Goal: Task Accomplishment & Management: Use online tool/utility

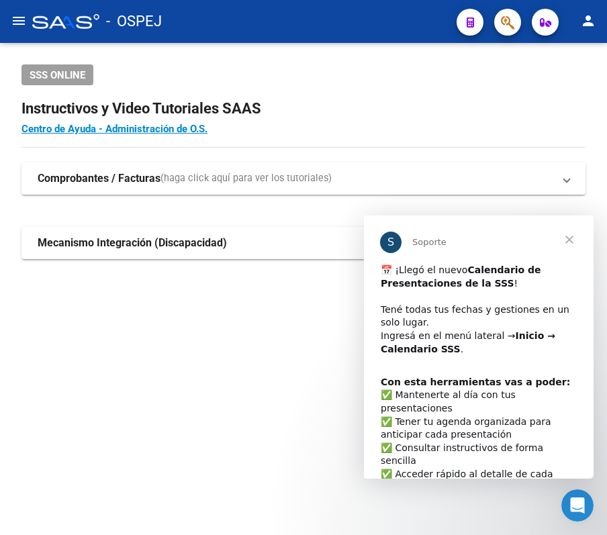
click at [573, 228] on span "Cerrar" at bounding box center [569, 239] width 48 height 48
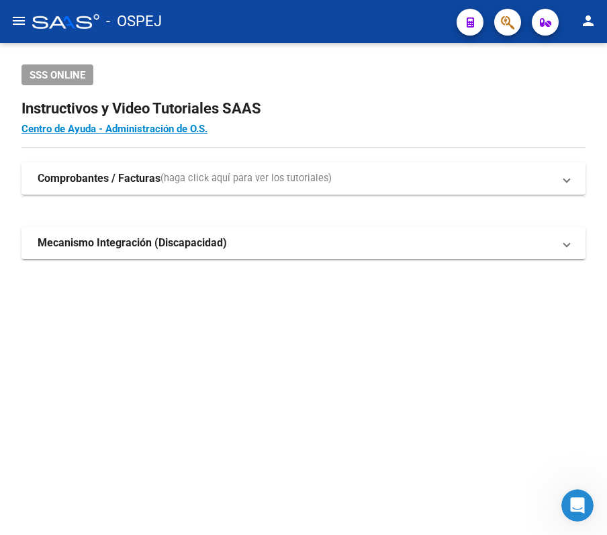
click at [24, 26] on mat-icon "menu" at bounding box center [19, 21] width 16 height 16
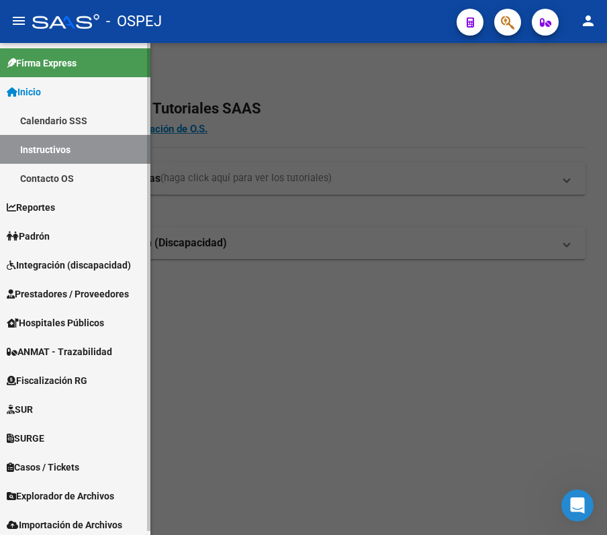
click at [97, 297] on span "Prestadores / Proveedores" at bounding box center [68, 294] width 122 height 15
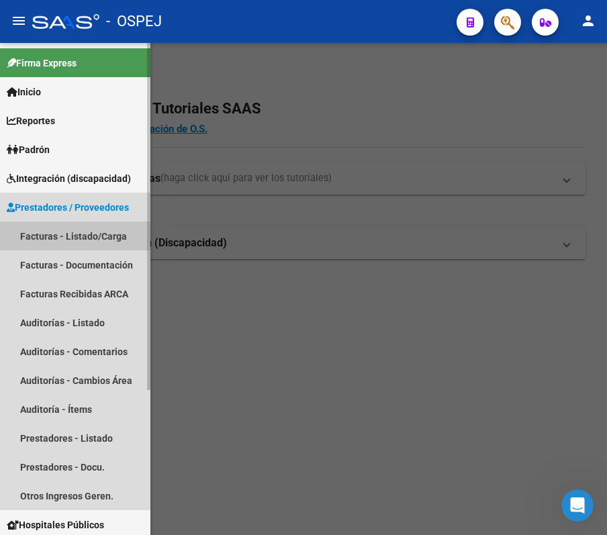
click at [57, 248] on link "Facturas - Listado/Carga" at bounding box center [75, 235] width 150 height 29
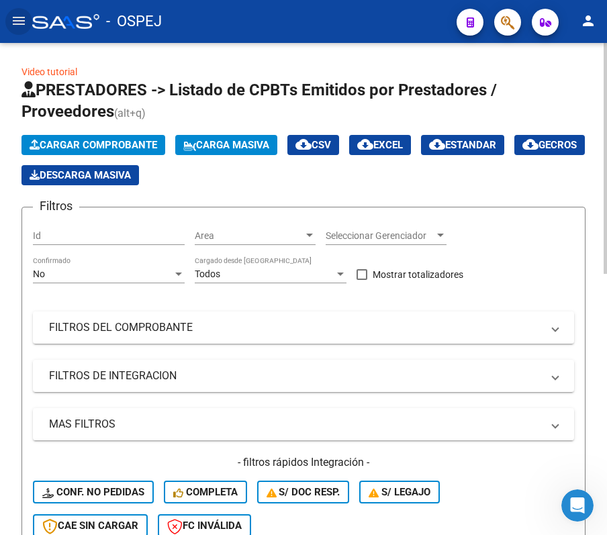
click at [64, 275] on div "No" at bounding box center [103, 273] width 140 height 11
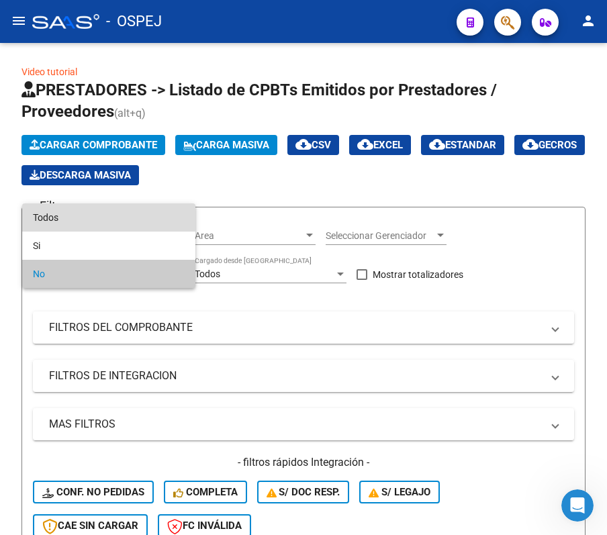
click at [62, 230] on span "Todos" at bounding box center [109, 217] width 152 height 28
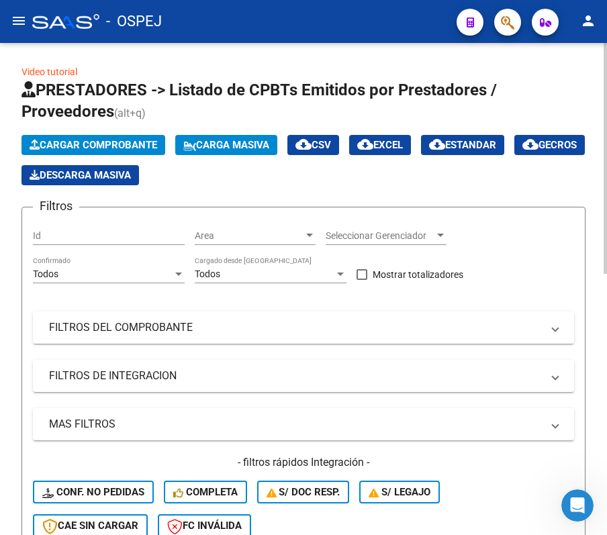
click at [132, 332] on mat-panel-title "FILTROS DEL COMPROBANTE" at bounding box center [295, 327] width 493 height 15
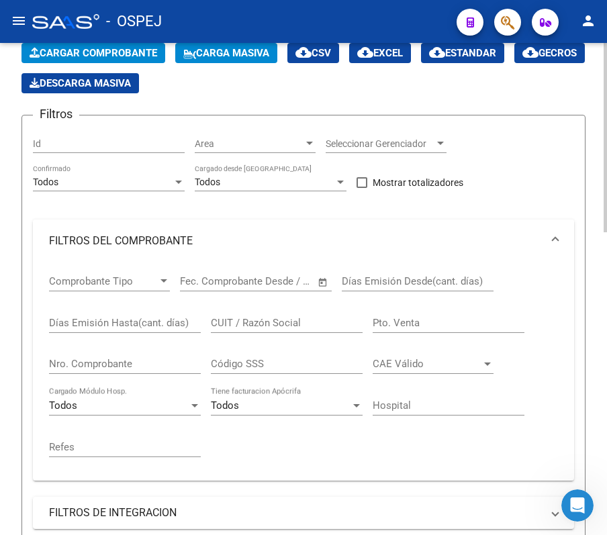
scroll to position [179, 0]
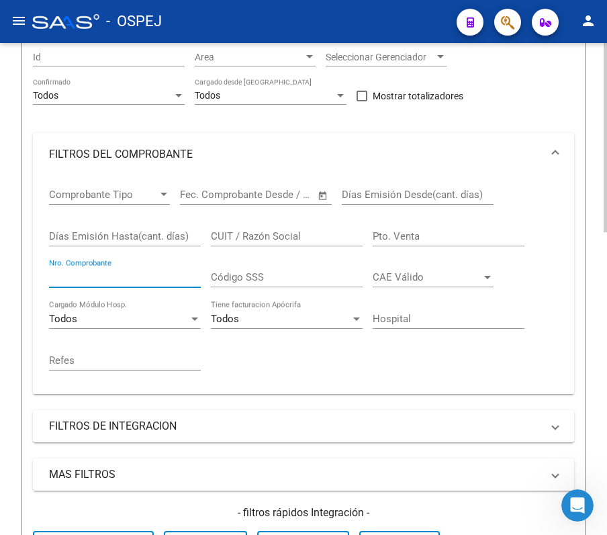
click at [99, 276] on input "Nro. Comprobante" at bounding box center [125, 277] width 152 height 12
click at [164, 277] on input "Nro. Comprobante" at bounding box center [125, 277] width 152 height 12
type input "120"
click at [23, 184] on form "Filtros Id Area Area Seleccionar Gerenciador Seleccionar Gerenciador Todos Conf…" at bounding box center [303, 330] width 564 height 604
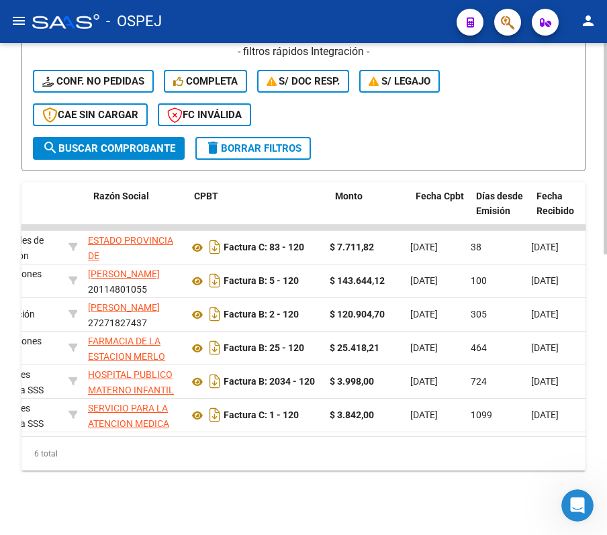
scroll to position [0, 0]
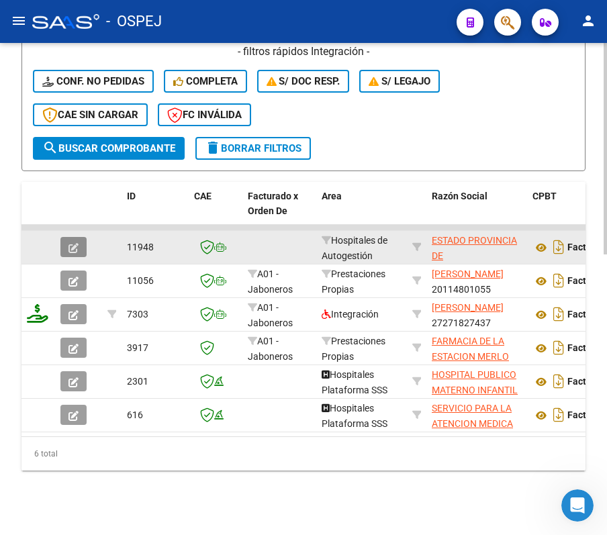
click at [76, 243] on icon "button" at bounding box center [73, 248] width 10 height 10
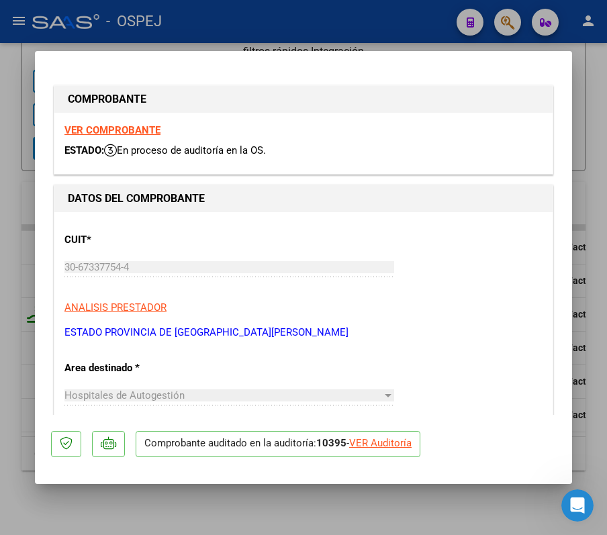
click at [396, 433] on p "Comprobante auditado en la auditoría: 10395 - VER Auditoría" at bounding box center [278, 444] width 285 height 26
click at [411, 446] on div "VER Auditoría" at bounding box center [380, 443] width 62 height 15
type input "$ 0,00"
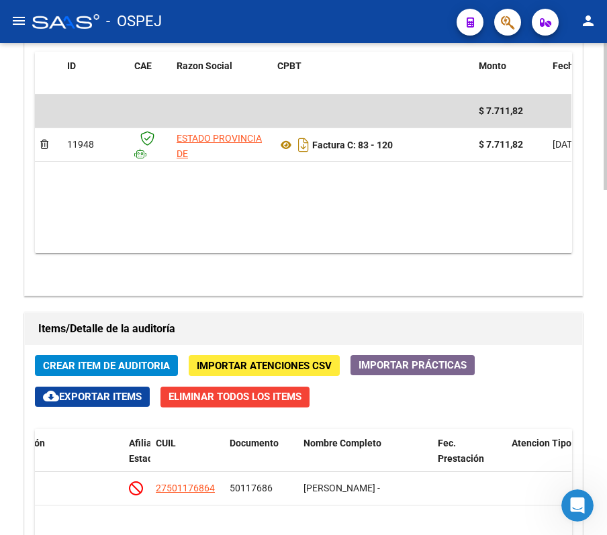
scroll to position [704, 0]
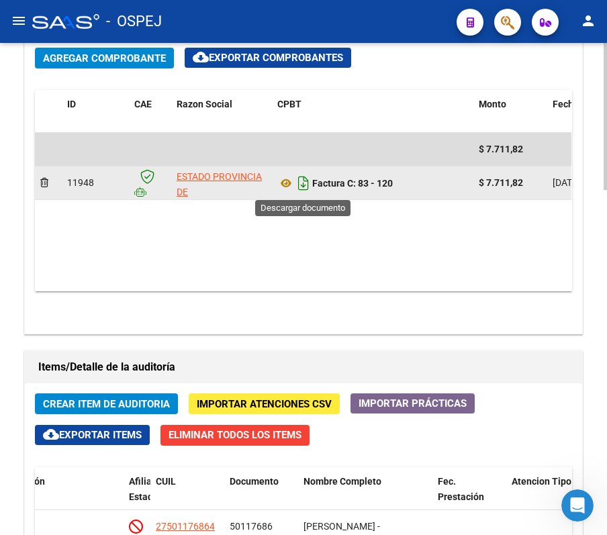
click at [306, 186] on icon "Descargar documento" at bounding box center [303, 182] width 17 height 21
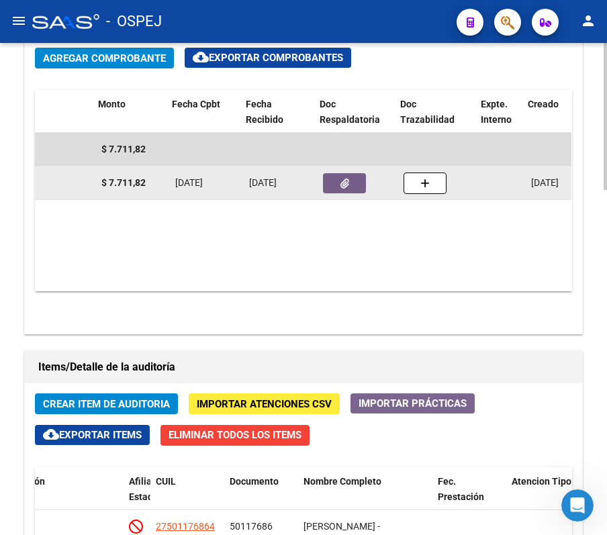
scroll to position [0, 380]
click at [337, 192] on button "button" at bounding box center [341, 183] width 43 height 20
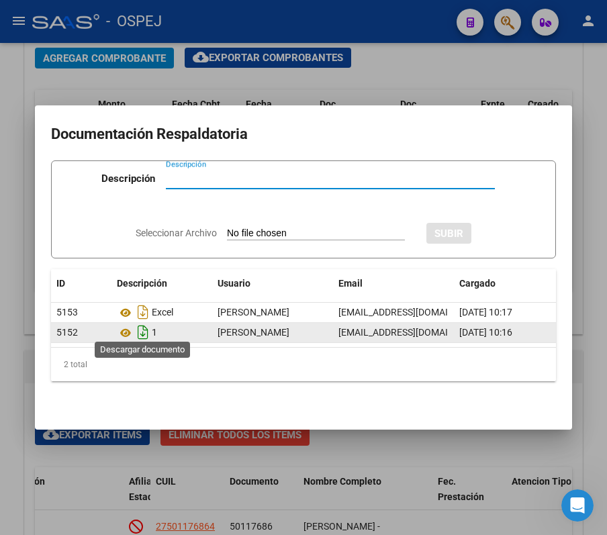
click at [145, 330] on icon "Descargar documento" at bounding box center [142, 331] width 17 height 21
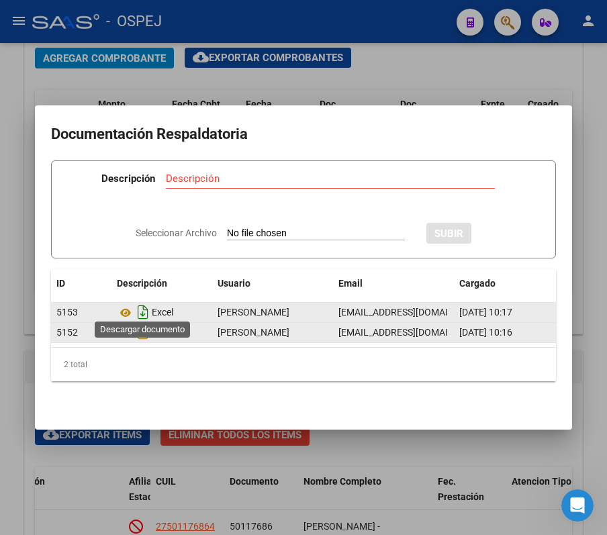
click at [145, 305] on icon "Descargar documento" at bounding box center [142, 311] width 17 height 21
click at [543, 66] on div at bounding box center [303, 267] width 607 height 535
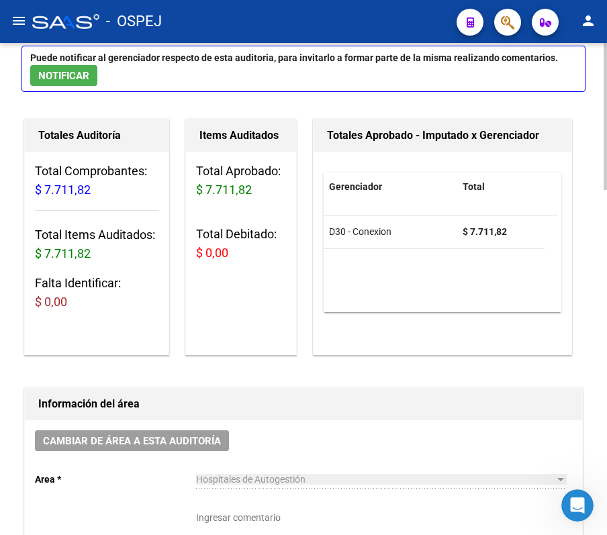
scroll to position [0, 0]
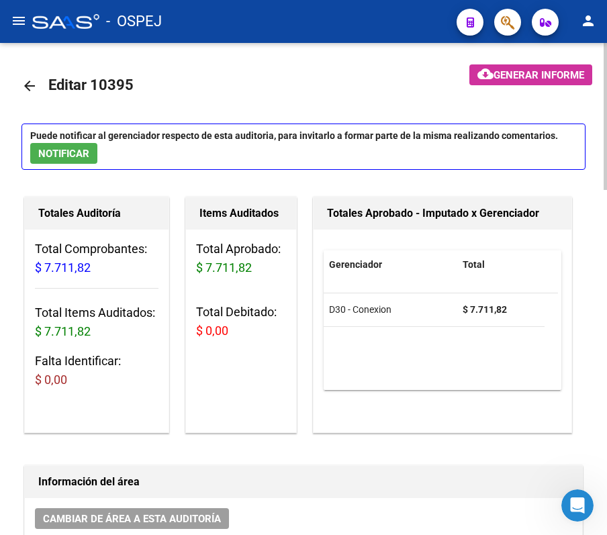
click at [34, 78] on mat-icon "arrow_back" at bounding box center [29, 86] width 16 height 16
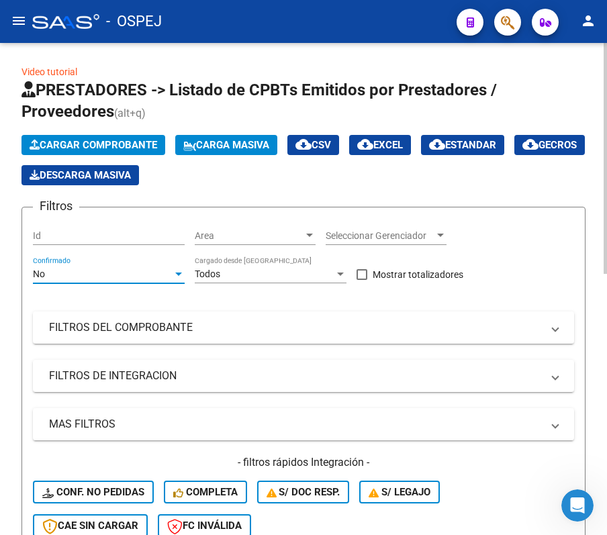
click at [154, 274] on div "No" at bounding box center [103, 273] width 140 height 11
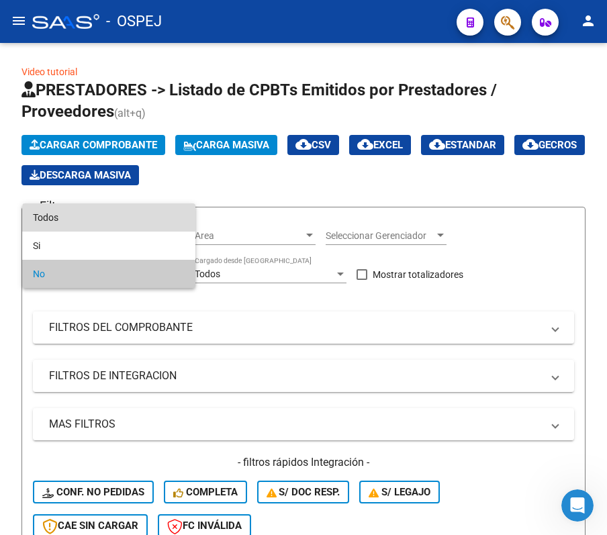
click at [146, 220] on span "Todos" at bounding box center [109, 217] width 152 height 28
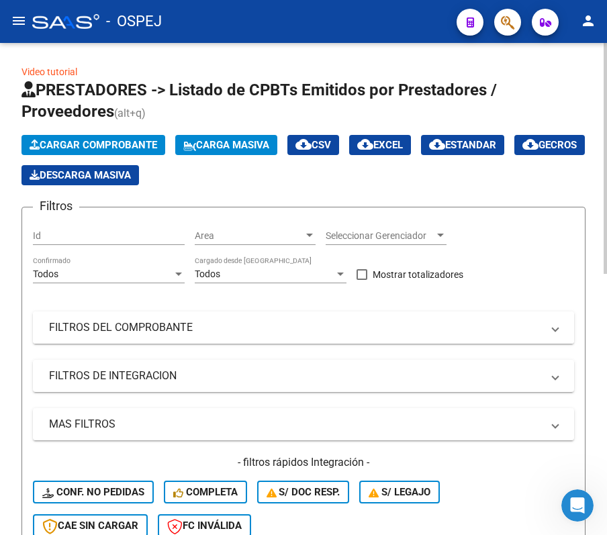
click at [218, 315] on mat-expansion-panel-header "FILTROS DEL COMPROBANTE" at bounding box center [303, 327] width 541 height 32
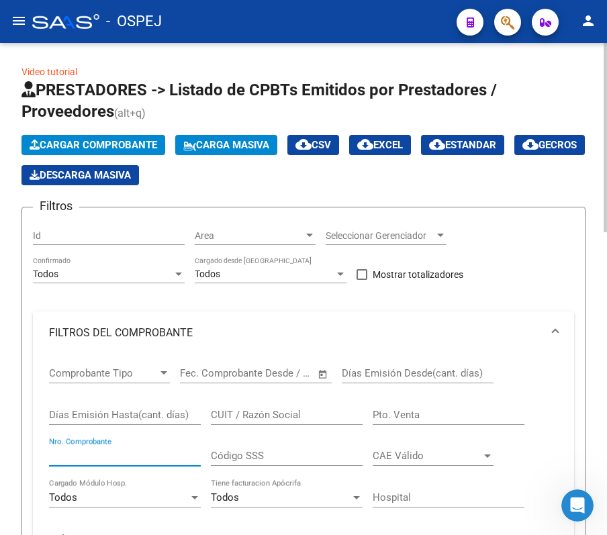
click at [161, 457] on input "Nro. Comprobante" at bounding box center [125, 456] width 152 height 12
click at [116, 458] on input "Nro. Comprobante" at bounding box center [125, 456] width 152 height 12
type input "695"
click at [13, 83] on div "Video tutorial PRESTADORES -> Listado de CPBTs Emitidos por Prestadores / Prove…" at bounding box center [303, 541] width 607 height 997
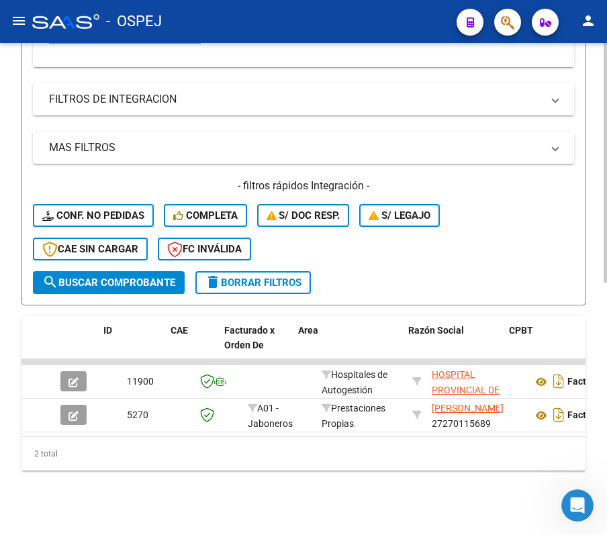
scroll to position [0, 23]
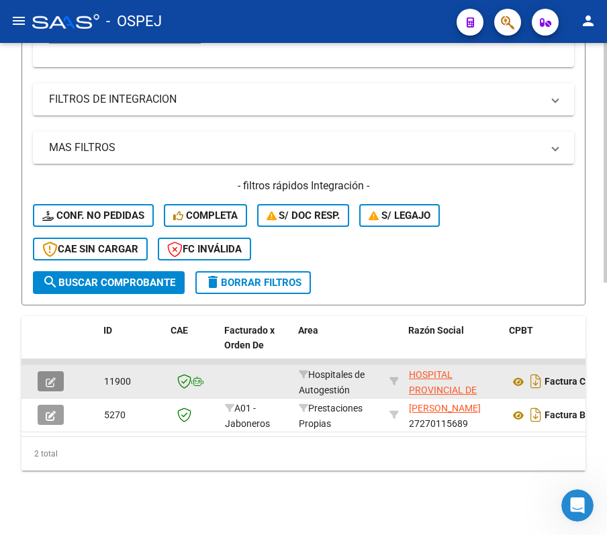
click at [44, 371] on button "button" at bounding box center [51, 381] width 26 height 20
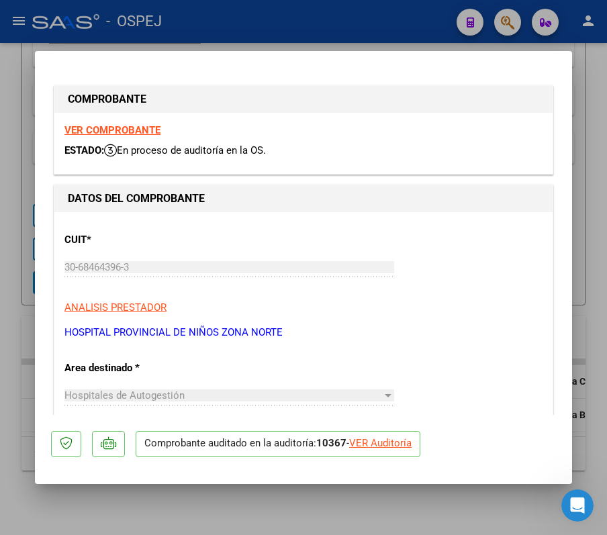
click at [393, 438] on div "VER Auditoría" at bounding box center [380, 443] width 62 height 15
type input "$ 0,00"
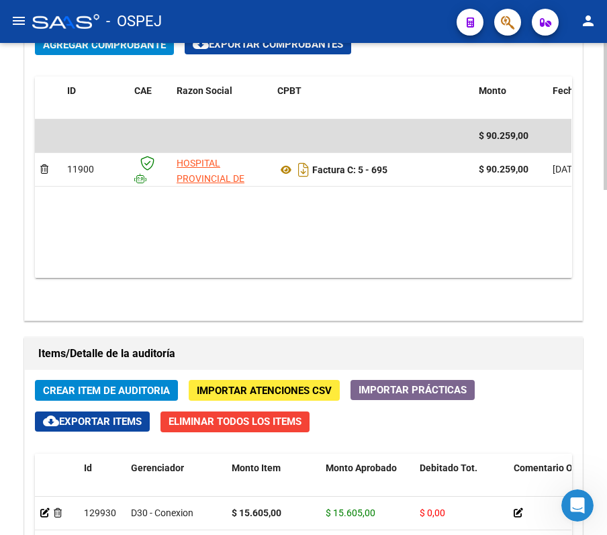
scroll to position [704, 0]
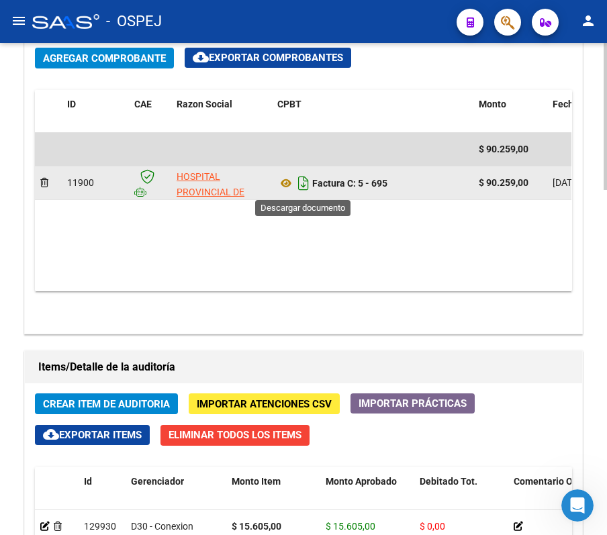
click at [309, 181] on icon "Descargar documento" at bounding box center [303, 182] width 17 height 21
click at [288, 181] on icon at bounding box center [285, 183] width 17 height 16
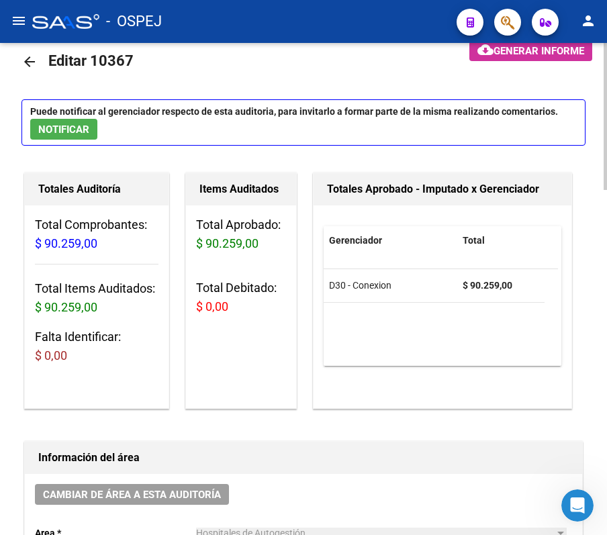
scroll to position [0, 0]
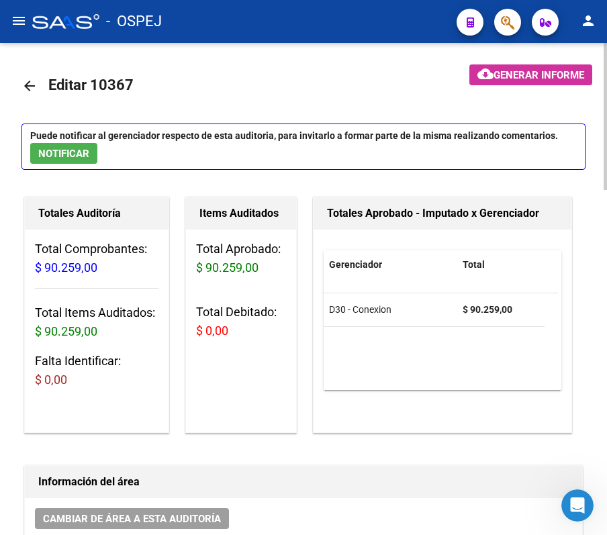
click at [25, 78] on mat-icon "arrow_back" at bounding box center [29, 86] width 16 height 16
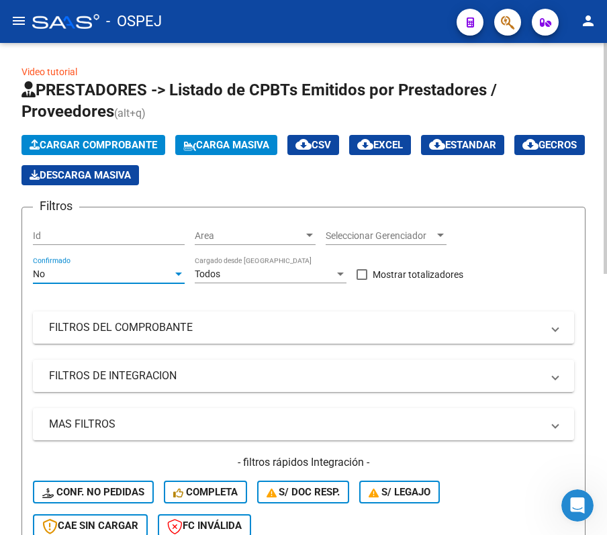
click at [105, 269] on div "No" at bounding box center [103, 273] width 140 height 11
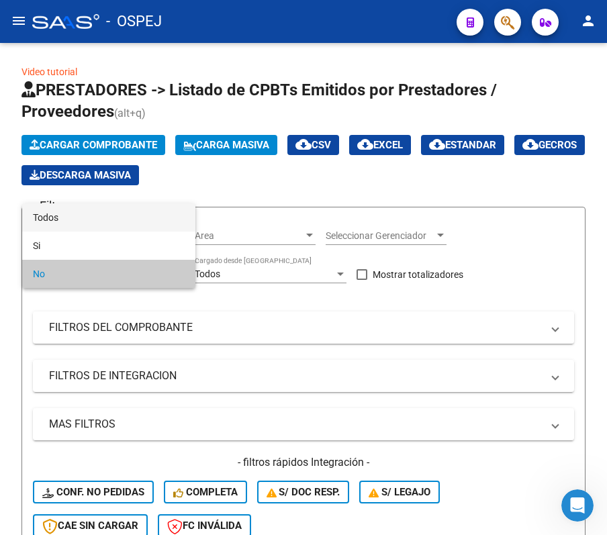
click at [107, 215] on span "Todos" at bounding box center [109, 217] width 152 height 28
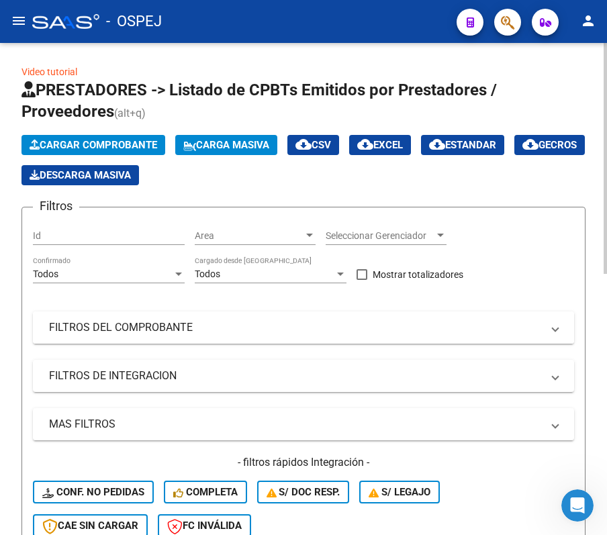
click at [101, 313] on mat-expansion-panel-header "FILTROS DEL COMPROBANTE" at bounding box center [303, 327] width 541 height 32
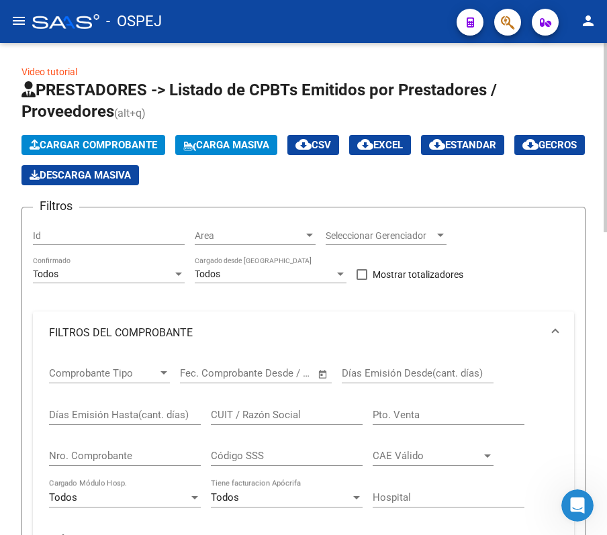
click at [121, 454] on input "Nro. Comprobante" at bounding box center [125, 456] width 152 height 12
click at [81, 462] on input "3407" at bounding box center [125, 456] width 152 height 12
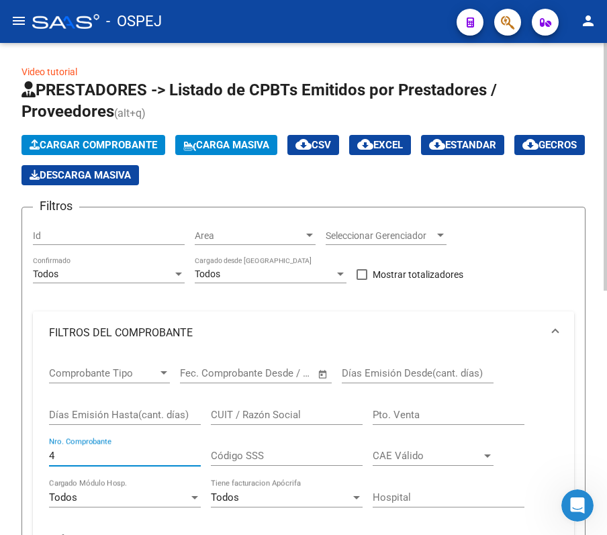
type input "48"
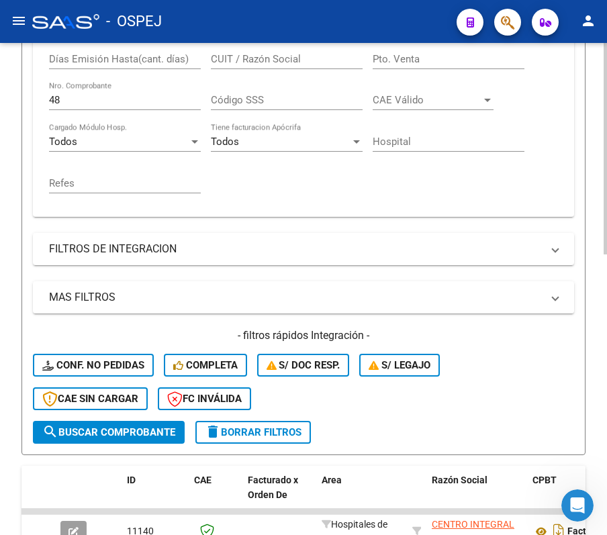
scroll to position [652, 0]
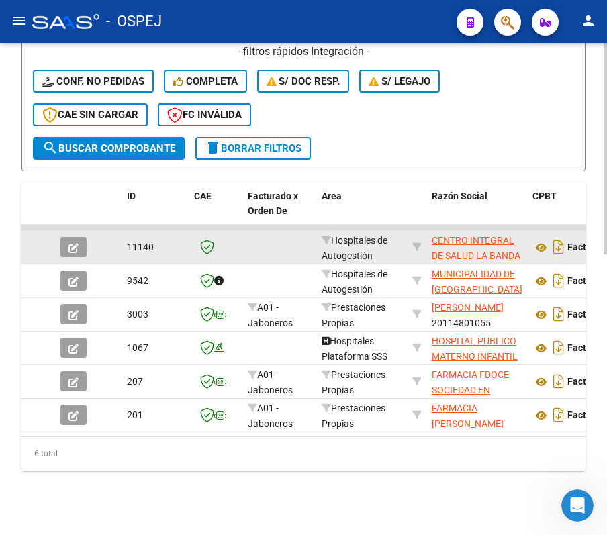
click at [73, 243] on icon "button" at bounding box center [73, 248] width 10 height 10
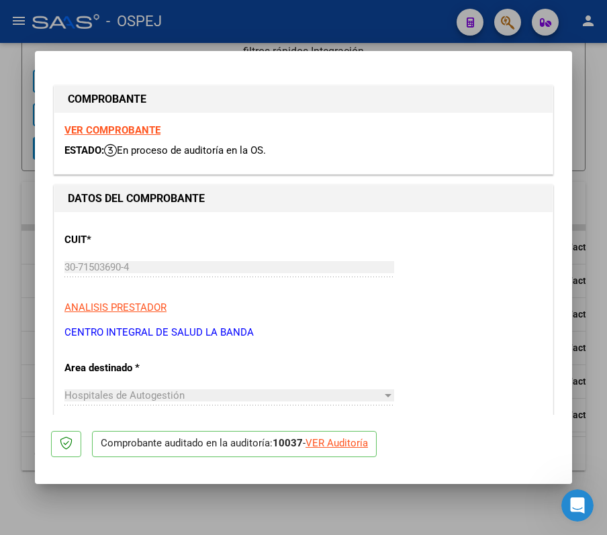
click at [589, 237] on div at bounding box center [303, 267] width 607 height 535
type input "$ 0,00"
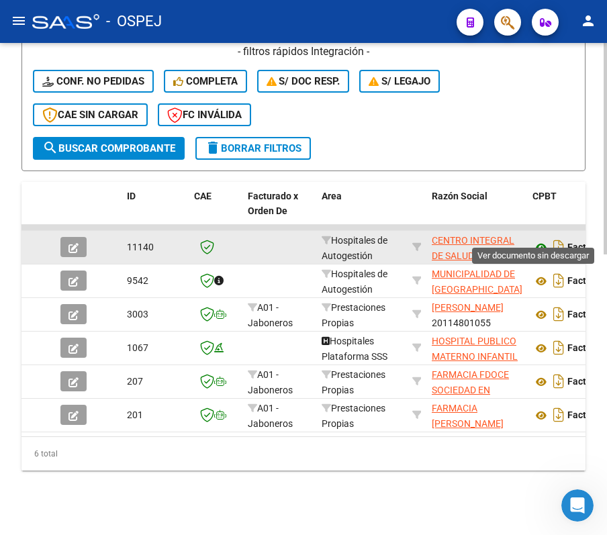
click at [544, 240] on icon at bounding box center [540, 248] width 17 height 16
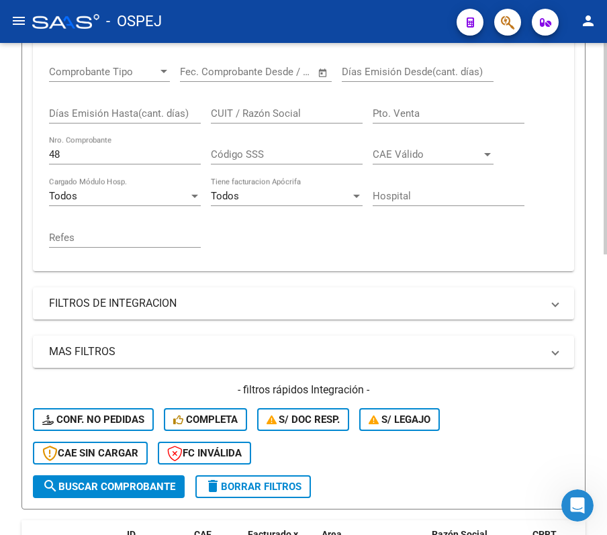
scroll to position [294, 0]
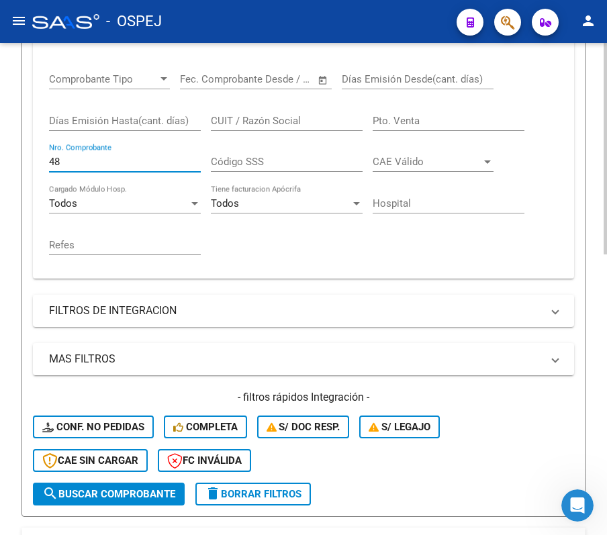
click at [100, 156] on input "48" at bounding box center [125, 162] width 152 height 12
click at [119, 164] on input "48" at bounding box center [125, 162] width 152 height 12
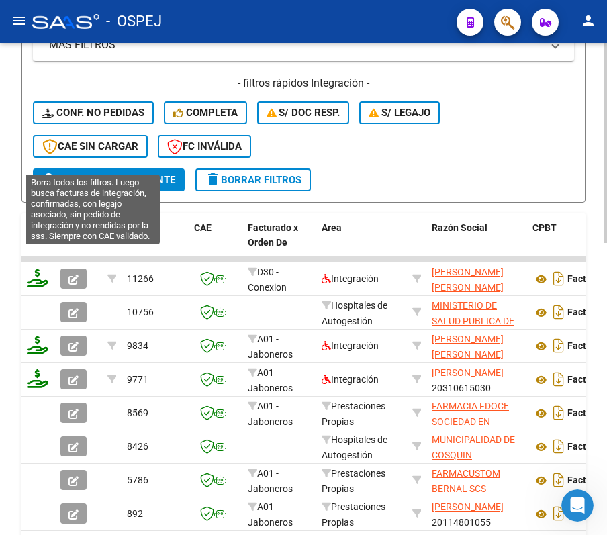
scroll to position [652, 0]
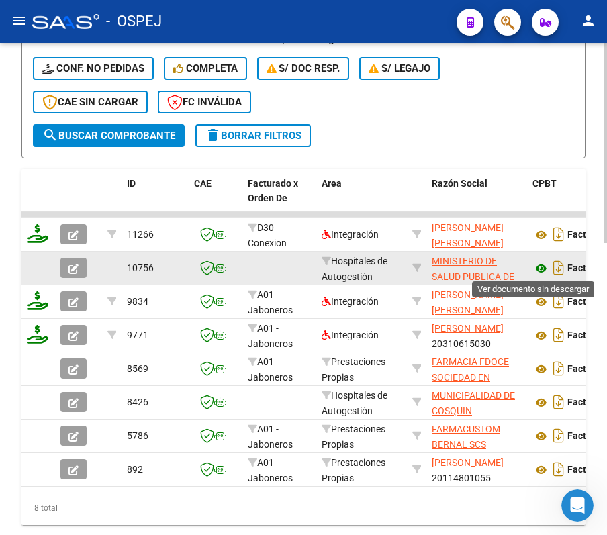
click at [546, 264] on icon at bounding box center [540, 268] width 17 height 16
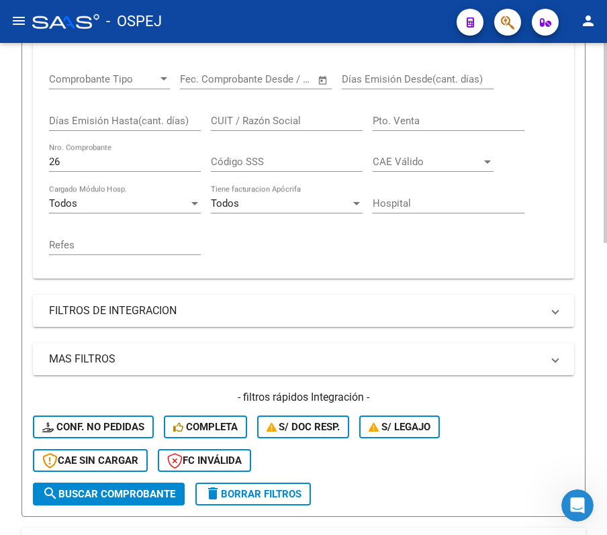
scroll to position [205, 0]
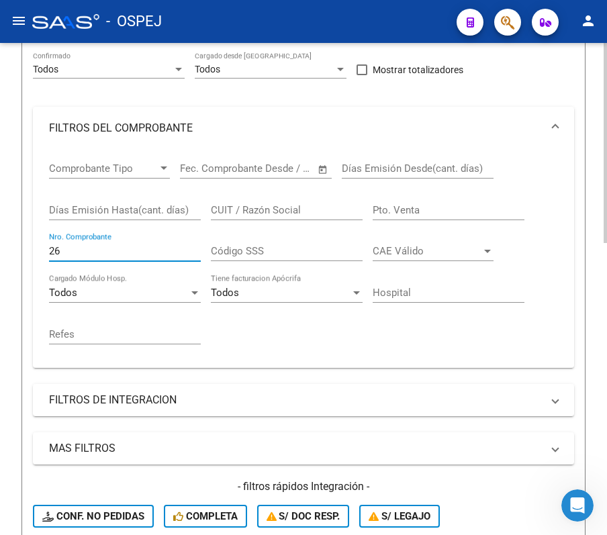
click at [141, 248] on input "26" at bounding box center [125, 251] width 152 height 12
type input "6028"
click at [17, 124] on div "Video tutorial PRESTADORES -> Listado de CPBTs Emitidos por Prestadores / Prove…" at bounding box center [303, 320] width 607 height 964
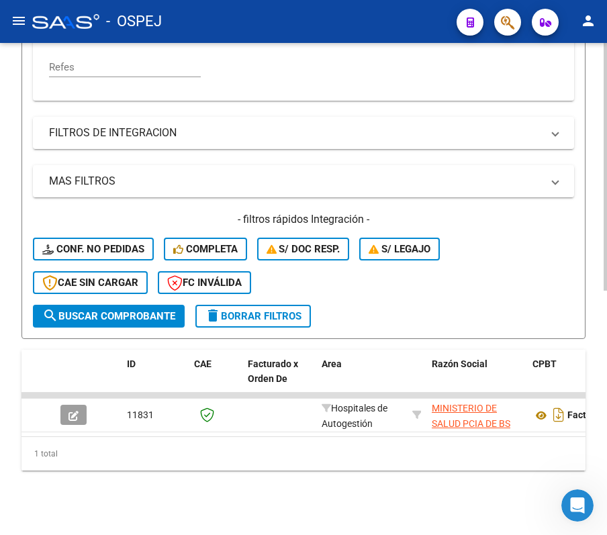
scroll to position [395, 0]
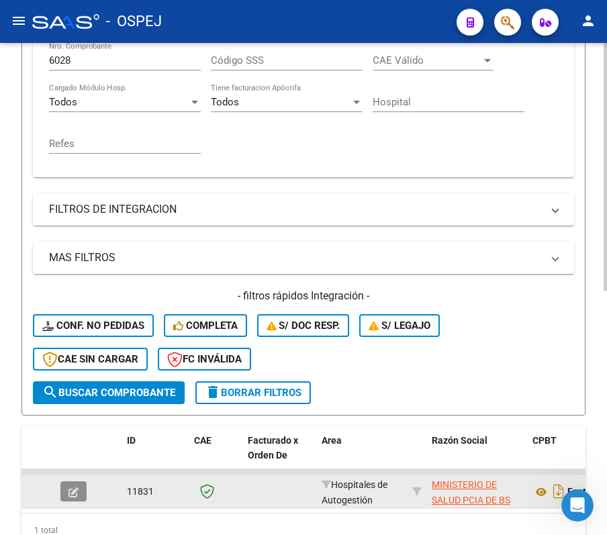
click at [79, 494] on button "button" at bounding box center [73, 491] width 26 height 20
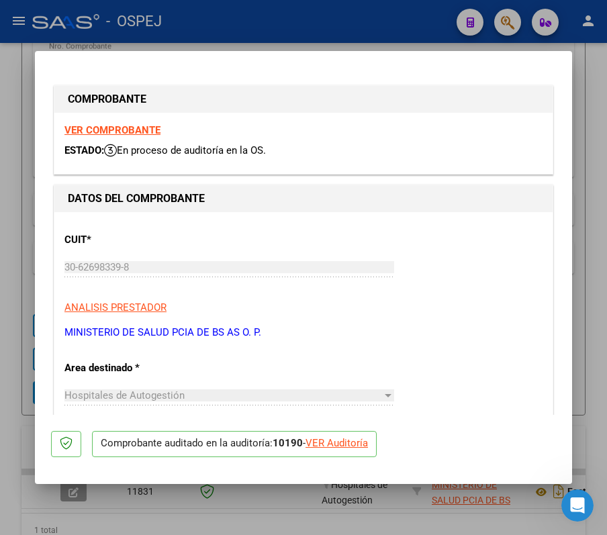
click at [326, 442] on div "VER Auditoría" at bounding box center [336, 443] width 62 height 15
type input "$ 0,00"
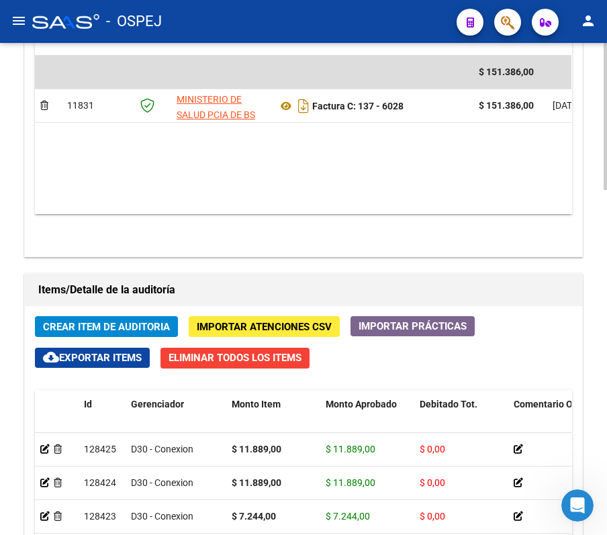
scroll to position [805, 0]
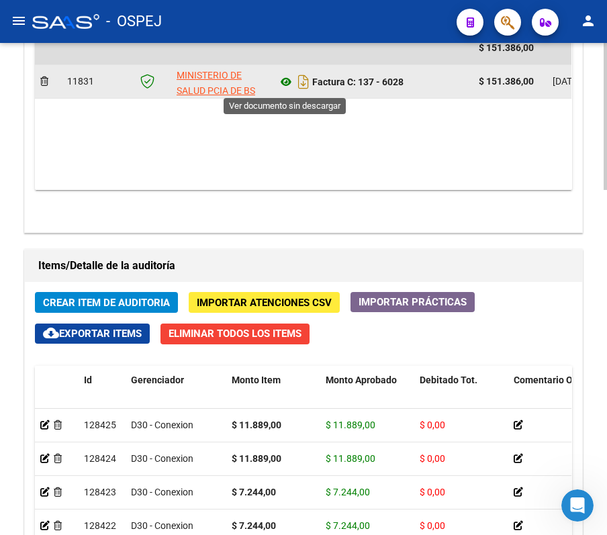
click at [287, 89] on icon at bounding box center [285, 82] width 17 height 16
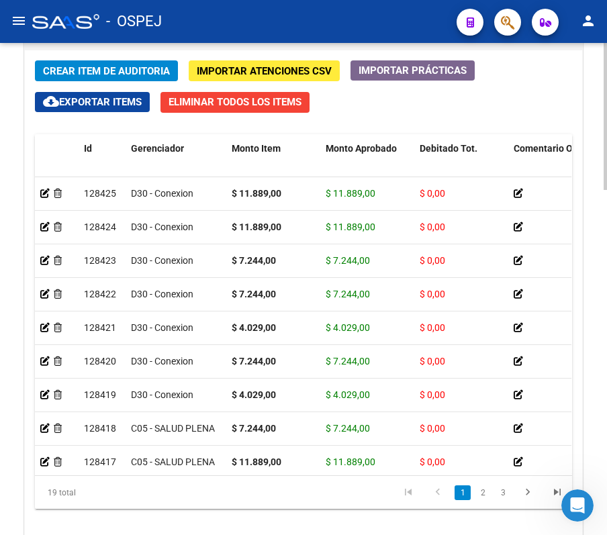
scroll to position [1074, 0]
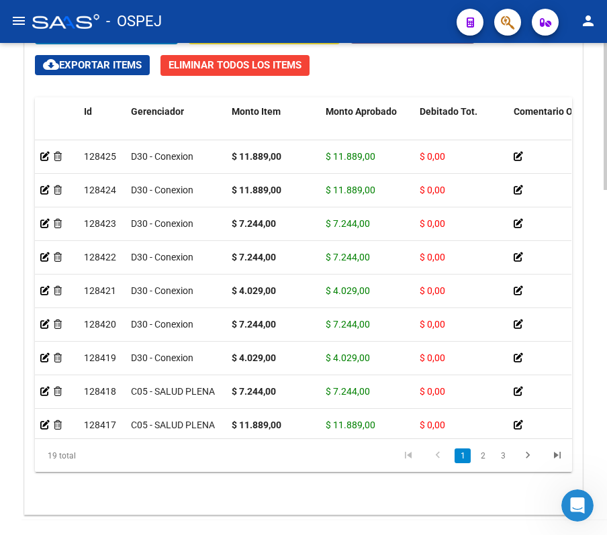
click at [115, 442] on div "19 total" at bounding box center [88, 456] width 107 height 34
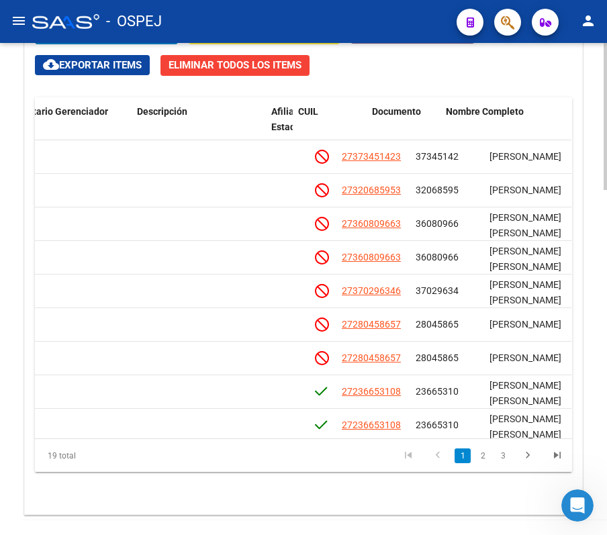
scroll to position [0, 916]
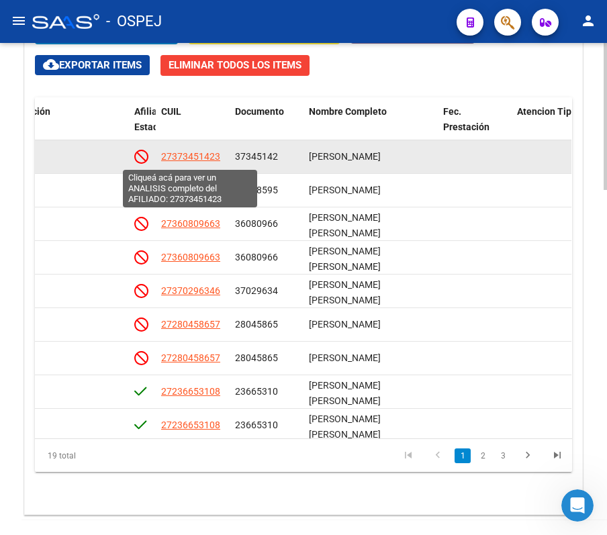
click at [208, 162] on span "27373451423" at bounding box center [190, 156] width 59 height 11
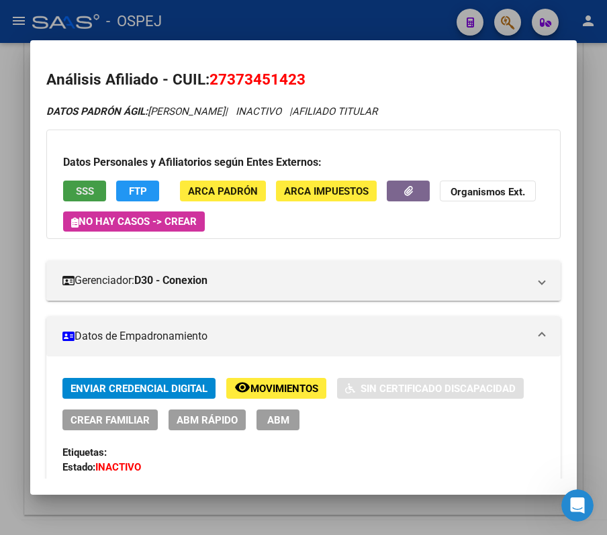
click at [102, 193] on button "SSS" at bounding box center [84, 191] width 43 height 21
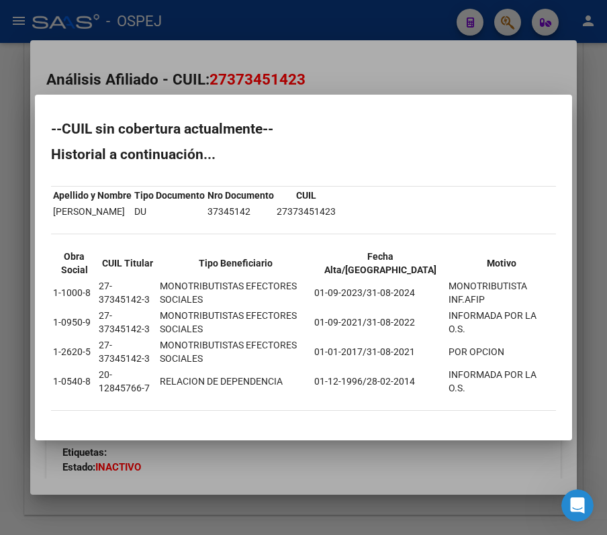
drag, startPoint x: 48, startPoint y: 136, endPoint x: 546, endPoint y: 390, distance: 559.2
click at [546, 390] on mat-dialog-content "--CUIL sin cobertura actualmente-- Historial a continuación... Apellido y Nombr…" at bounding box center [303, 267] width 537 height 313
copy div "--CUIL sin cobertura actualmente-- Historial a continuación... Apellido y Nombr…"
click at [266, 64] on div at bounding box center [303, 267] width 607 height 535
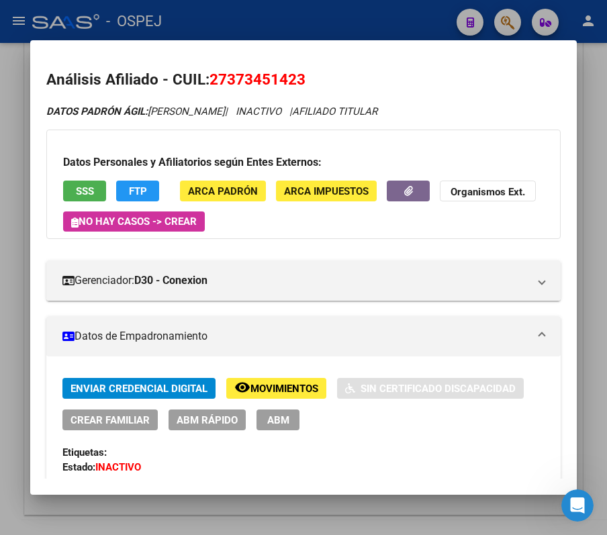
click at [245, 21] on div at bounding box center [303, 267] width 607 height 535
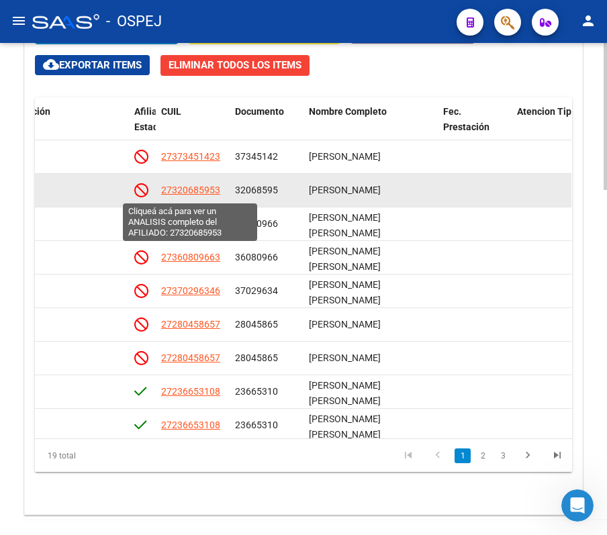
click at [187, 191] on span "27320685953" at bounding box center [190, 190] width 59 height 11
type textarea "27320685953"
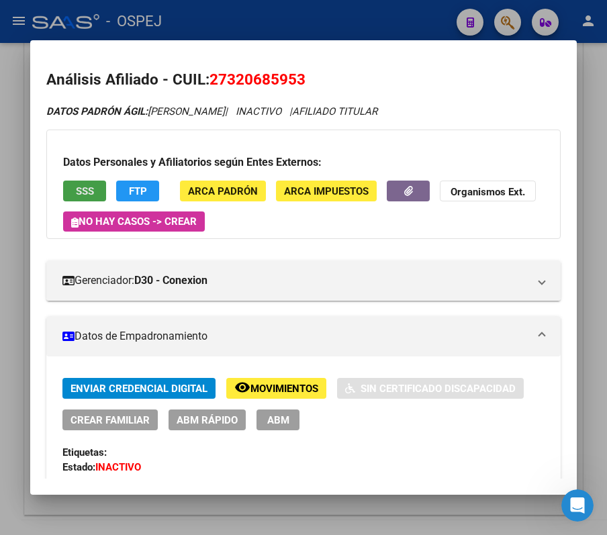
click at [82, 186] on span "SSS" at bounding box center [85, 191] width 18 height 12
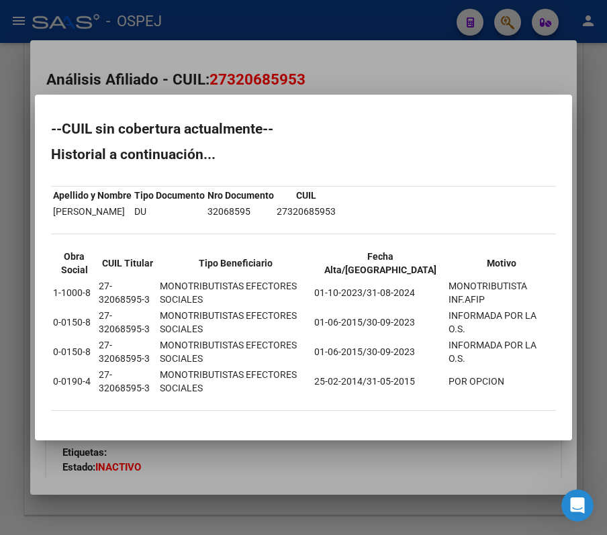
click at [497, 70] on div at bounding box center [303, 267] width 607 height 535
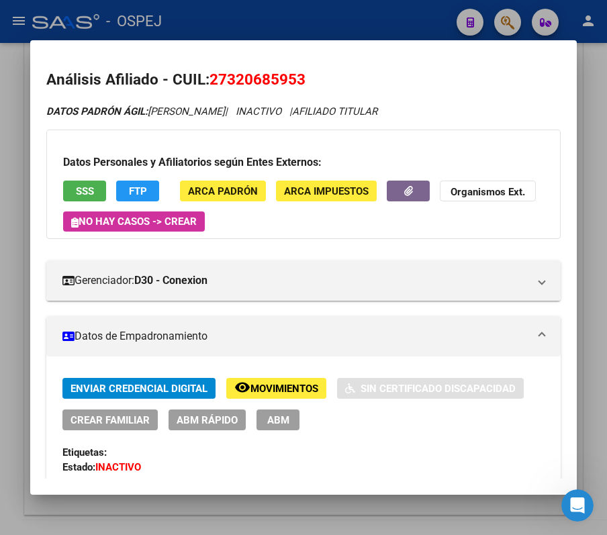
click at [468, 23] on div at bounding box center [303, 267] width 607 height 535
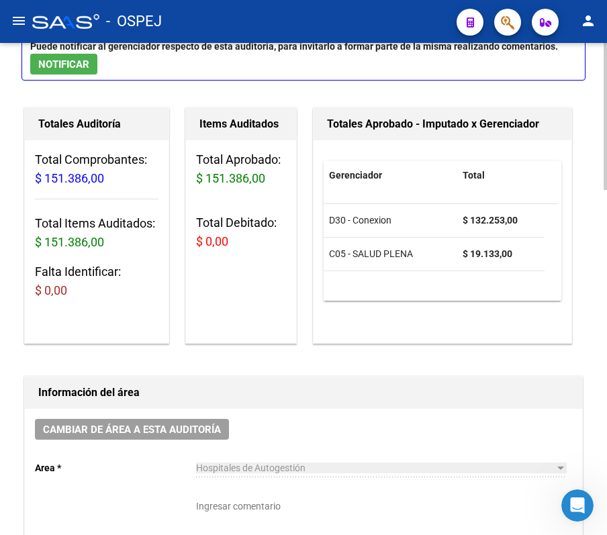
scroll to position [0, 0]
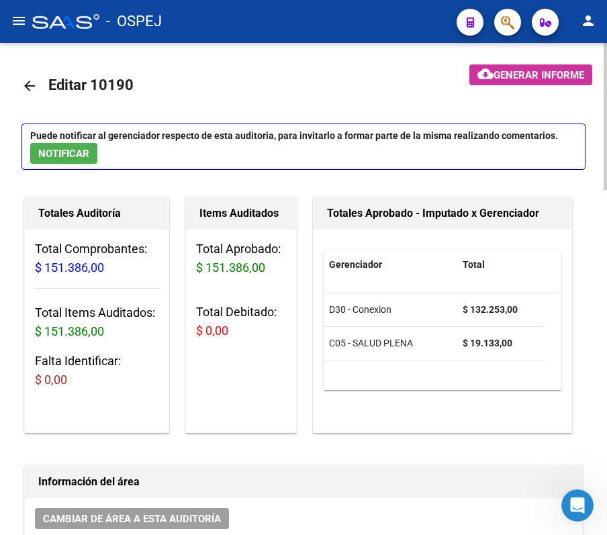
click at [24, 101] on link "arrow_back" at bounding box center [34, 86] width 27 height 32
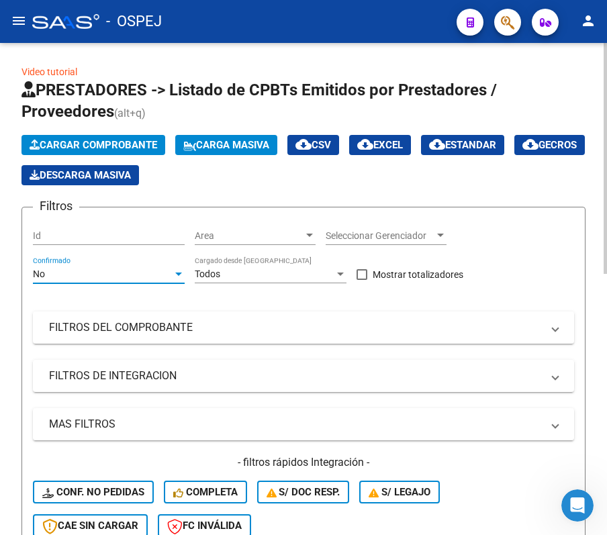
click at [113, 272] on div "No" at bounding box center [103, 273] width 140 height 11
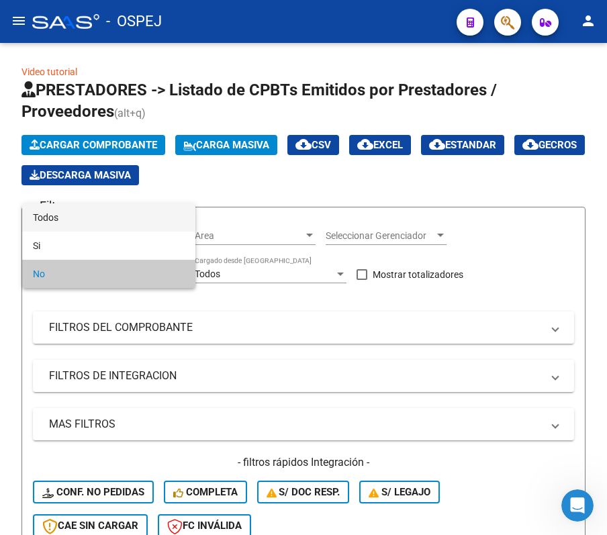
click at [106, 223] on span "Todos" at bounding box center [109, 217] width 152 height 28
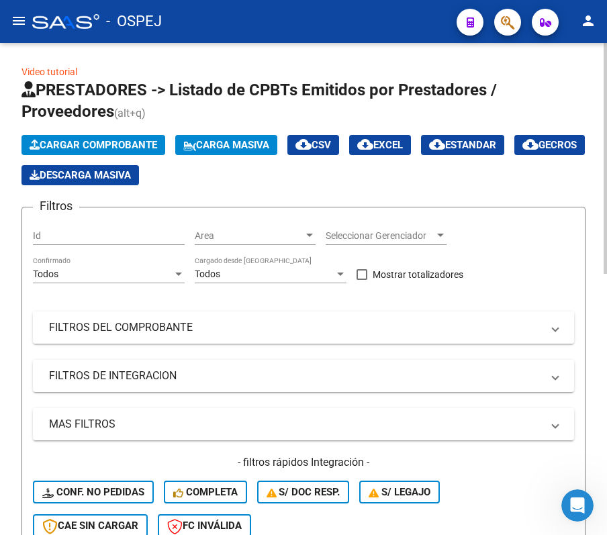
click at [119, 340] on mat-expansion-panel-header "FILTROS DEL COMPROBANTE" at bounding box center [303, 327] width 541 height 32
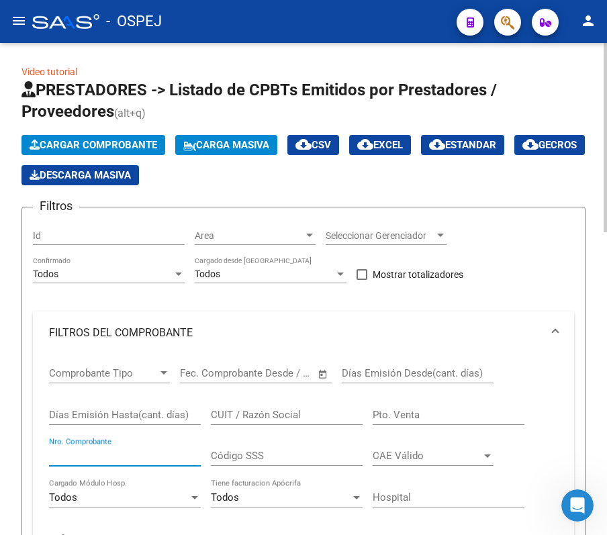
click at [94, 455] on input "Nro. Comprobante" at bounding box center [125, 456] width 152 height 12
type input "8451"
click at [17, 301] on div "Video tutorial PRESTADORES -> Listado de CPBTs Emitidos por Prestadores / Prove…" at bounding box center [303, 525] width 607 height 964
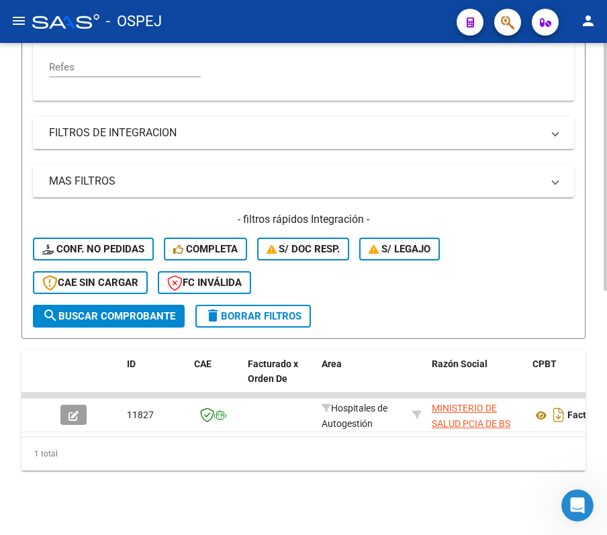
scroll to position [485, 0]
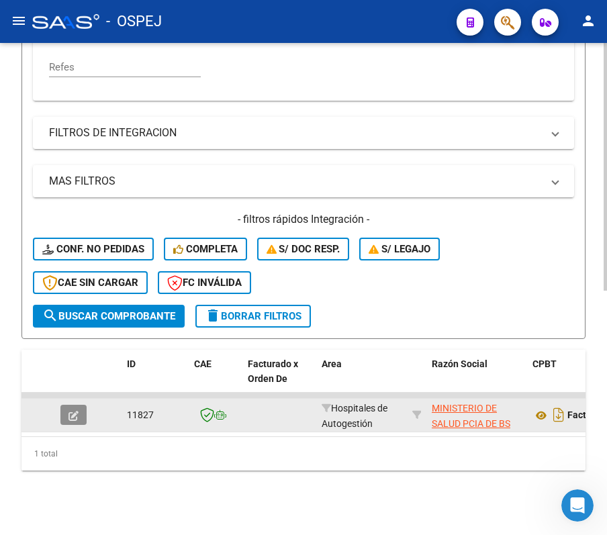
click at [78, 411] on icon "button" at bounding box center [73, 416] width 10 height 10
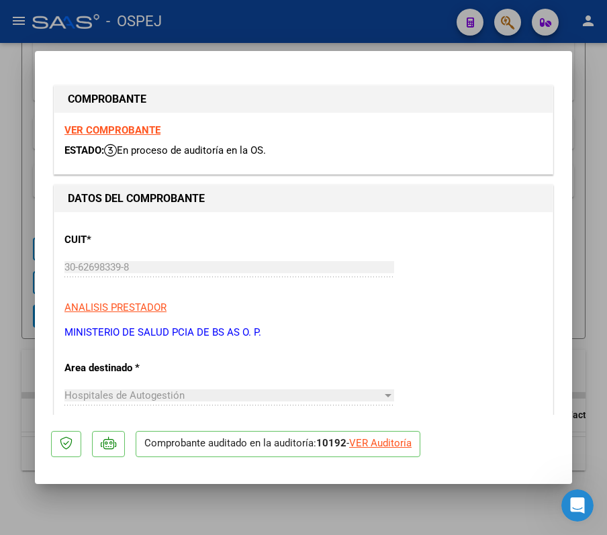
click at [407, 435] on p "Comprobante auditado en la auditoría: 10192 - VER Auditoría" at bounding box center [278, 444] width 285 height 26
click at [411, 438] on div "VER Auditoría" at bounding box center [380, 443] width 62 height 15
type input "$ 0,00"
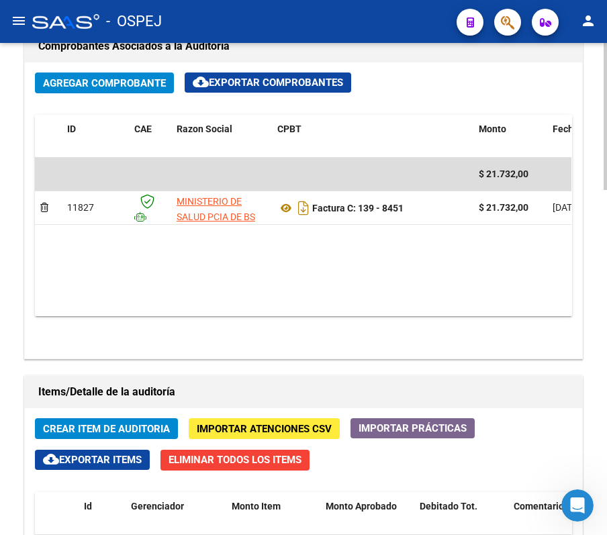
scroll to position [715, 0]
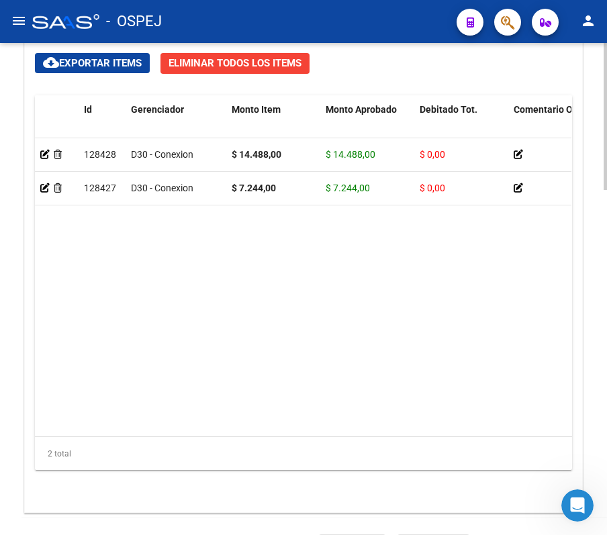
click at [207, 216] on datatable-body "128428 D30 - Conexion $ 14.488,00 $ 14.488,00 $ 0,00 20485657356 48565735 CUMBA…" at bounding box center [303, 287] width 536 height 298
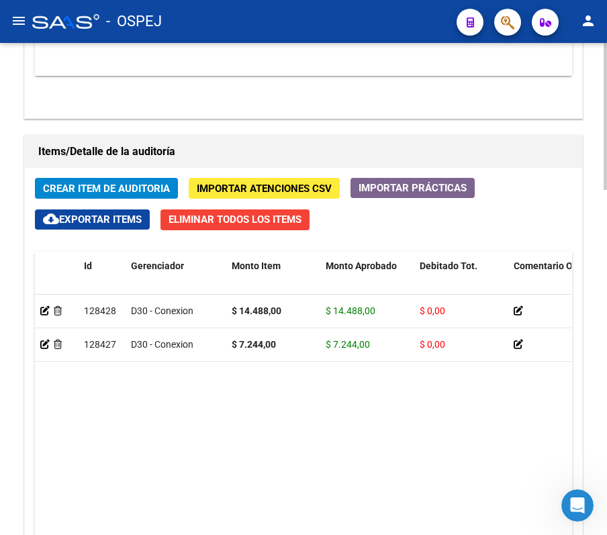
scroll to position [793, 0]
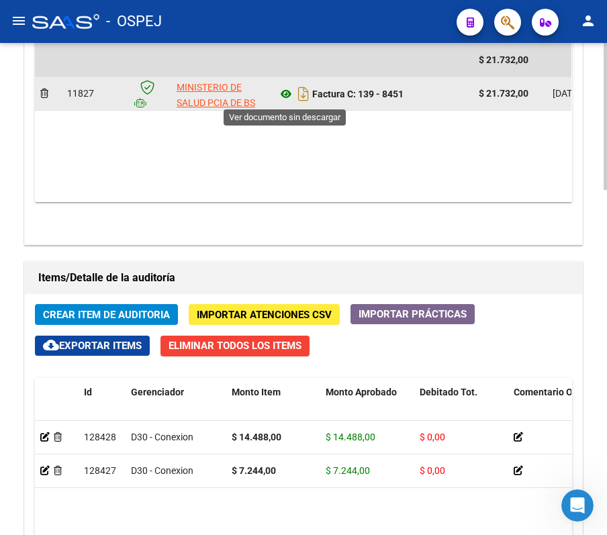
click at [285, 102] on icon at bounding box center [285, 94] width 17 height 16
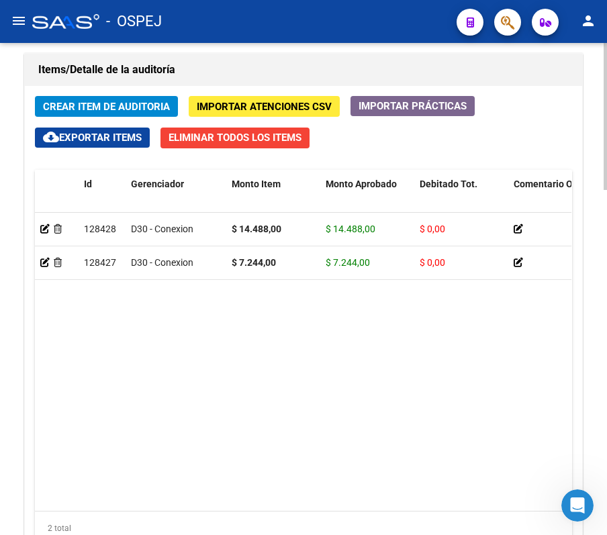
scroll to position [1152, 0]
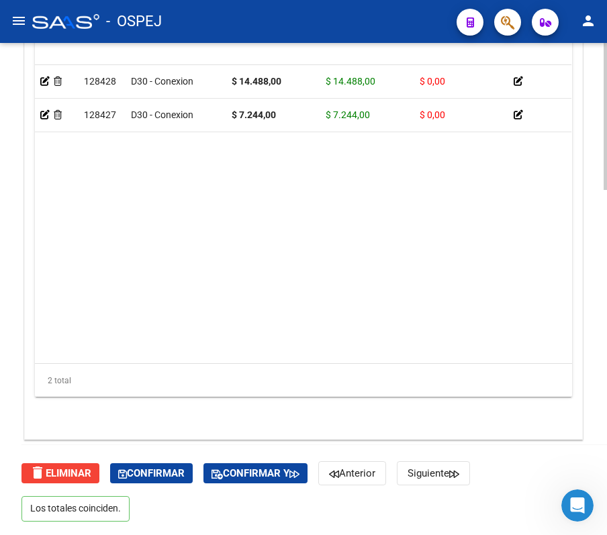
click at [158, 344] on datatable-body "128428 D30 - Conexion $ 14.488,00 $ 14.488,00 $ 0,00 20485657356 48565735 CUMBA…" at bounding box center [303, 214] width 536 height 298
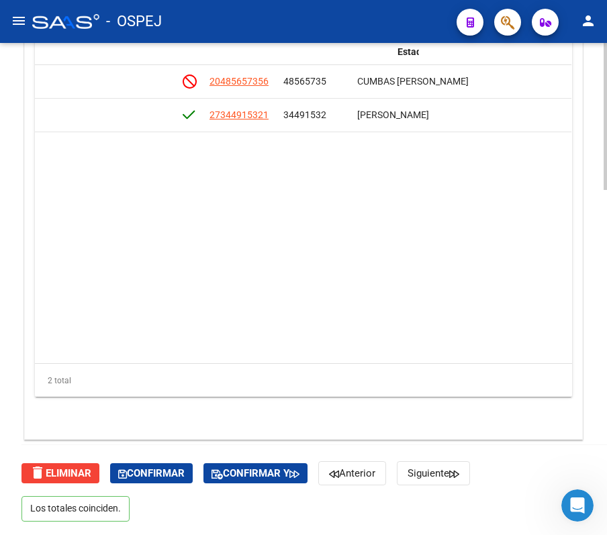
scroll to position [0, 946]
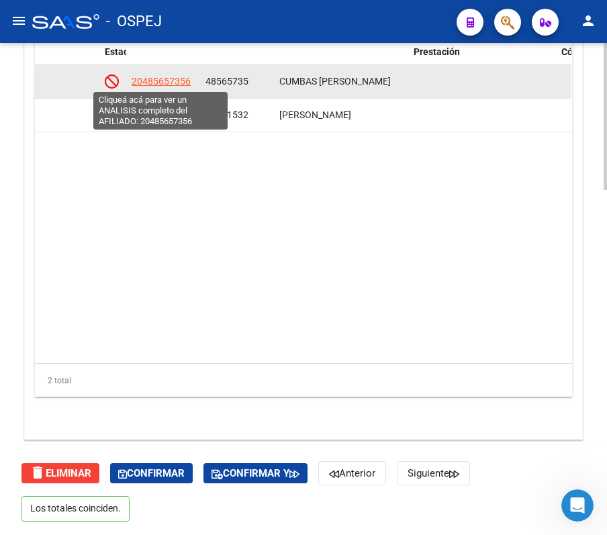
click at [140, 76] on span "20485657356" at bounding box center [161, 81] width 59 height 11
type textarea "20485657356"
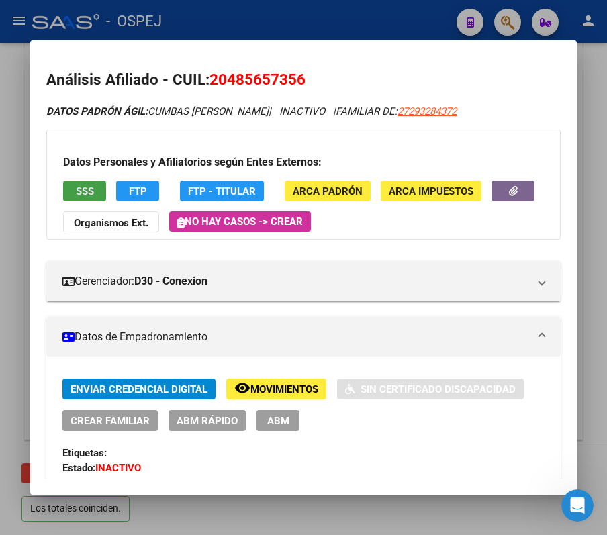
click at [74, 189] on button "SSS" at bounding box center [84, 191] width 43 height 21
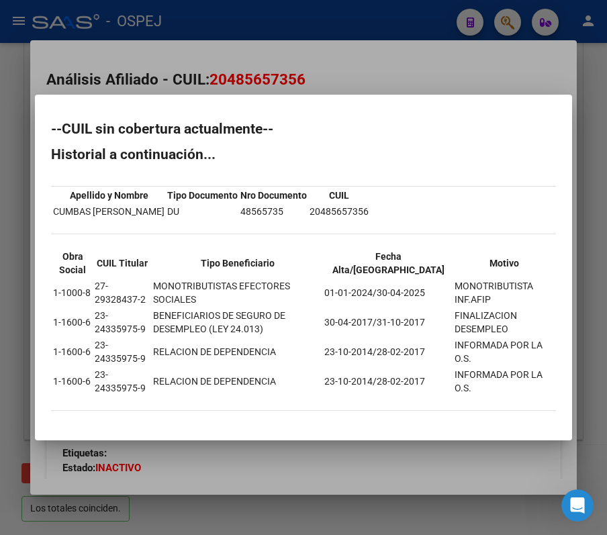
drag, startPoint x: 40, startPoint y: 128, endPoint x: 559, endPoint y: 385, distance: 579.3
click at [559, 385] on mat-dialog-content "--CUIL sin cobertura actualmente-- Historial a continuación... Apellido y Nombr…" at bounding box center [303, 267] width 537 height 313
copy div "--CUIL sin cobertura actualmente-- Historial a continuación... Apellido y Nombr…"
click at [186, 34] on div at bounding box center [303, 267] width 607 height 535
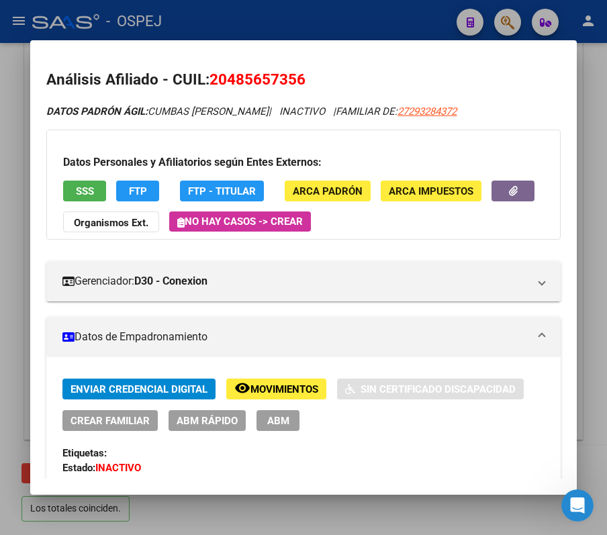
click at [194, 17] on div at bounding box center [303, 267] width 607 height 535
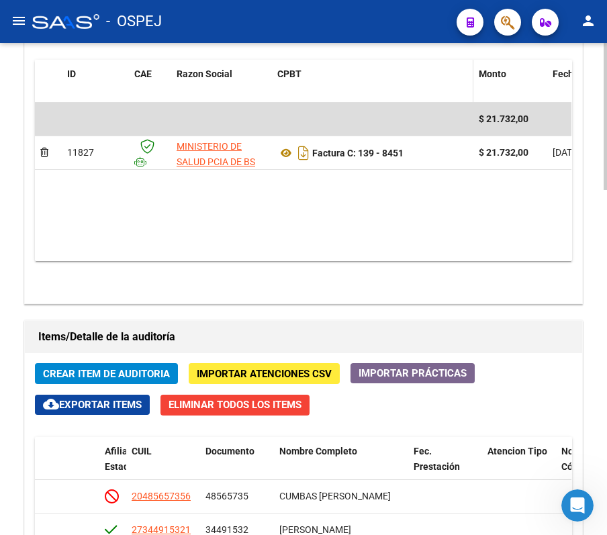
scroll to position [704, 0]
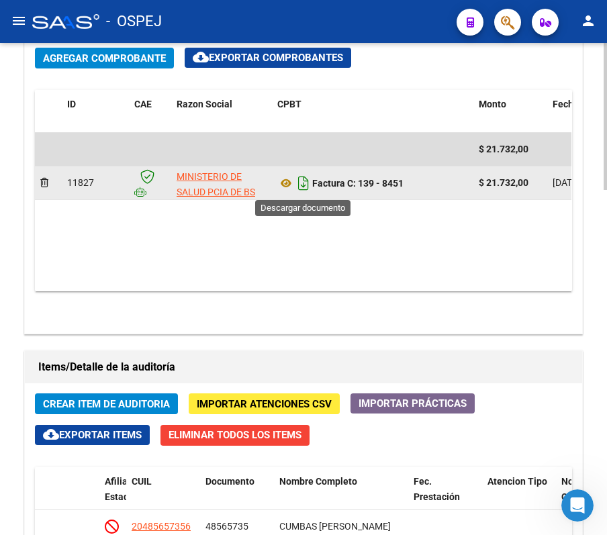
click at [303, 185] on icon "Descargar documento" at bounding box center [303, 182] width 17 height 21
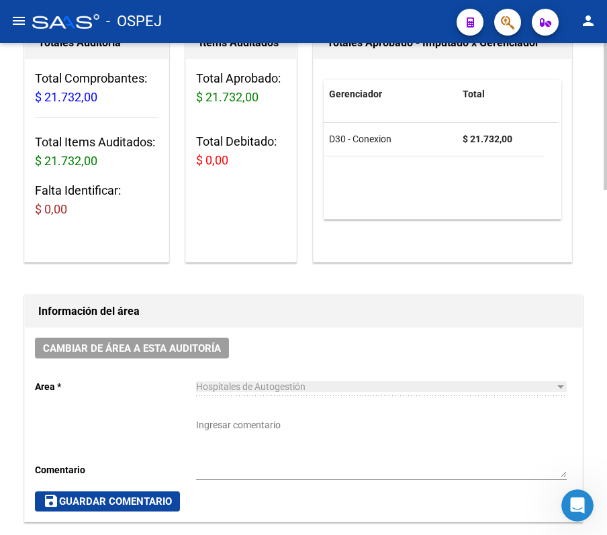
scroll to position [167, 0]
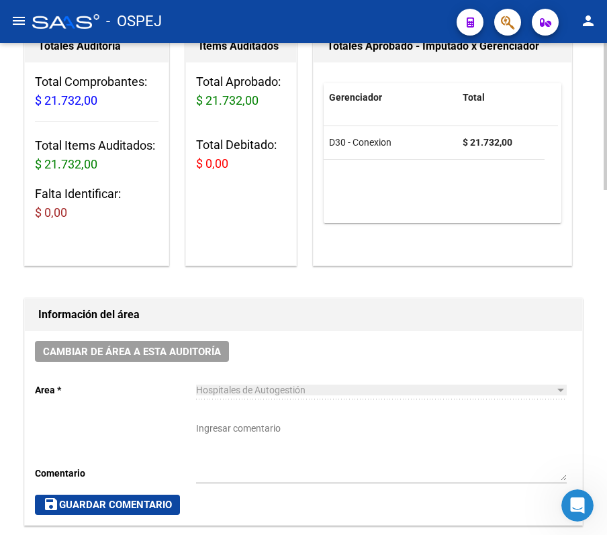
click at [28, 234] on div "Total Comprobantes: $ 21.732,00 Total Items Auditados: $ 21.732,00 Falta Identi…" at bounding box center [97, 152] width 144 height 181
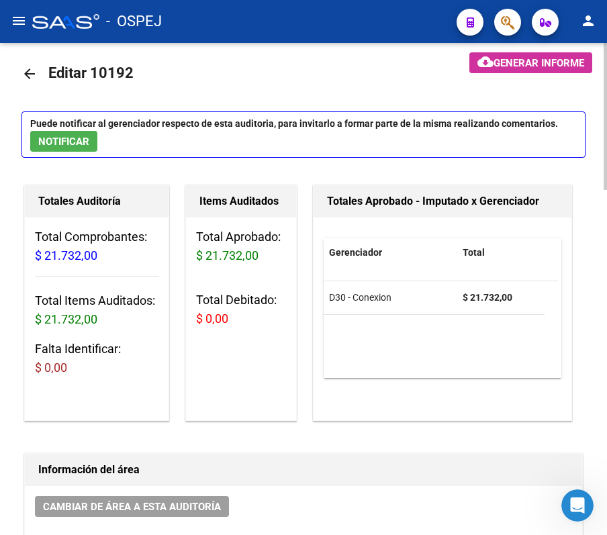
scroll to position [0, 0]
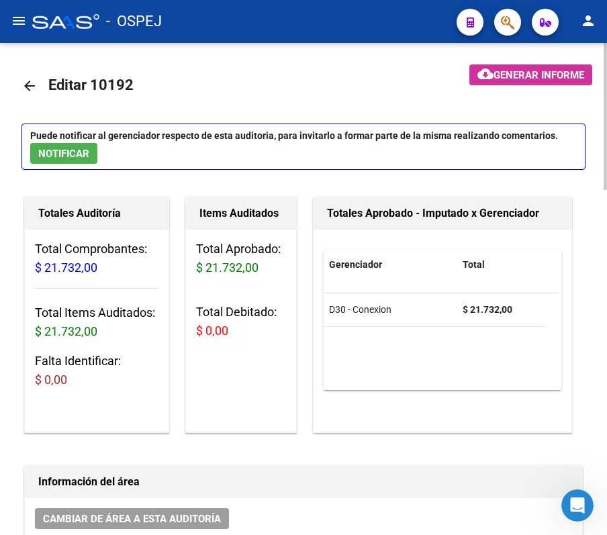
click at [31, 86] on mat-icon "arrow_back" at bounding box center [29, 86] width 16 height 16
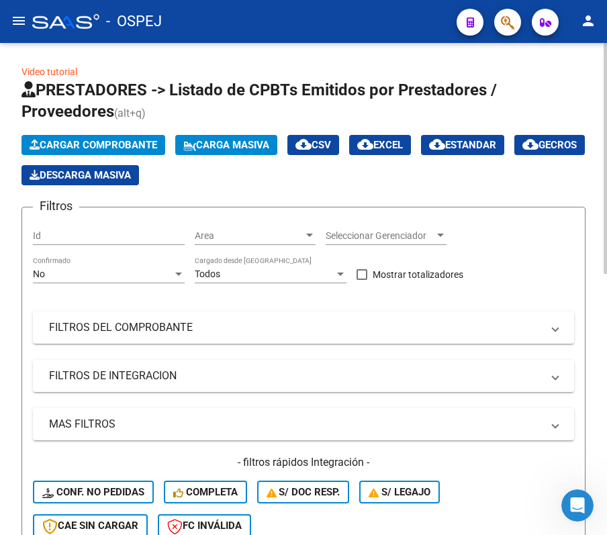
click at [130, 267] on div "No Confirmado" at bounding box center [109, 269] width 152 height 27
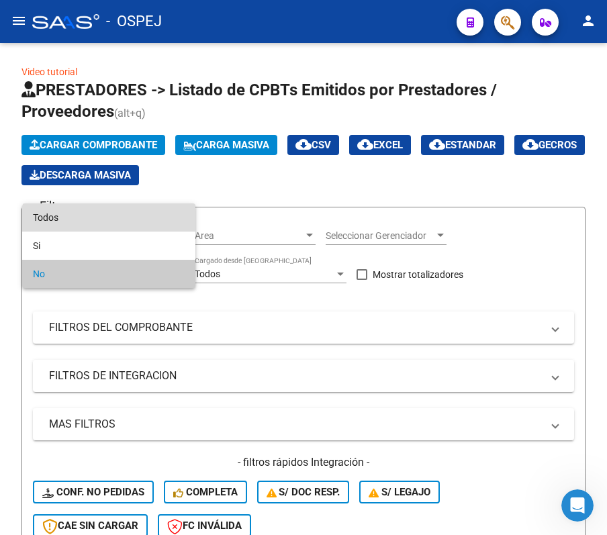
click at [129, 227] on span "Todos" at bounding box center [109, 217] width 152 height 28
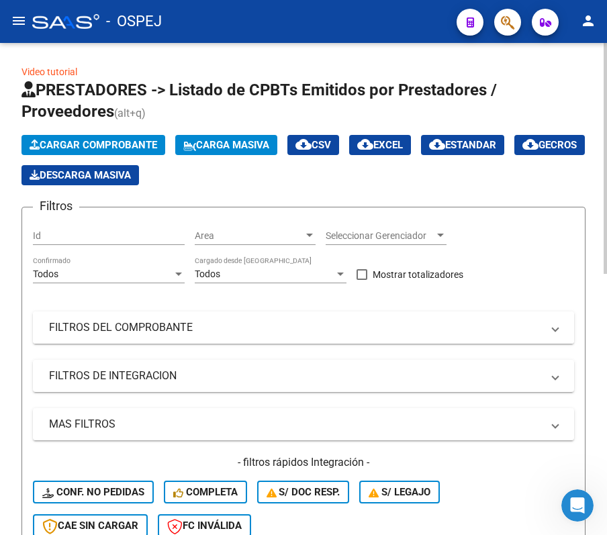
click at [138, 325] on mat-panel-title "FILTROS DEL COMPROBANTE" at bounding box center [295, 327] width 493 height 15
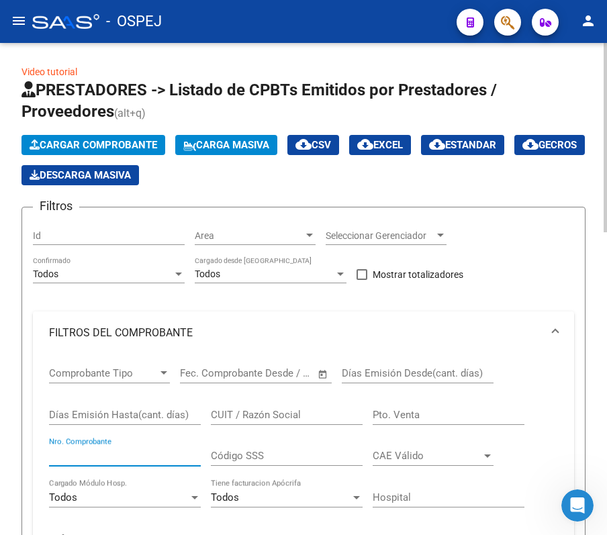
click at [121, 460] on input "Nro. Comprobante" at bounding box center [125, 456] width 152 height 12
paste input "1196"
type input "1196"
click at [34, 352] on mat-expansion-panel-header "FILTROS DEL COMPROBANTE" at bounding box center [303, 332] width 541 height 43
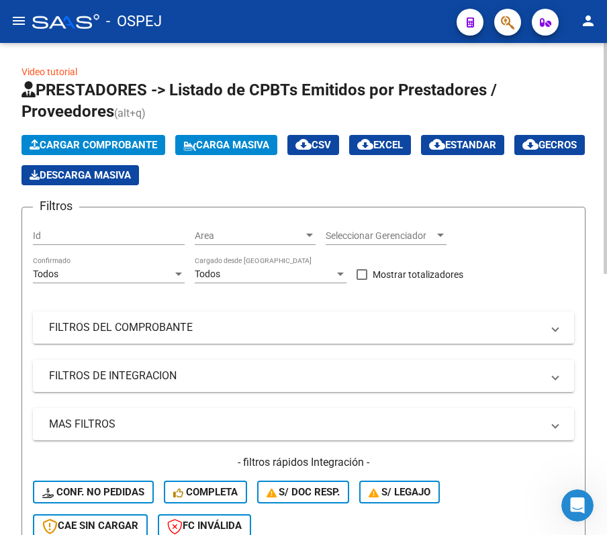
click at [83, 330] on mat-panel-title "FILTROS DEL COMPROBANTE" at bounding box center [295, 327] width 493 height 15
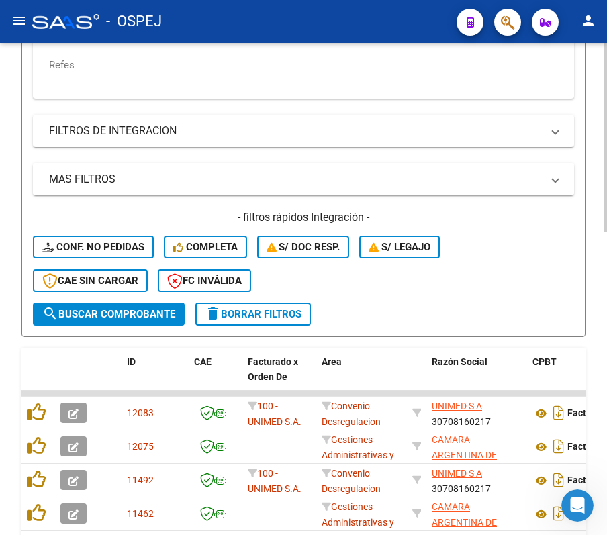
scroll to position [447, 0]
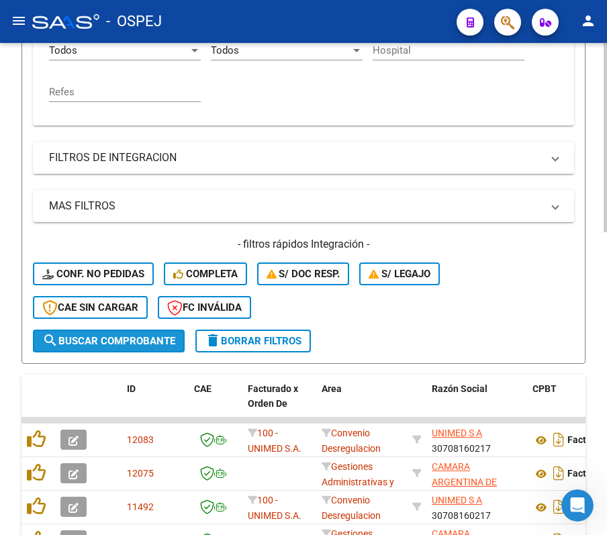
click at [89, 340] on span "search Buscar Comprobante" at bounding box center [108, 341] width 133 height 12
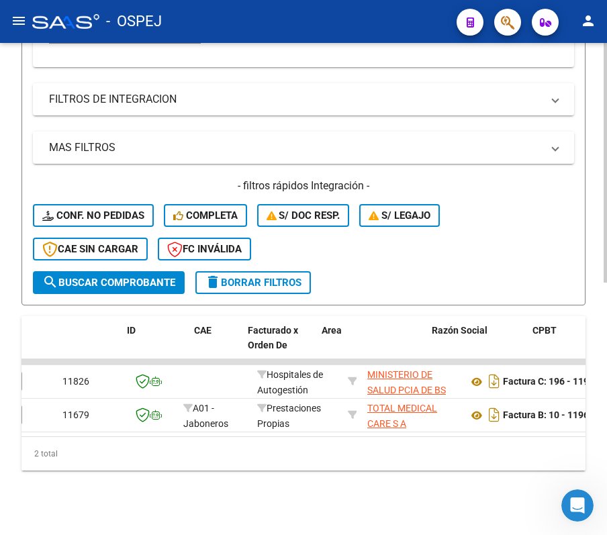
scroll to position [0, 0]
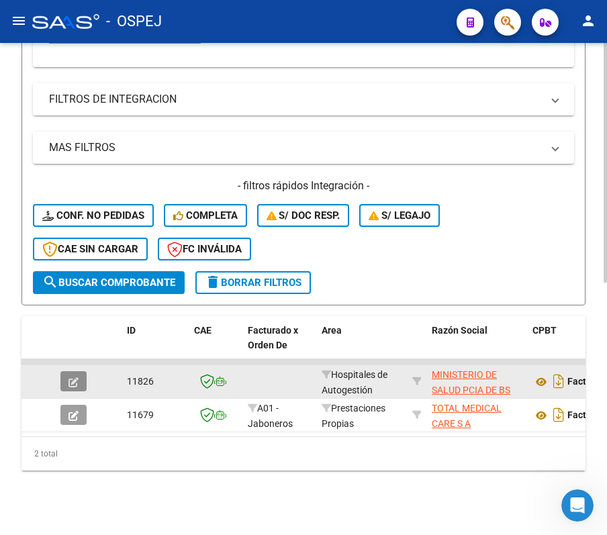
click at [76, 377] on icon "button" at bounding box center [73, 382] width 10 height 10
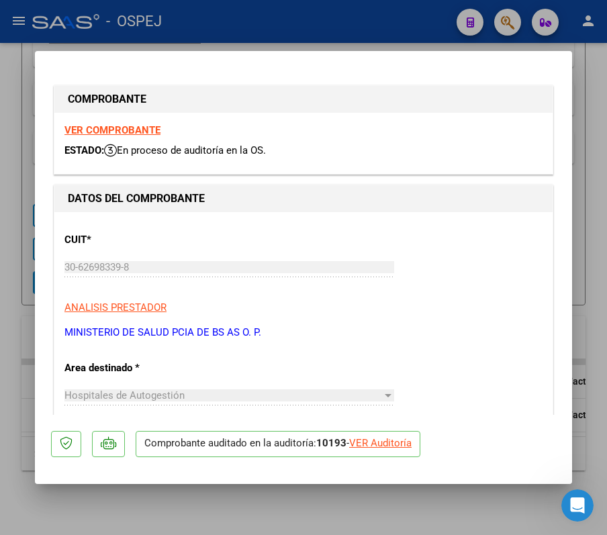
click at [368, 440] on div "VER Auditoría" at bounding box center [380, 443] width 62 height 15
type input "$ 0,00"
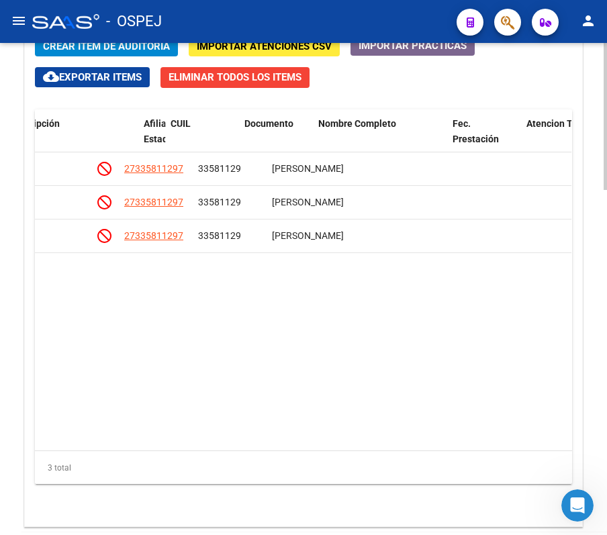
scroll to position [0, 906]
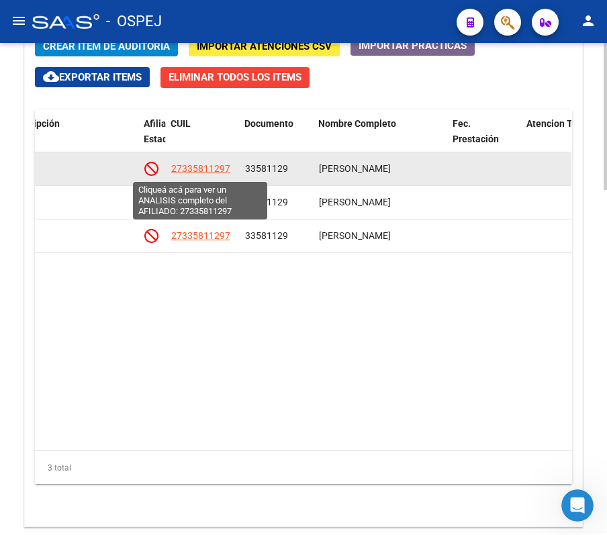
click at [219, 164] on span "27335811297" at bounding box center [200, 168] width 59 height 11
type textarea "27335811297"
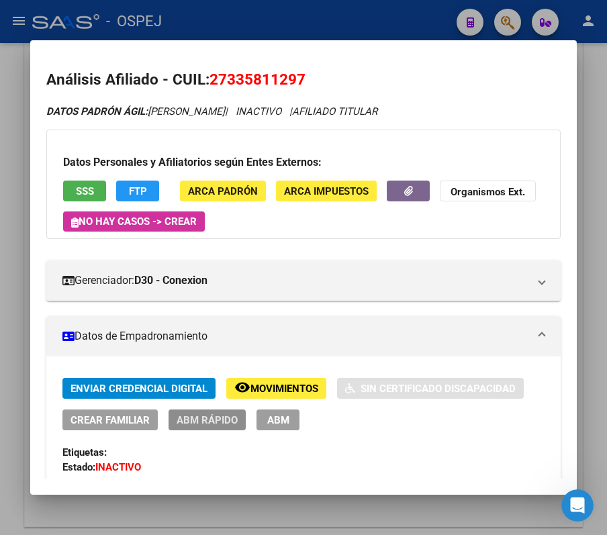
click at [224, 409] on button "ABM Rápido" at bounding box center [206, 419] width 77 height 21
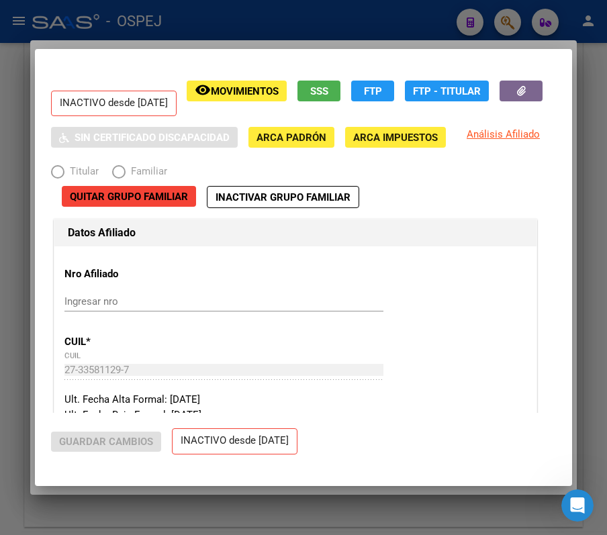
radio input "true"
type input "27-33581129-7"
click at [269, 28] on div at bounding box center [303, 267] width 607 height 535
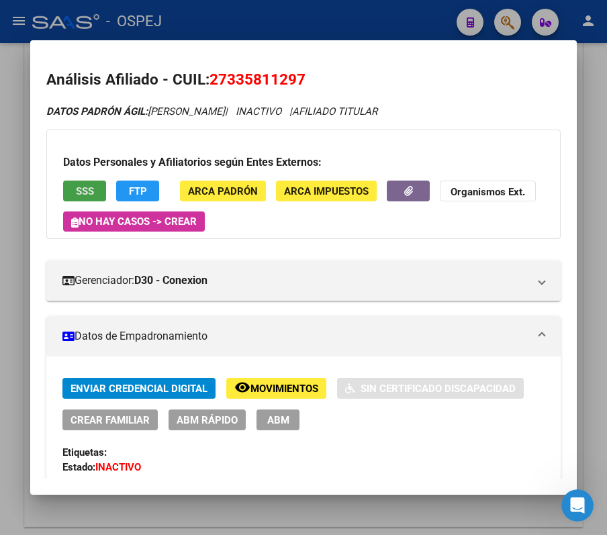
click at [92, 187] on span "SSS" at bounding box center [85, 191] width 18 height 12
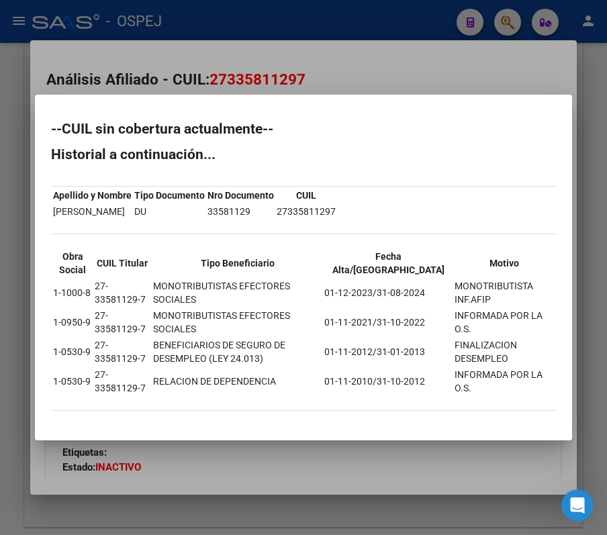
click at [467, 65] on div at bounding box center [303, 267] width 607 height 535
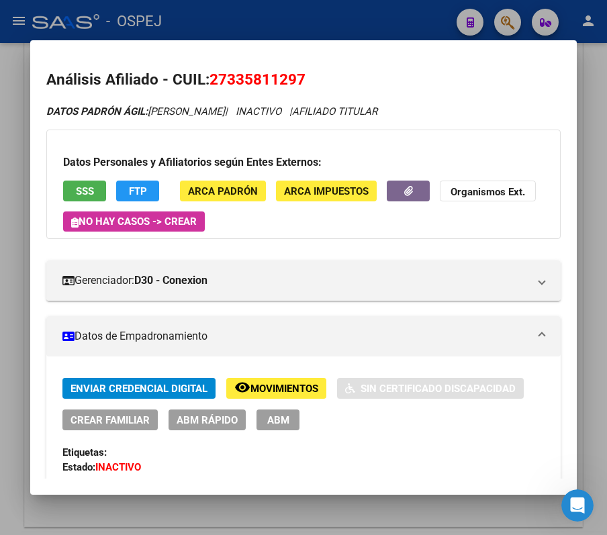
click at [423, 4] on div at bounding box center [303, 267] width 607 height 535
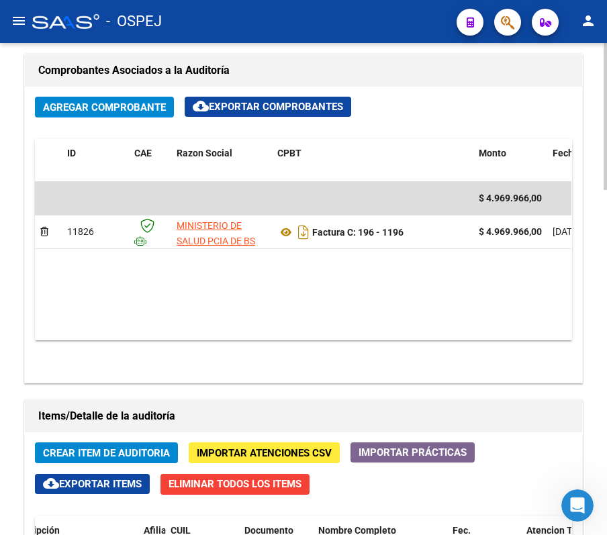
scroll to position [615, 0]
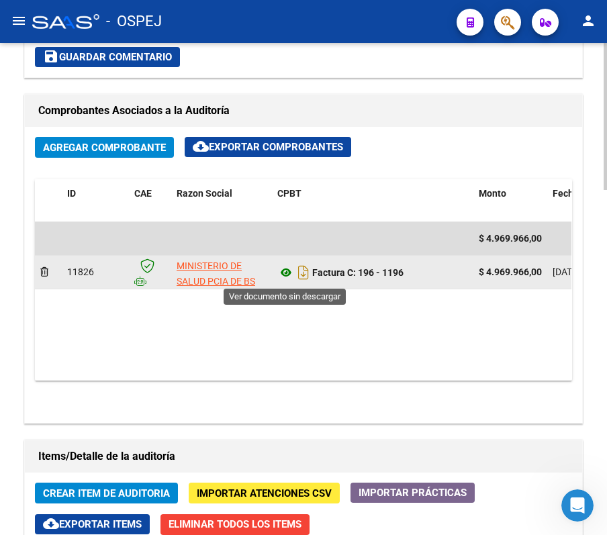
click at [280, 274] on icon at bounding box center [285, 272] width 17 height 16
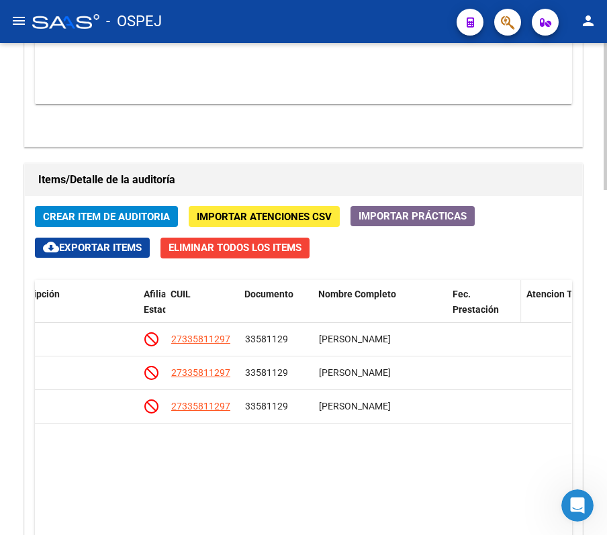
scroll to position [1062, 0]
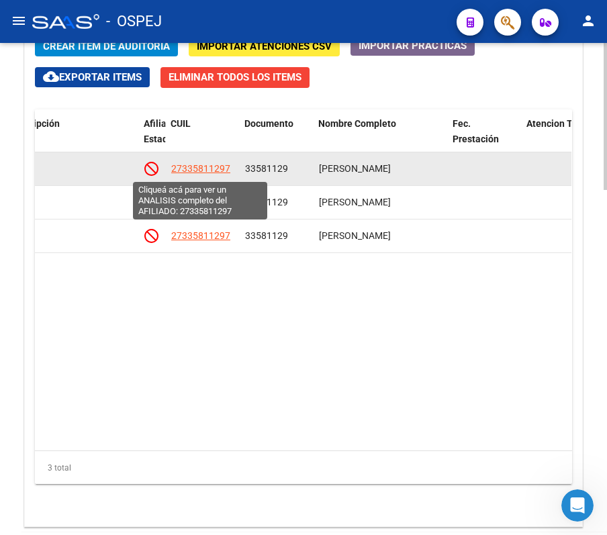
click at [215, 168] on span "27335811297" at bounding box center [200, 168] width 59 height 11
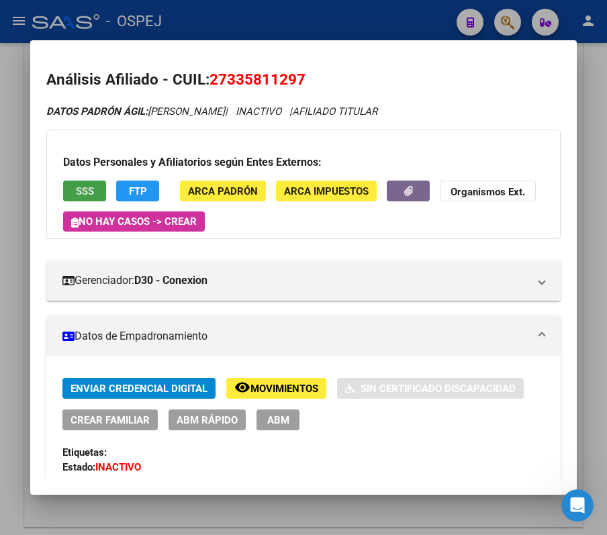
click at [93, 189] on span "SSS" at bounding box center [85, 191] width 18 height 12
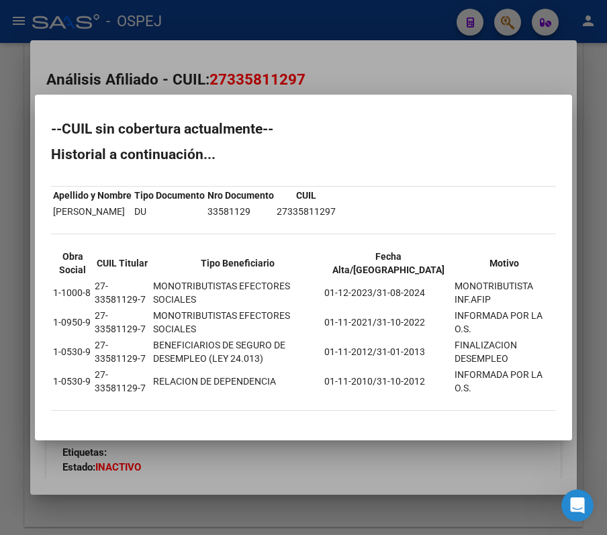
drag, startPoint x: 44, startPoint y: 134, endPoint x: 550, endPoint y: 395, distance: 570.0
click at [550, 395] on mat-dialog-content "--CUIL sin cobertura actualmente-- Historial a continuación... Apellido y Nombr…" at bounding box center [303, 267] width 537 height 313
copy div "--CUIL sin cobertura actualmente-- Historial a continuación... Apellido y Nombr…"
click at [487, 63] on div at bounding box center [303, 267] width 607 height 535
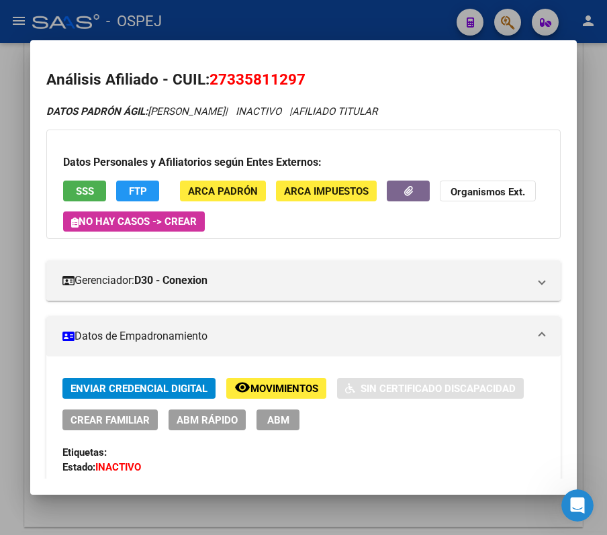
click at [492, 27] on div at bounding box center [303, 267] width 607 height 535
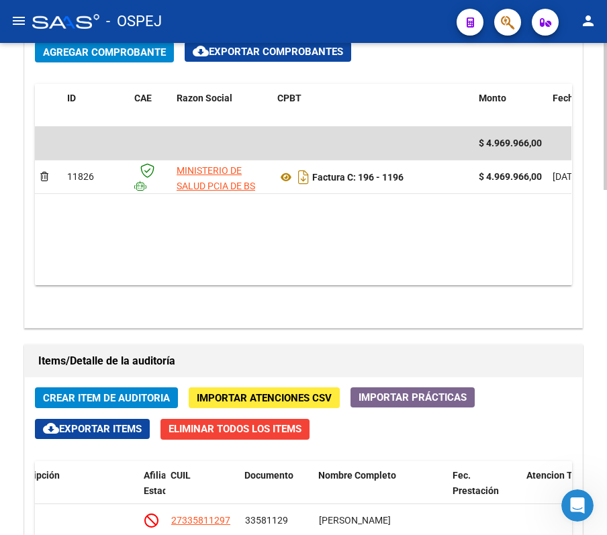
scroll to position [704, 0]
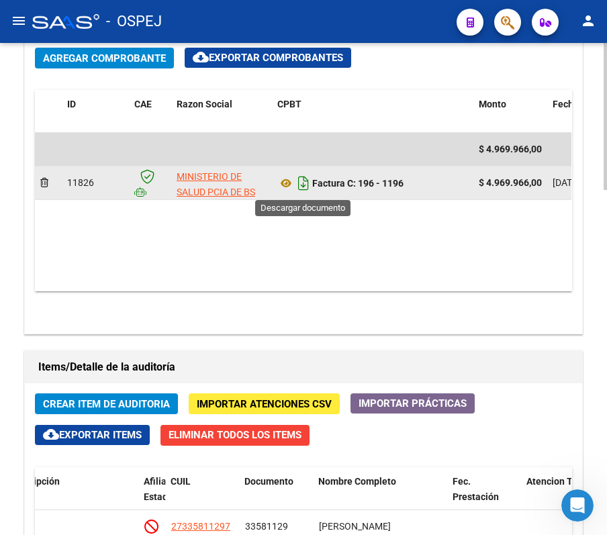
click at [295, 187] on icon "Descargar documento" at bounding box center [303, 182] width 17 height 21
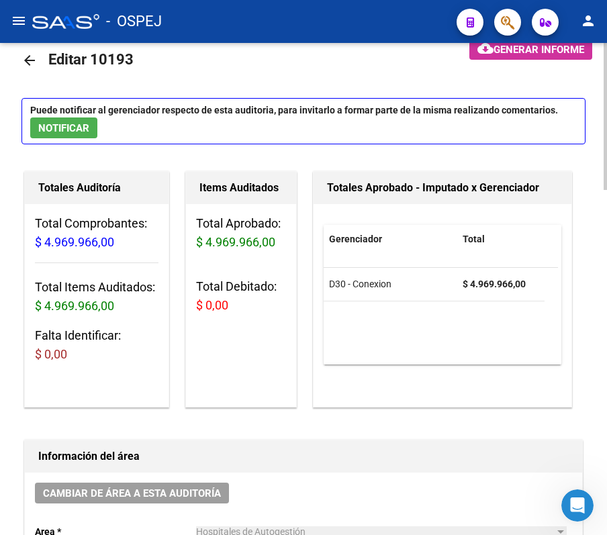
scroll to position [0, 0]
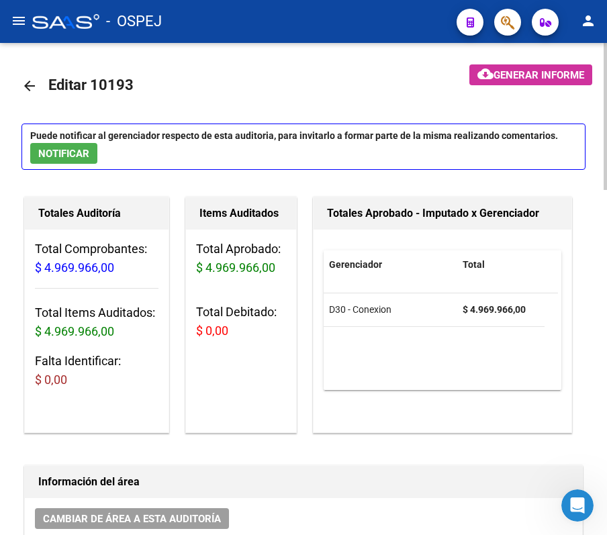
click at [26, 101] on link "arrow_back" at bounding box center [34, 86] width 27 height 32
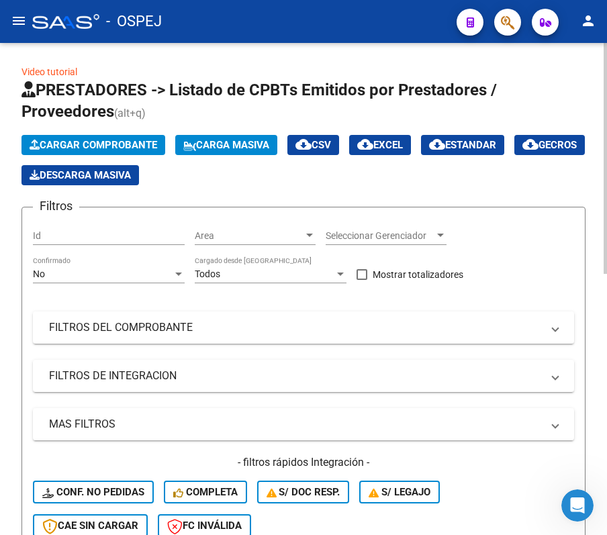
click at [93, 271] on div "No" at bounding box center [103, 273] width 140 height 11
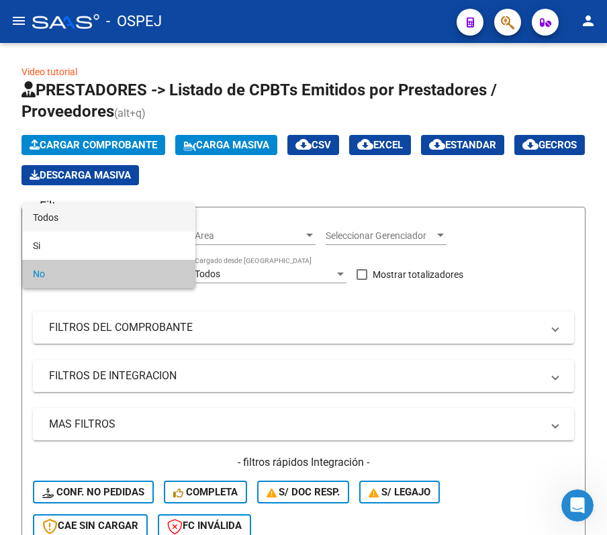
click at [85, 212] on span "Todos" at bounding box center [109, 217] width 152 height 28
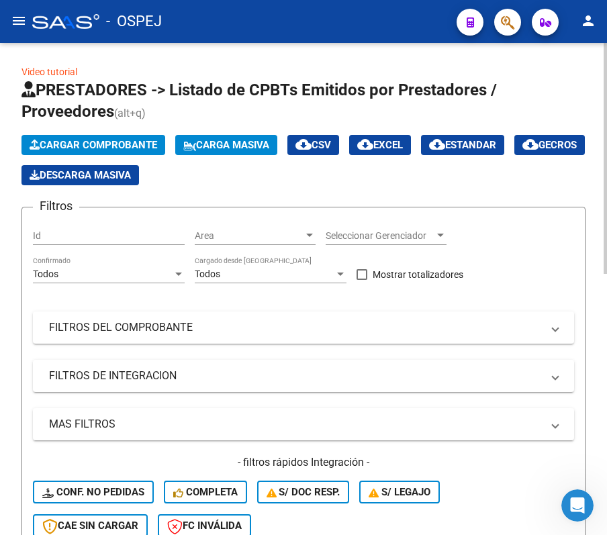
click at [132, 346] on div "Filtros Id Area Area Seleccionar Gerenciador Seleccionar Gerenciador Todos Conf…" at bounding box center [303, 383] width 541 height 330
click at [124, 338] on mat-expansion-panel-header "FILTROS DEL COMPROBANTE" at bounding box center [303, 327] width 541 height 32
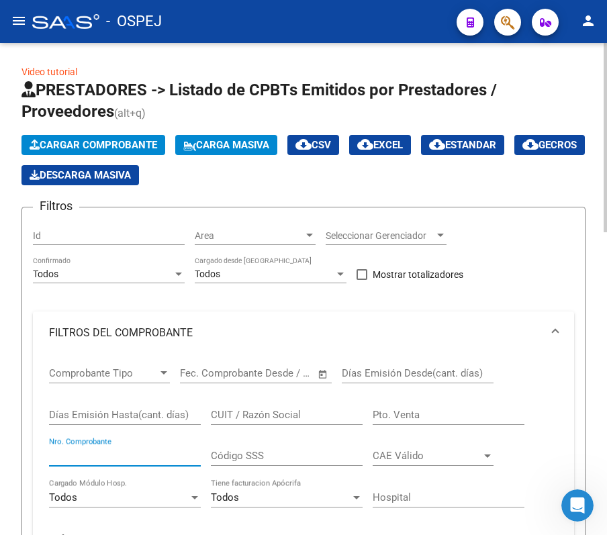
click at [135, 454] on input "Nro. Comprobante" at bounding box center [125, 456] width 152 height 12
type input "1213"
click at [17, 299] on div "Video tutorial PRESTADORES -> Listado de CPBTs Emitidos por Prestadores / Prove…" at bounding box center [303, 525] width 607 height 964
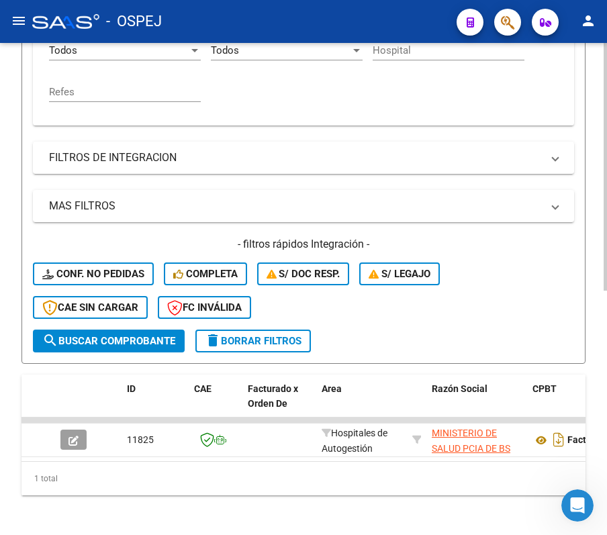
scroll to position [485, 0]
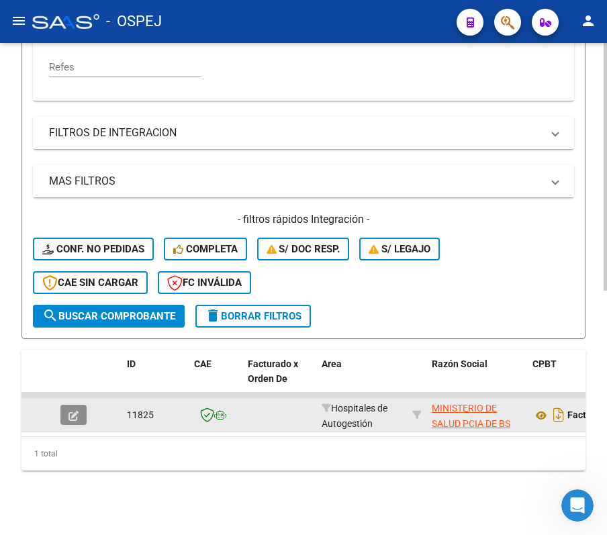
click at [66, 409] on button "button" at bounding box center [73, 415] width 26 height 20
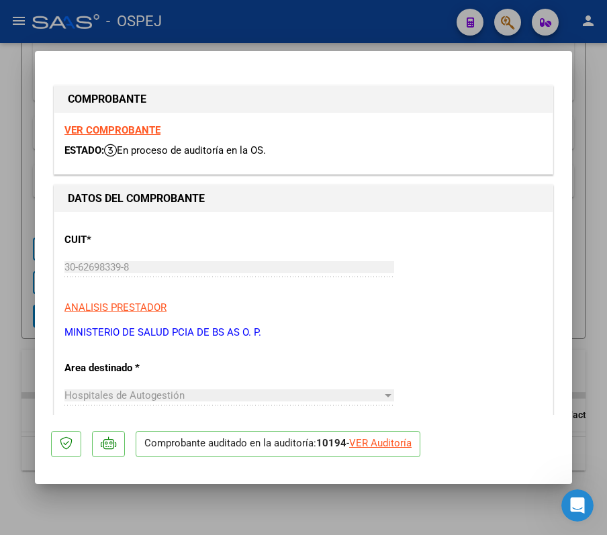
drag, startPoint x: 391, startPoint y: 462, endPoint x: 385, endPoint y: 452, distance: 11.4
click at [387, 452] on mat-dialog-actions "Comprobante auditado en la auditoría: 10194 - VER Auditoría" at bounding box center [303, 441] width 505 height 53
click at [379, 446] on div "VER Auditoría" at bounding box center [380, 443] width 62 height 15
type input "$ 0,00"
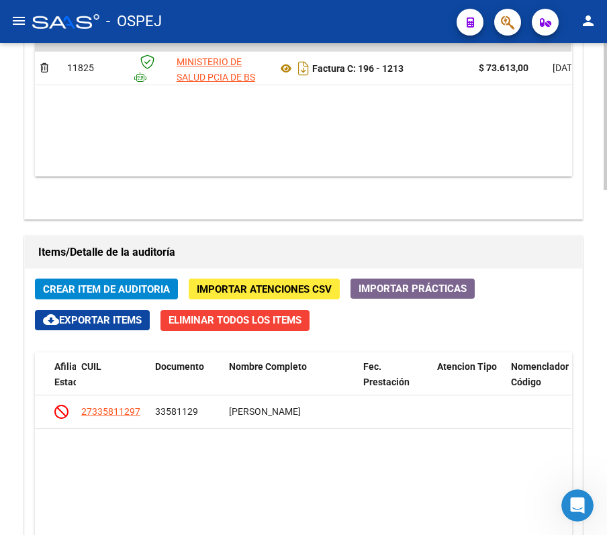
scroll to position [793, 0]
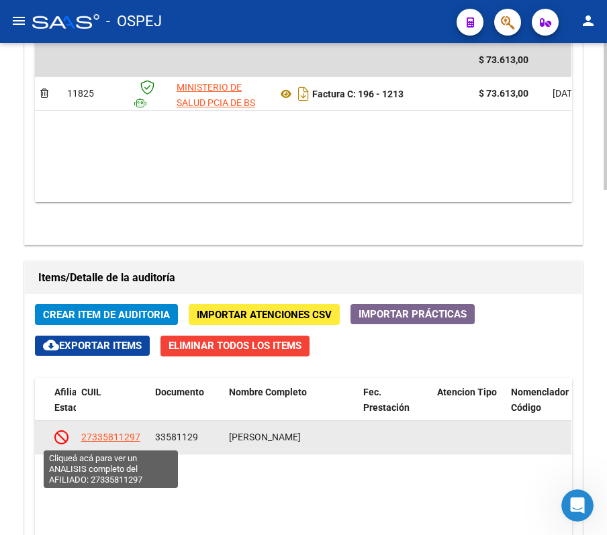
click at [113, 438] on span "27335811297" at bounding box center [110, 437] width 59 height 11
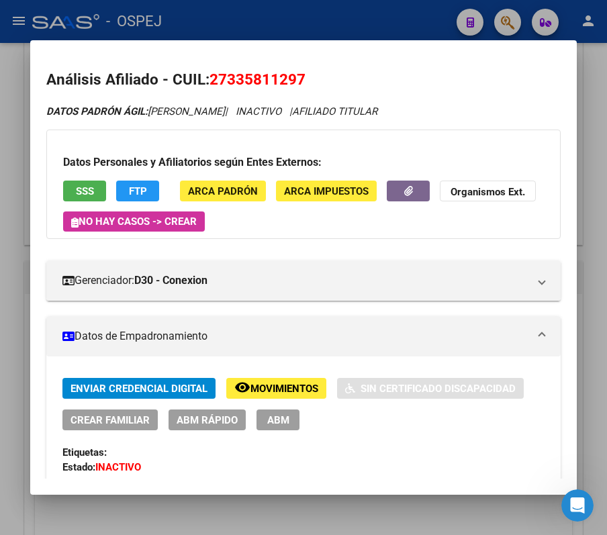
click at [82, 188] on span "SSS" at bounding box center [85, 191] width 18 height 12
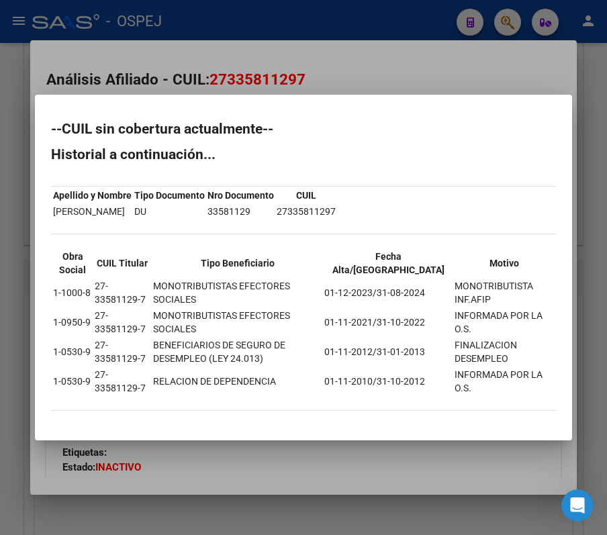
click at [267, 46] on div at bounding box center [303, 267] width 607 height 535
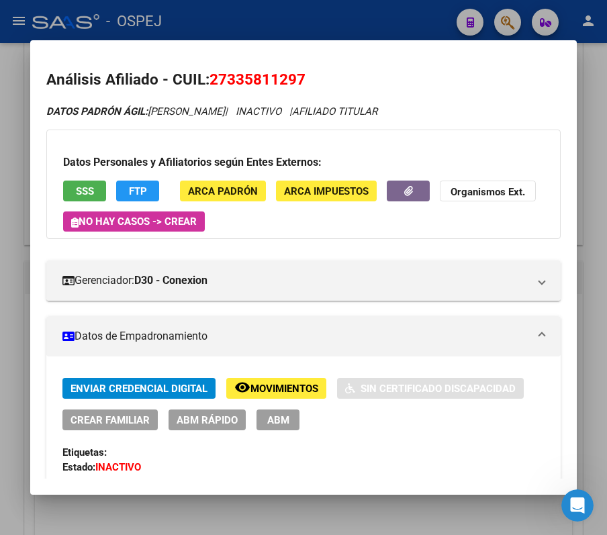
click at [304, 38] on div at bounding box center [303, 267] width 607 height 535
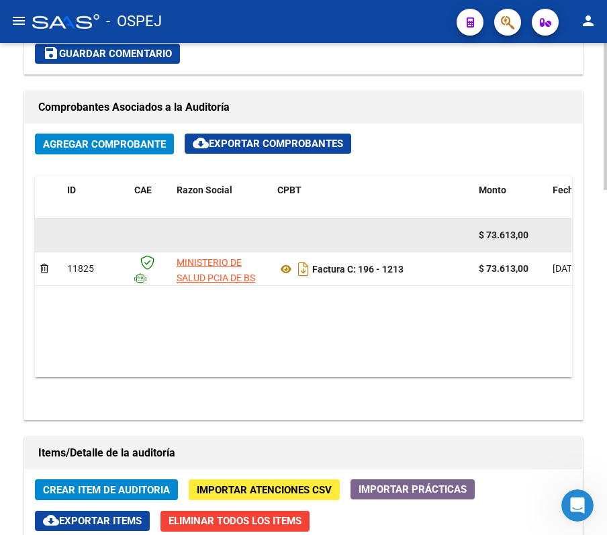
scroll to position [615, 0]
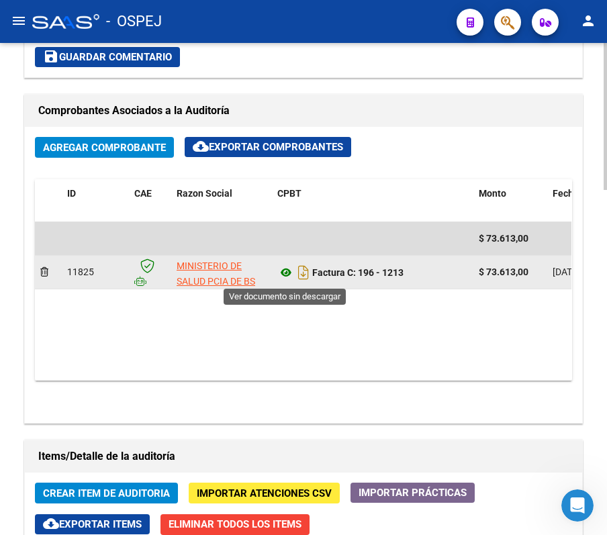
click at [287, 272] on icon at bounding box center [285, 272] width 17 height 16
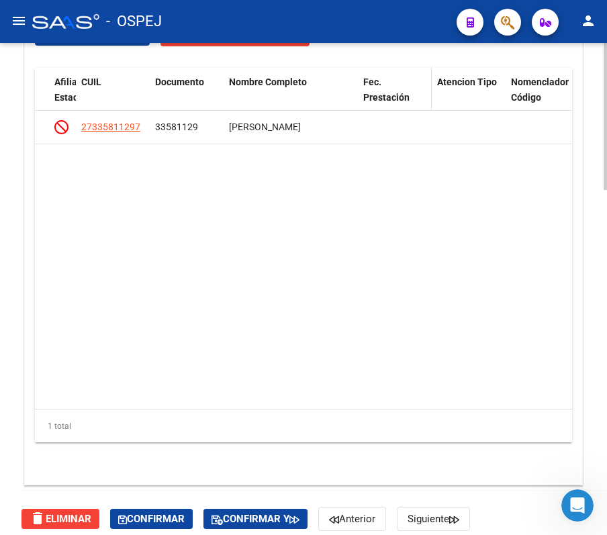
scroll to position [1152, 0]
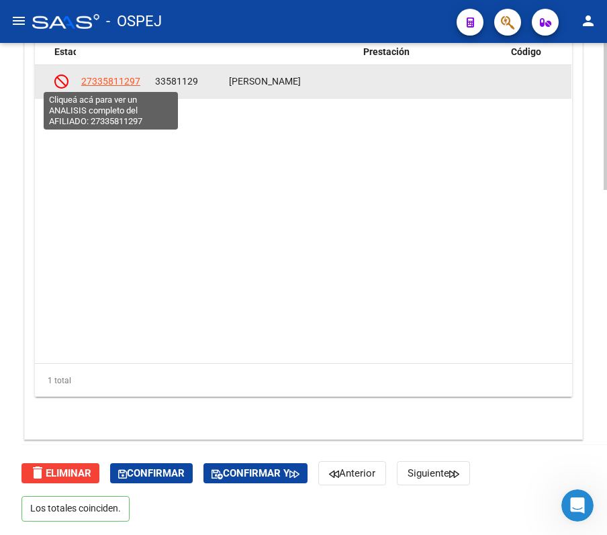
click at [132, 81] on span "27335811297" at bounding box center [110, 81] width 59 height 11
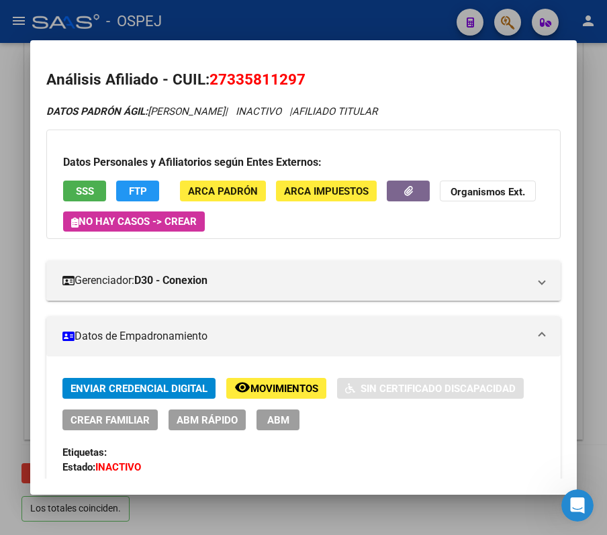
click at [456, 17] on div at bounding box center [303, 267] width 607 height 535
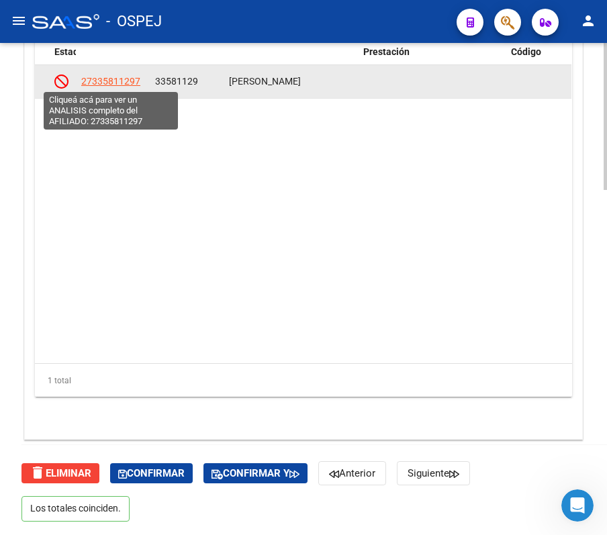
click at [95, 82] on span "27335811297" at bounding box center [110, 81] width 59 height 11
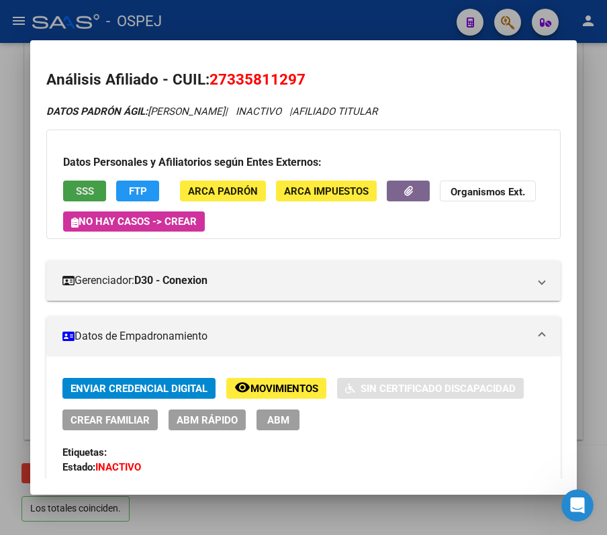
click at [94, 191] on span "SSS" at bounding box center [85, 191] width 18 height 12
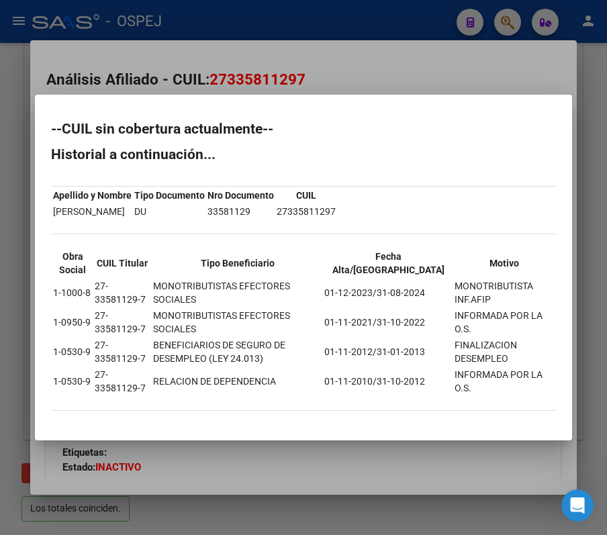
drag, startPoint x: 41, startPoint y: 129, endPoint x: 557, endPoint y: 387, distance: 577.1
click at [557, 387] on mat-dialog-content "--CUIL sin cobertura actualmente-- Historial a continuación... Apellido y Nombr…" at bounding box center [303, 267] width 537 height 313
copy div "--CUIL sin cobertura actualmente-- Historial a continuación... Apellido y Nombr…"
click at [192, 75] on div at bounding box center [303, 267] width 607 height 535
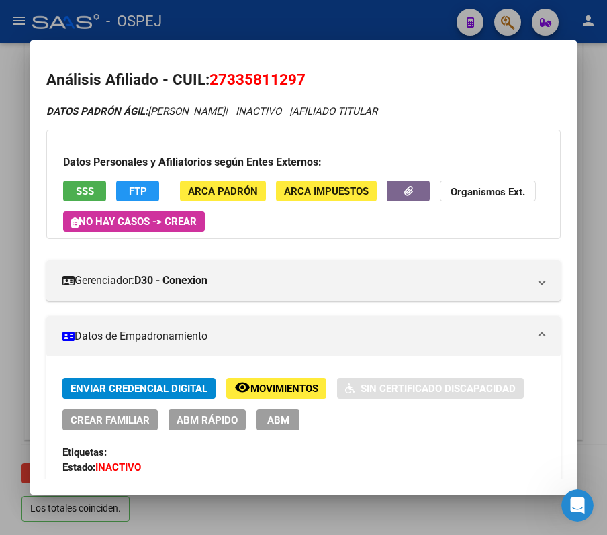
click at [178, 15] on div at bounding box center [303, 267] width 607 height 535
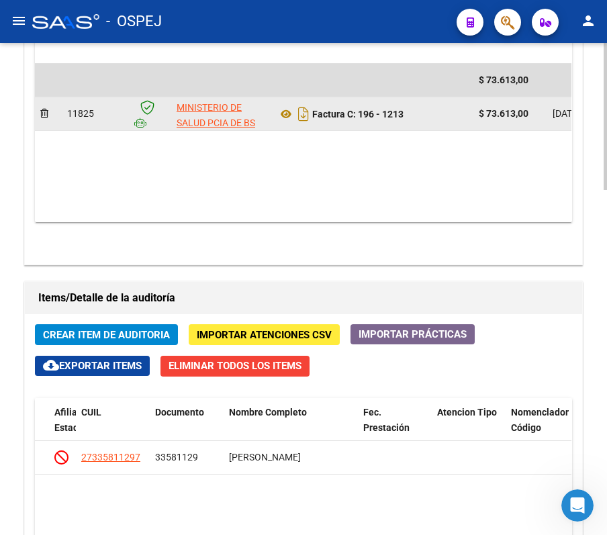
scroll to position [704, 0]
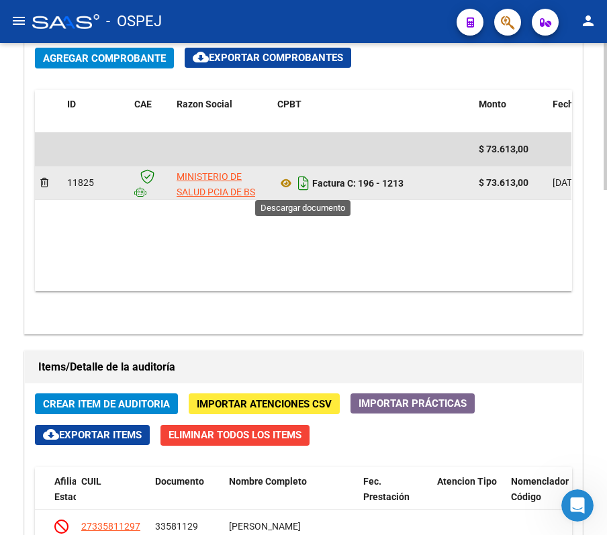
click at [299, 191] on icon "Descargar documento" at bounding box center [303, 182] width 17 height 21
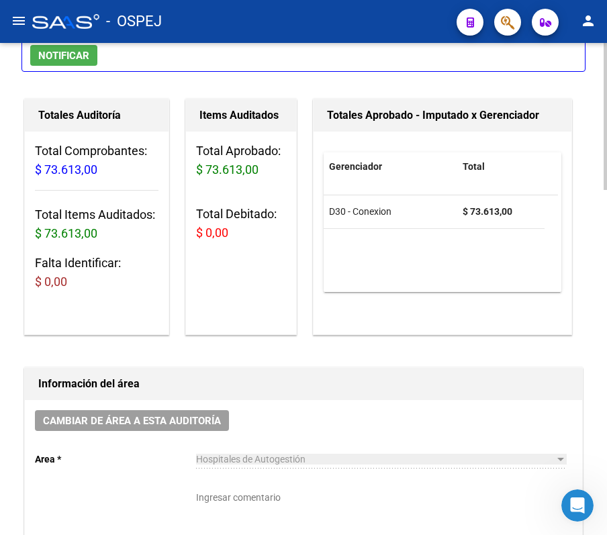
scroll to position [0, 0]
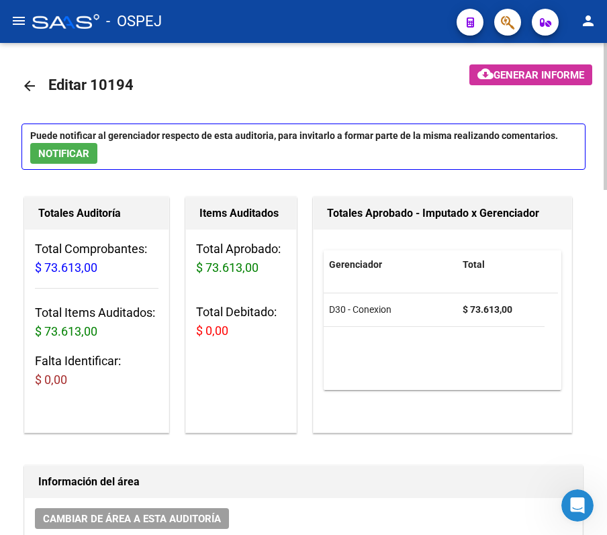
click at [38, 79] on link "arrow_back" at bounding box center [34, 86] width 27 height 32
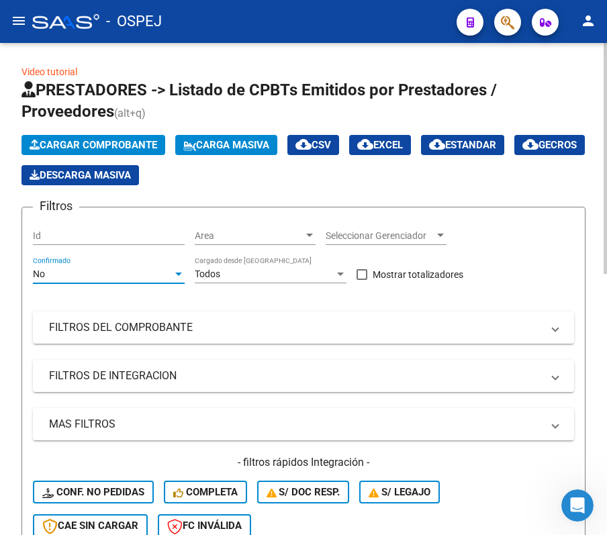
click at [119, 267] on div "No Confirmado" at bounding box center [109, 269] width 152 height 27
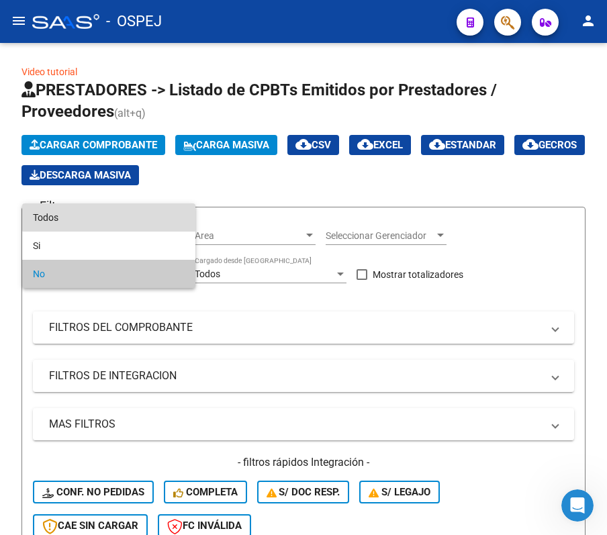
click at [123, 204] on span "Todos" at bounding box center [109, 217] width 152 height 28
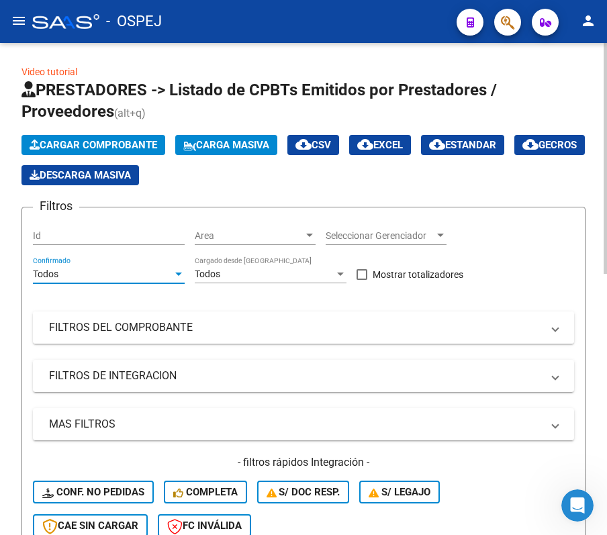
drag, startPoint x: 119, startPoint y: 364, endPoint x: 113, endPoint y: 328, distance: 36.2
click at [113, 331] on div "Filtros Id Area Area Seleccionar Gerenciador Seleccionar Gerenciador Todos Conf…" at bounding box center [303, 383] width 541 height 330
click at [111, 326] on mat-panel-title "FILTROS DEL COMPROBANTE" at bounding box center [295, 327] width 493 height 15
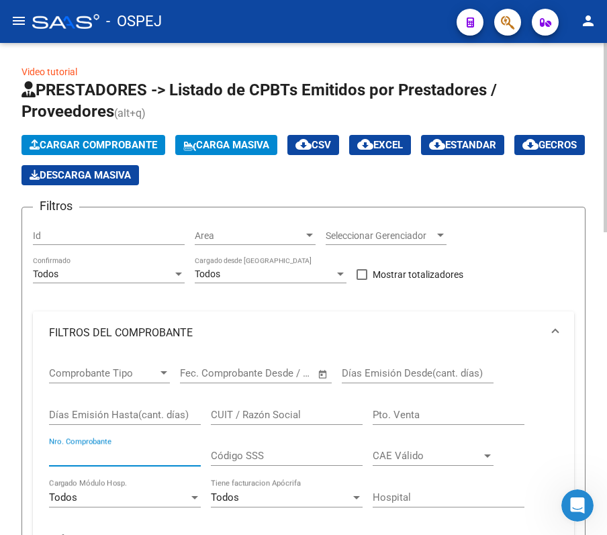
click at [111, 452] on input "Nro. Comprobante" at bounding box center [125, 456] width 152 height 12
type input "3449"
click at [9, 135] on div "Video tutorial PRESTADORES -> Listado de CPBTs Emitidos por Prestadores / Prove…" at bounding box center [303, 525] width 607 height 964
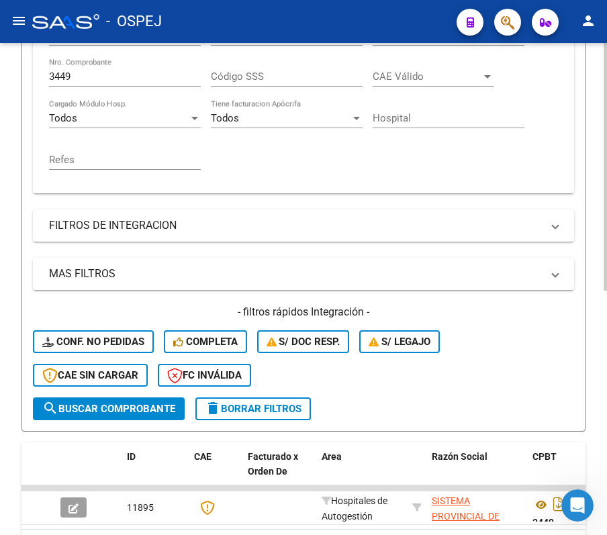
scroll to position [485, 0]
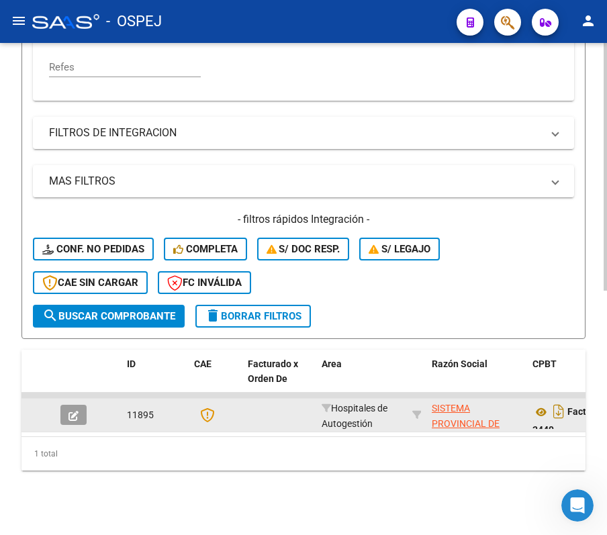
click at [79, 405] on button "button" at bounding box center [73, 415] width 26 height 20
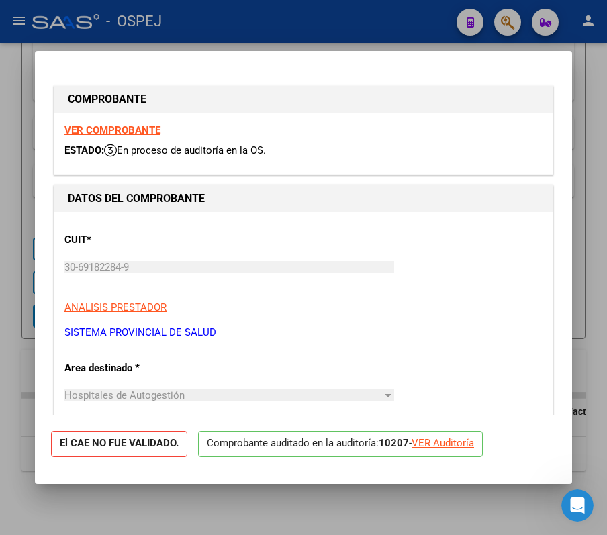
click at [447, 443] on div "VER Auditoría" at bounding box center [442, 443] width 62 height 15
type input "$ 0,00"
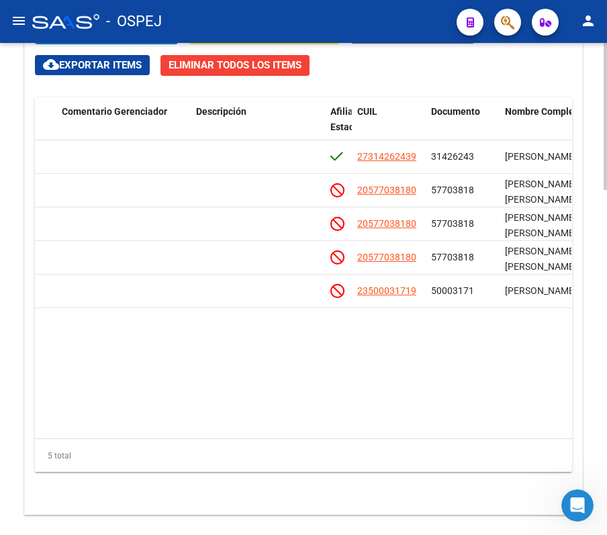
scroll to position [0, 780]
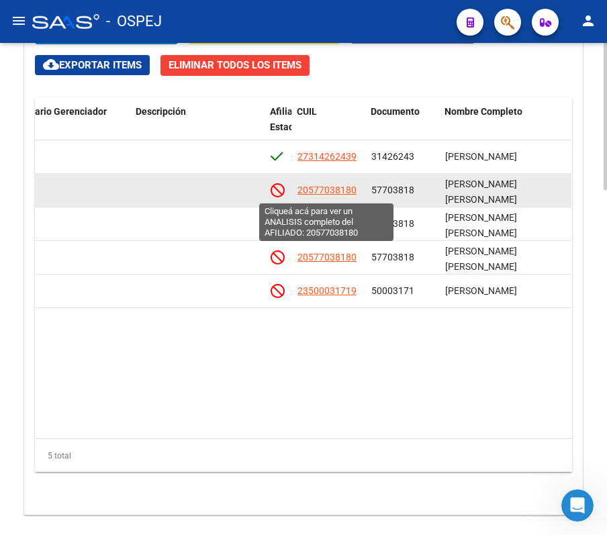
click at [323, 186] on span "20577038180" at bounding box center [326, 190] width 59 height 11
type textarea "20577038180"
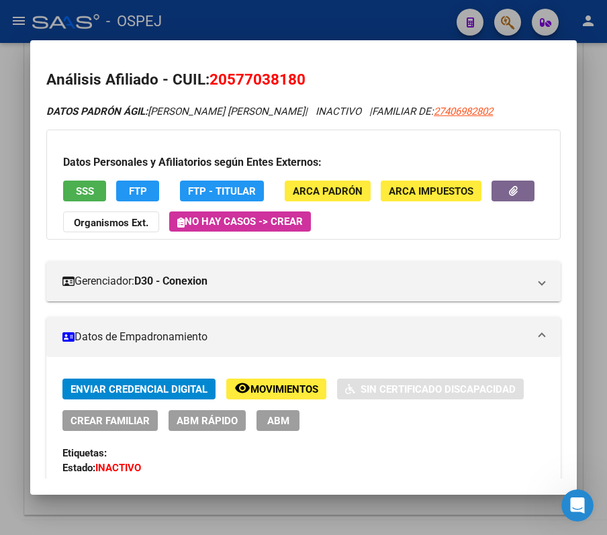
click at [95, 200] on button "SSS" at bounding box center [84, 191] width 43 height 21
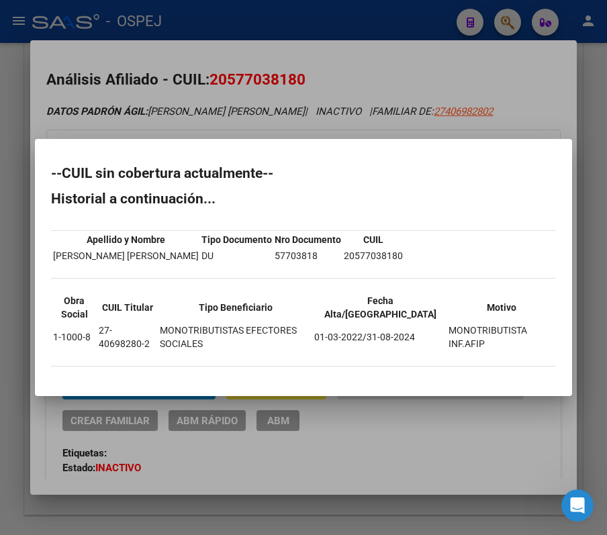
drag, startPoint x: 54, startPoint y: 172, endPoint x: 66, endPoint y: 180, distance: 14.2
click at [66, 180] on h2 "--CUIL sin cobertura actualmente--" at bounding box center [303, 172] width 505 height 13
click at [67, 189] on div "--CUIL sin cobertura actualmente-- Historial a continuación... Apellido y Nombr…" at bounding box center [303, 272] width 505 height 213
drag, startPoint x: 49, startPoint y: 175, endPoint x: 532, endPoint y: 338, distance: 510.0
click at [532, 338] on mat-dialog-content "--CUIL sin cobertura actualmente-- Historial a continuación... Apellido y Nombr…" at bounding box center [303, 267] width 537 height 225
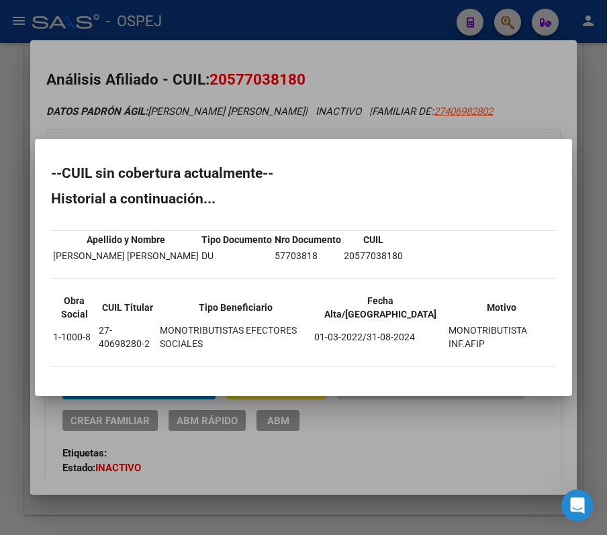
click at [50, 165] on mat-dialog-content "--CUIL sin cobertura actualmente-- Historial a continuación... Apellido y Nombr…" at bounding box center [303, 267] width 537 height 225
drag, startPoint x: 49, startPoint y: 174, endPoint x: 487, endPoint y: 350, distance: 471.3
click at [487, 350] on mat-dialog-content "--CUIL sin cobertura actualmente-- Historial a continuación... Apellido y Nombr…" at bounding box center [303, 267] width 537 height 225
copy div "--CUIL sin cobertura actualmente-- Historial a continuación... Apellido y Nombr…"
click at [123, 44] on div at bounding box center [303, 267] width 607 height 535
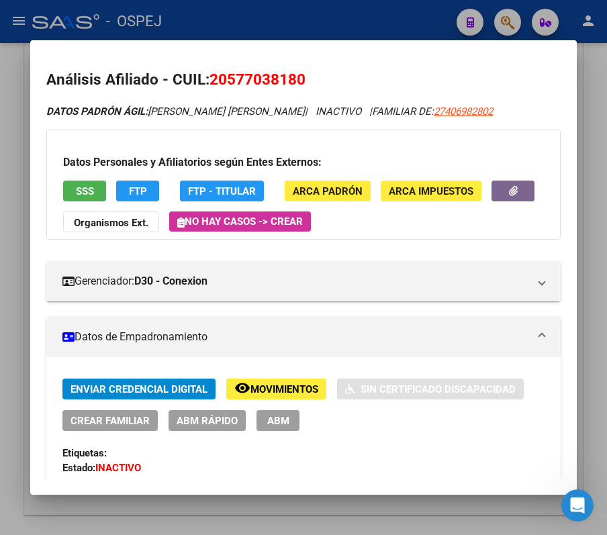
click at [127, 5] on div at bounding box center [303, 267] width 607 height 535
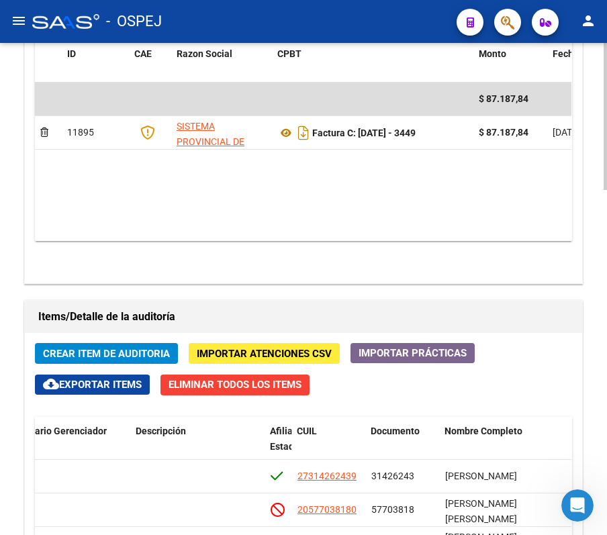
scroll to position [715, 0]
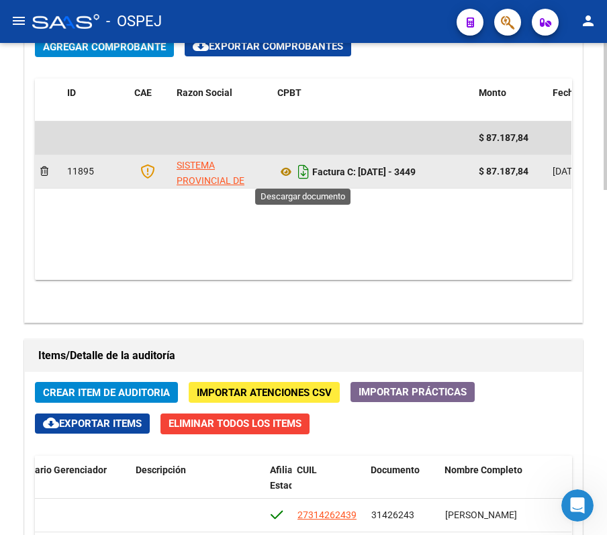
click at [304, 170] on icon "Descargar documento" at bounding box center [303, 171] width 17 height 21
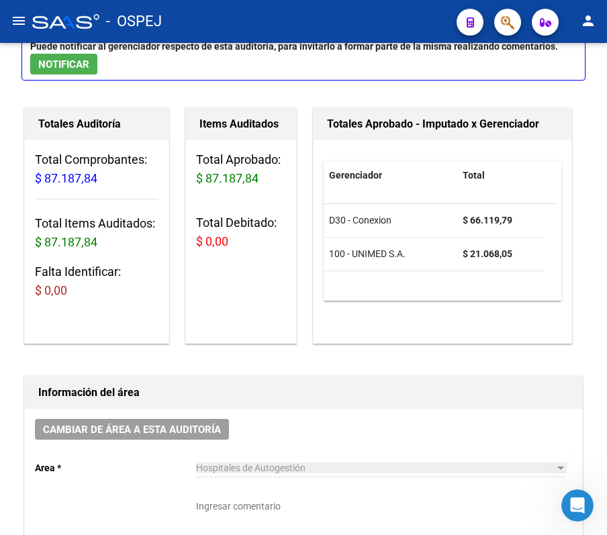
scroll to position [0, 0]
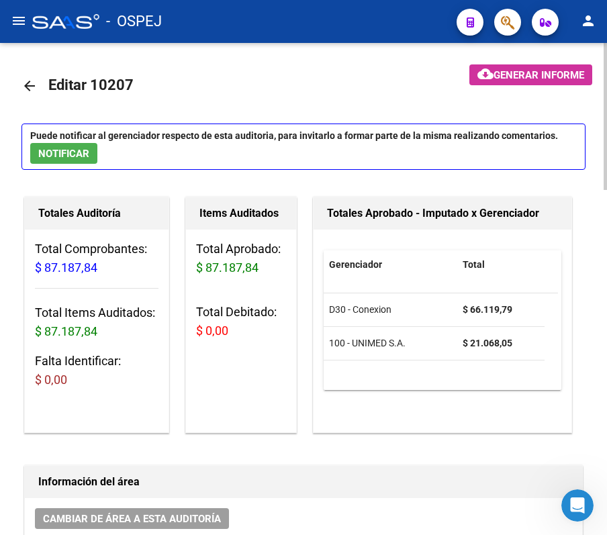
click at [25, 92] on mat-icon "arrow_back" at bounding box center [29, 86] width 16 height 16
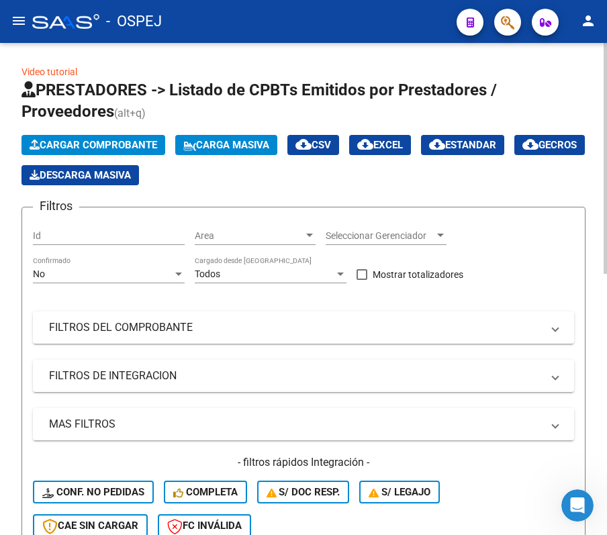
click at [134, 264] on div "No Confirmado" at bounding box center [109, 269] width 152 height 27
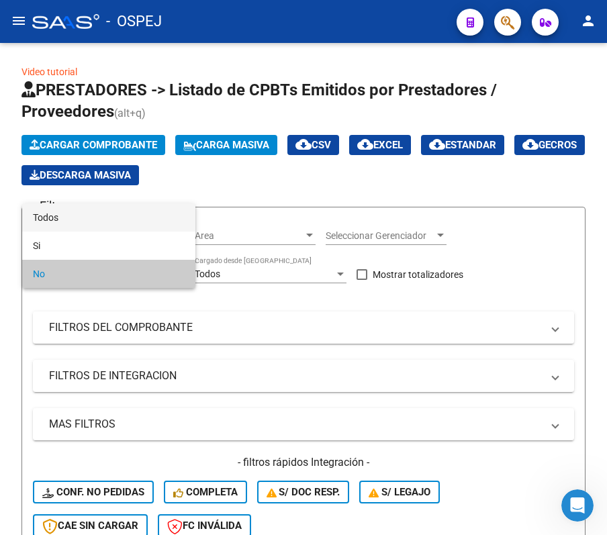
click at [116, 211] on span "Todos" at bounding box center [109, 217] width 152 height 28
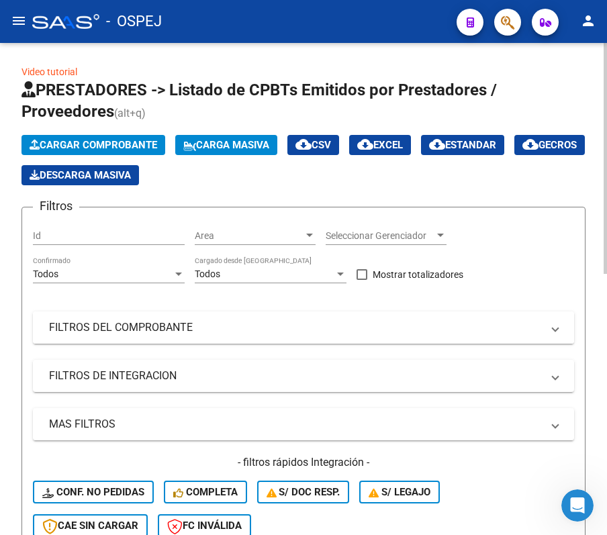
click at [172, 328] on mat-panel-title "FILTROS DEL COMPROBANTE" at bounding box center [295, 327] width 493 height 15
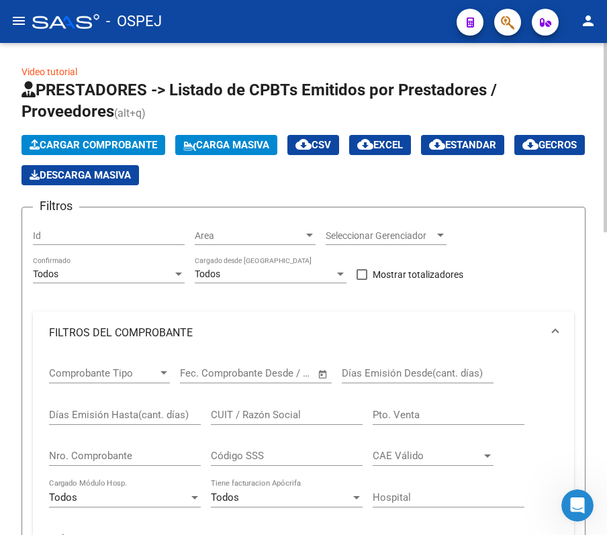
click at [115, 455] on input "Nro. Comprobante" at bounding box center [125, 456] width 152 height 12
type input "32265"
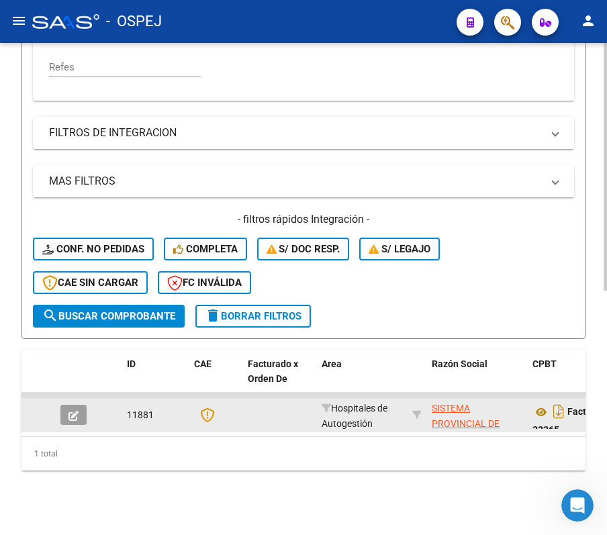
drag, startPoint x: 78, startPoint y: 387, endPoint x: 74, endPoint y: 400, distance: 14.0
click at [74, 400] on datatable-body-cell at bounding box center [78, 415] width 47 height 33
click at [74, 411] on icon "button" at bounding box center [73, 416] width 10 height 10
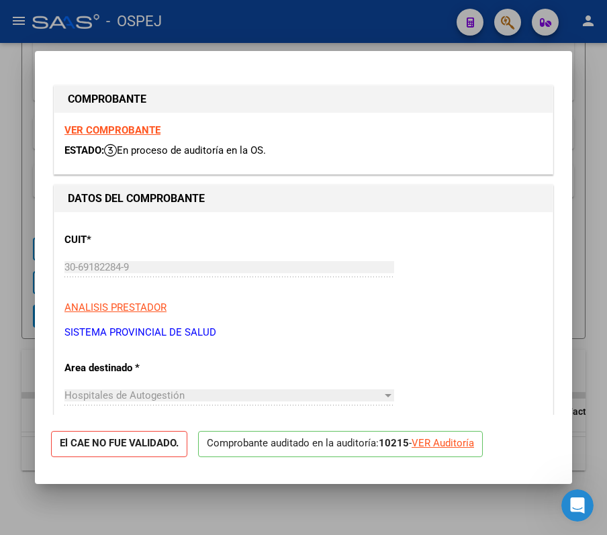
click at [439, 447] on div "VER Auditoría" at bounding box center [442, 443] width 62 height 15
type input "$ 0,00"
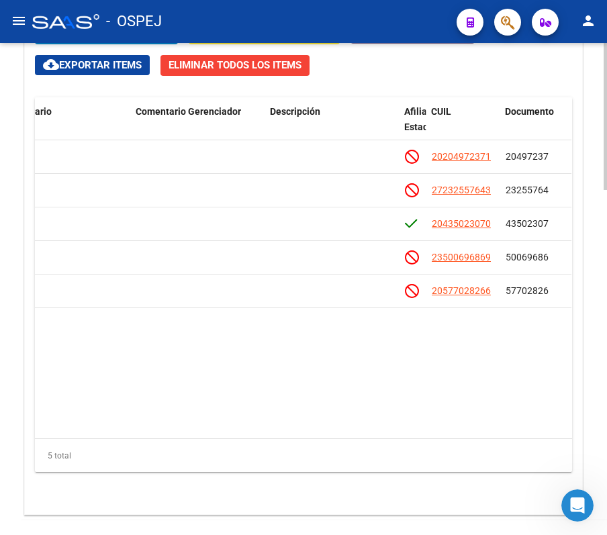
scroll to position [0, 681]
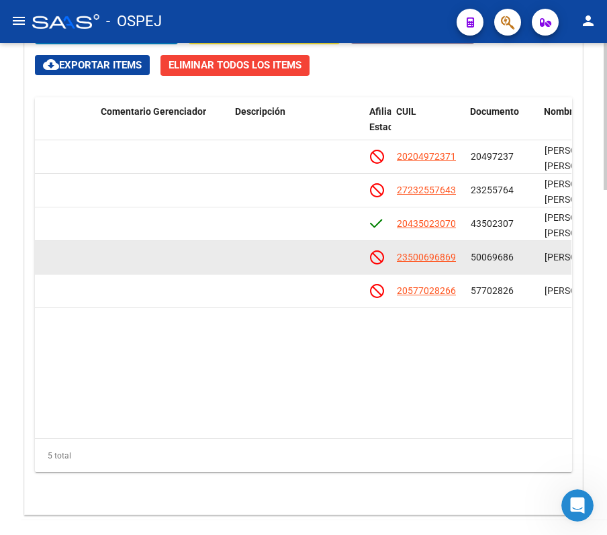
click at [409, 265] on app-link-go-to "23500696869" at bounding box center [426, 257] width 59 height 15
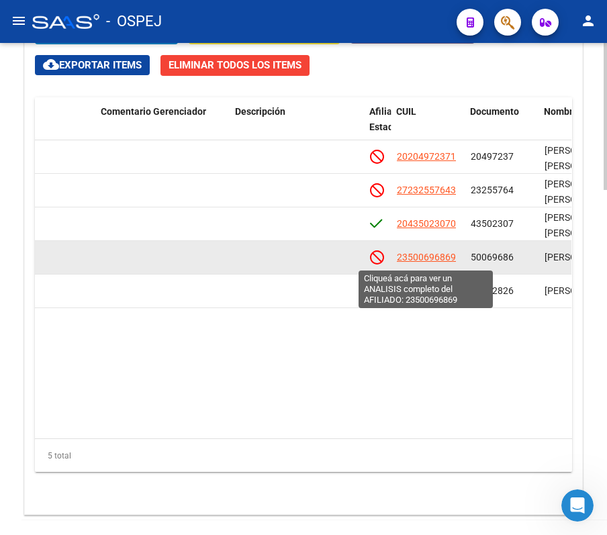
click at [420, 255] on span "23500696869" at bounding box center [426, 257] width 59 height 11
type textarea "23500696869"
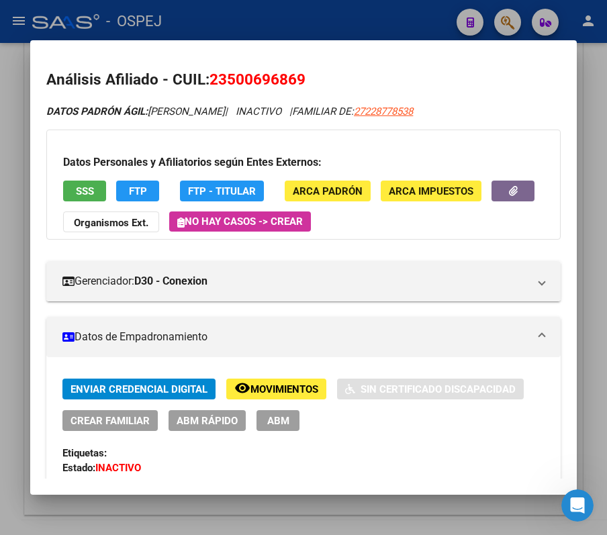
click at [317, 20] on div at bounding box center [303, 267] width 607 height 535
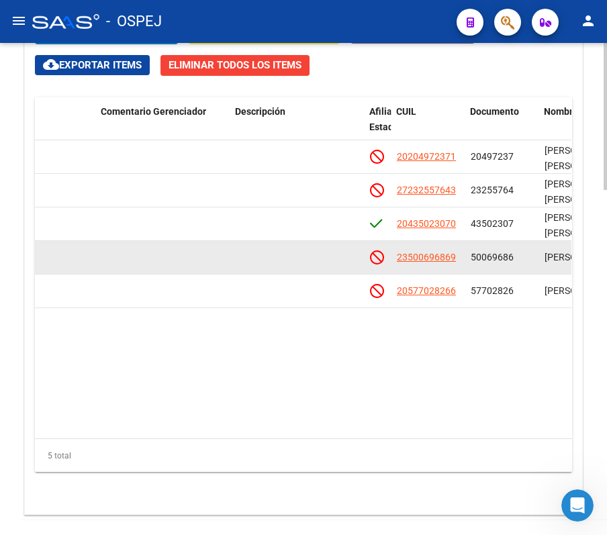
click at [404, 252] on app-link-go-to "23500696869" at bounding box center [426, 257] width 59 height 15
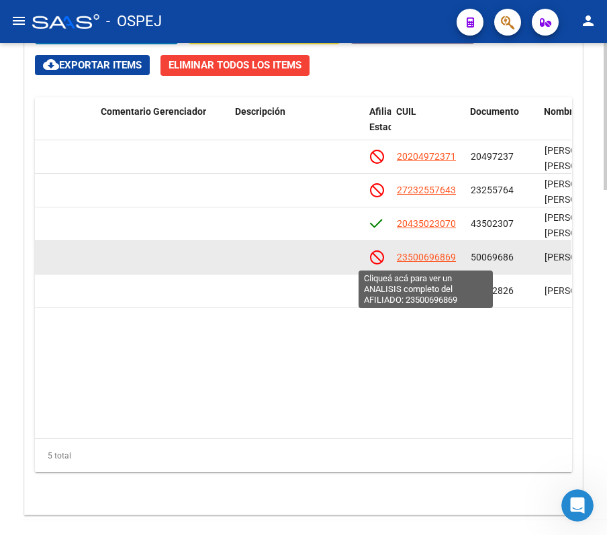
click at [414, 259] on span "23500696869" at bounding box center [426, 257] width 59 height 11
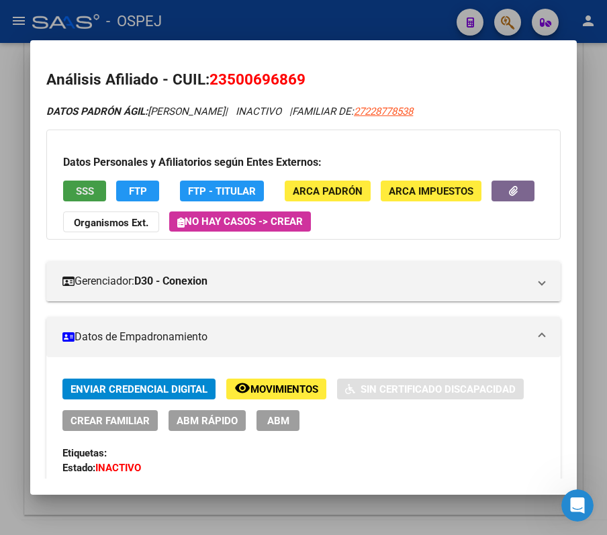
click at [71, 197] on button "SSS" at bounding box center [84, 191] width 43 height 21
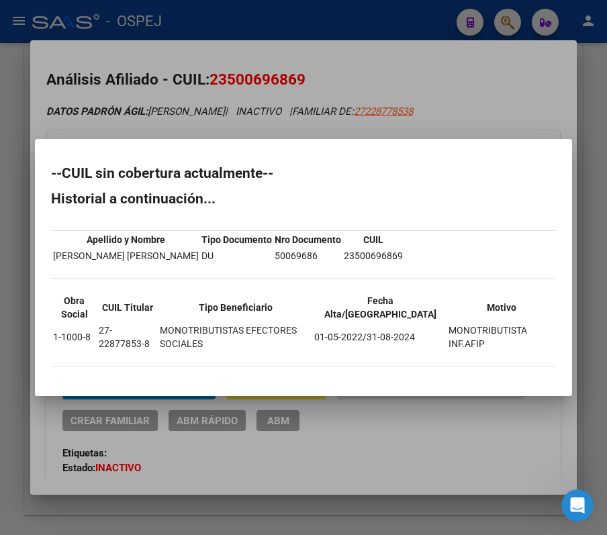
drag, startPoint x: 46, startPoint y: 173, endPoint x: 527, endPoint y: 349, distance: 511.7
click at [527, 349] on mat-dialog-content "--CUIL sin cobertura actualmente-- Historial a continuación... Apellido y Nombr…" at bounding box center [303, 267] width 537 height 225
copy div "--CUIL sin cobertura actualmente-- Historial a continuación... Apellido y Nombr…"
drag, startPoint x: 278, startPoint y: 97, endPoint x: 283, endPoint y: 38, distance: 58.6
click at [278, 85] on div at bounding box center [303, 267] width 607 height 535
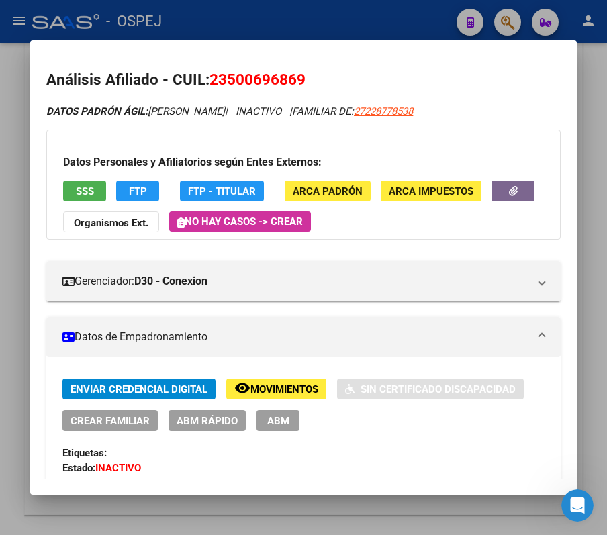
click at [283, 38] on div at bounding box center [303, 267] width 607 height 535
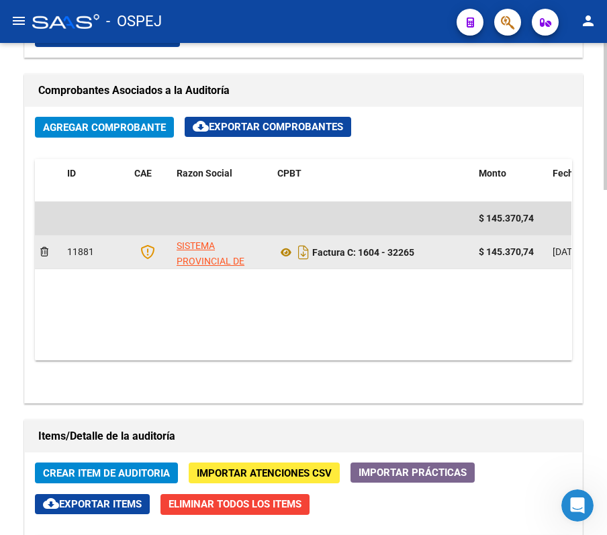
scroll to position [626, 0]
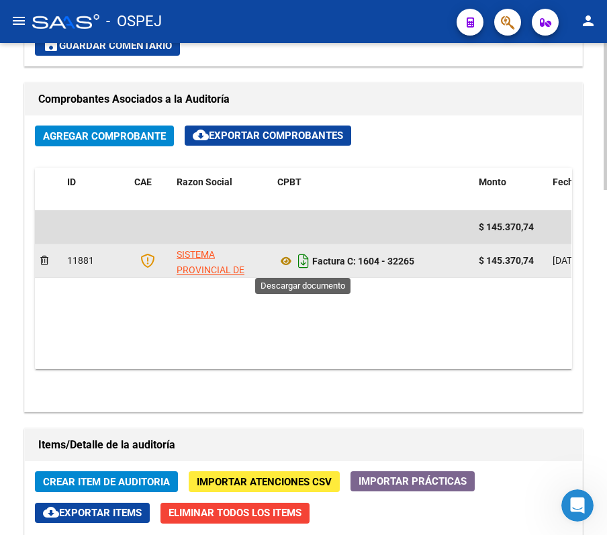
click at [302, 264] on icon "Descargar documento" at bounding box center [303, 260] width 17 height 21
click at [220, 366] on div "ID CAE Razon Social CPBT Monto Fecha Cpbt Fecha Recibido Doc Respaldatoria Doc …" at bounding box center [303, 268] width 537 height 201
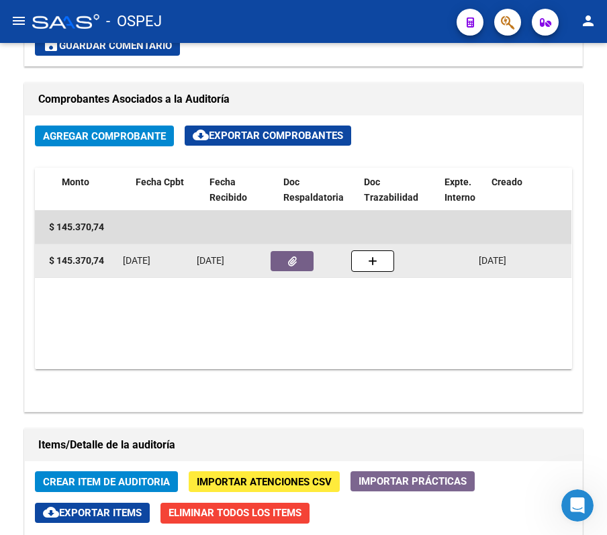
scroll to position [0, 352]
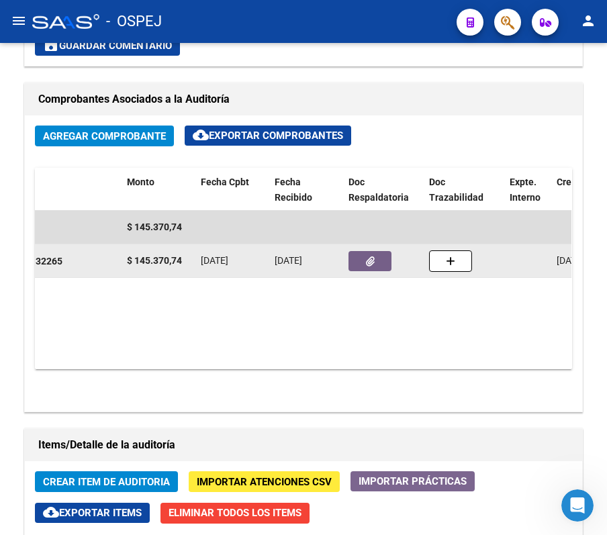
click at [368, 254] on button "button" at bounding box center [369, 261] width 43 height 20
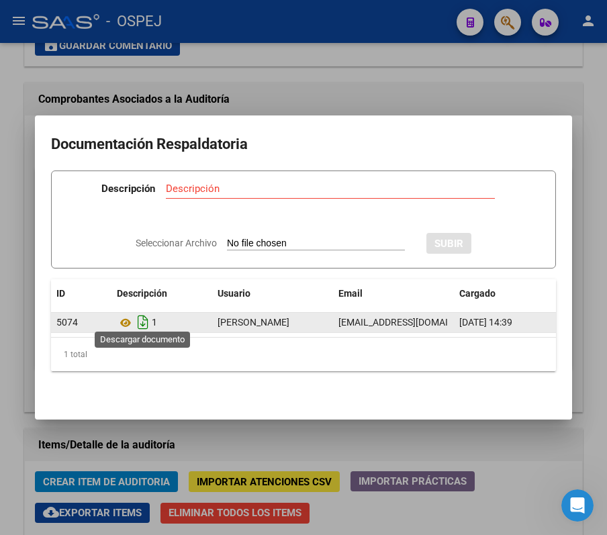
click at [148, 311] on icon "Descargar documento" at bounding box center [142, 321] width 17 height 21
click at [55, 70] on div at bounding box center [303, 267] width 607 height 535
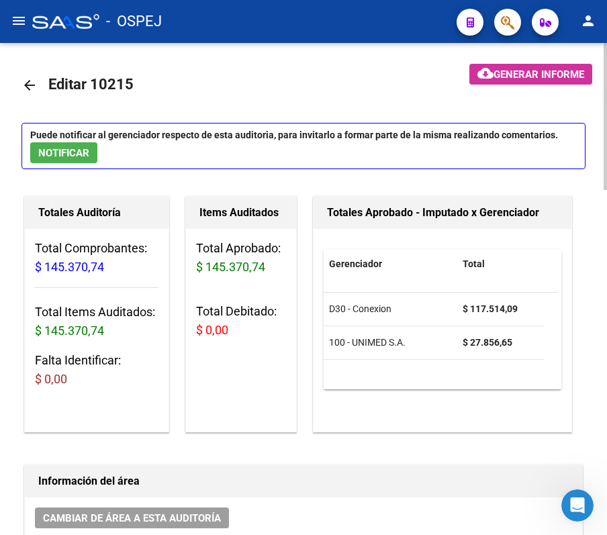
scroll to position [0, 0]
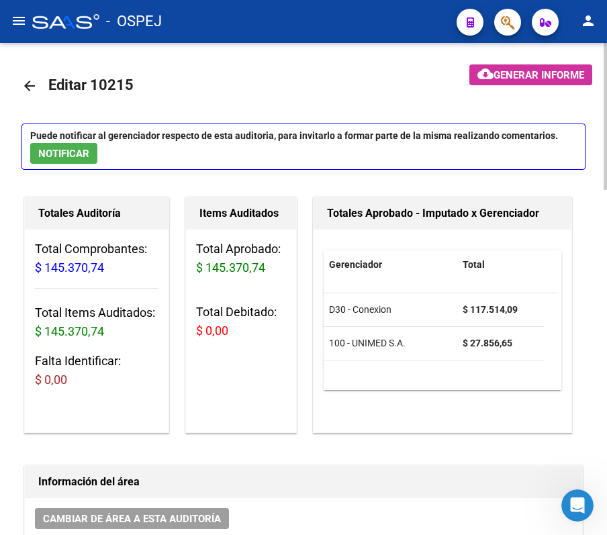
click at [36, 78] on mat-icon "arrow_back" at bounding box center [29, 86] width 16 height 16
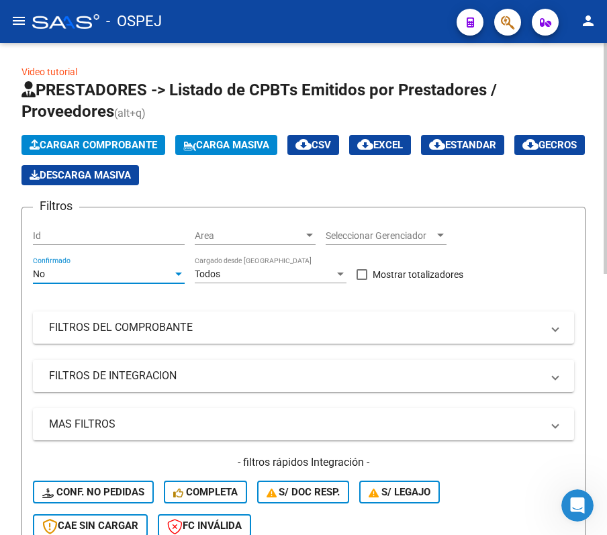
click at [143, 275] on div "No" at bounding box center [103, 273] width 140 height 11
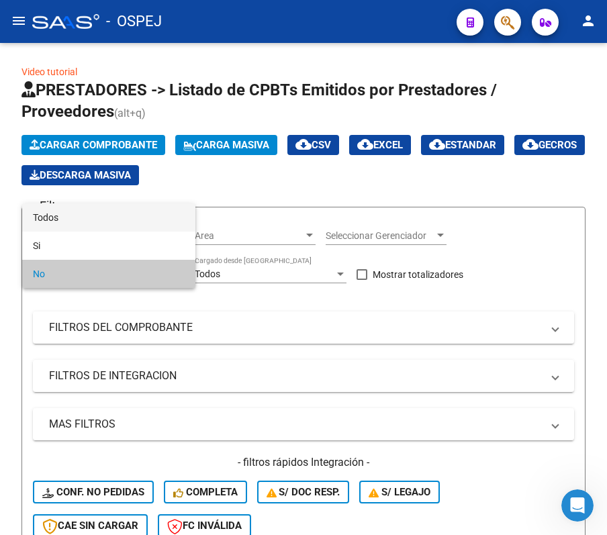
click at [126, 215] on span "Todos" at bounding box center [109, 217] width 152 height 28
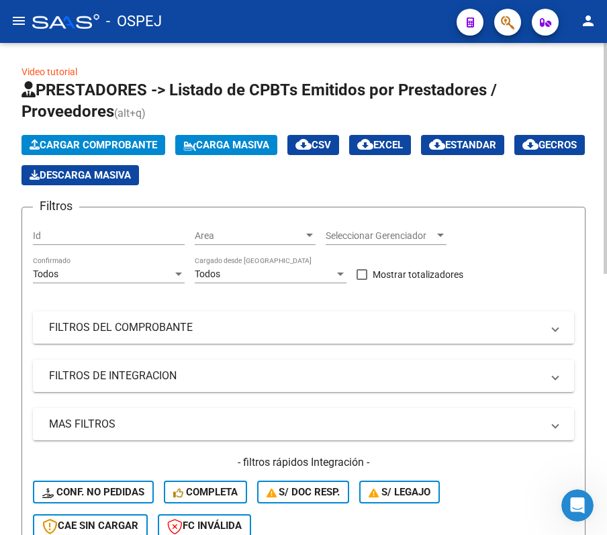
click at [189, 315] on mat-expansion-panel-header "FILTROS DEL COMPROBANTE" at bounding box center [303, 327] width 541 height 32
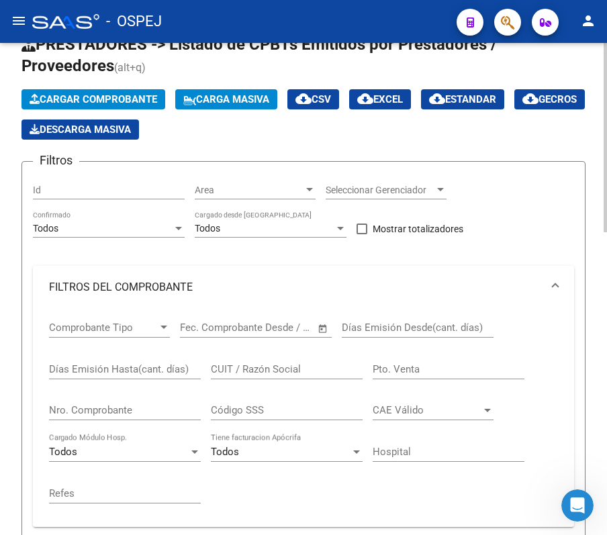
scroll to position [89, 0]
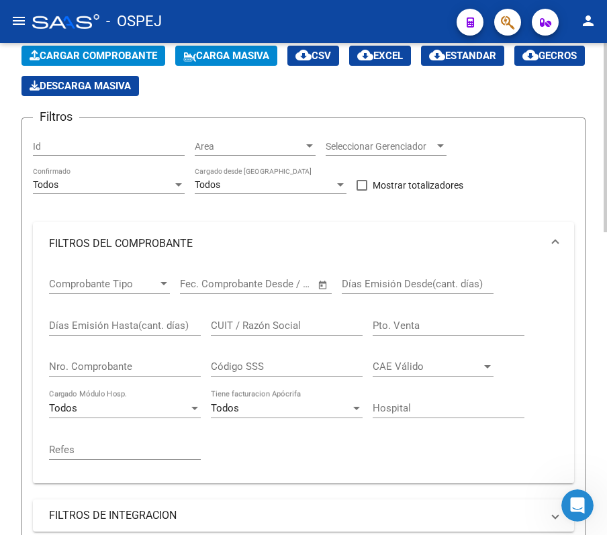
click at [157, 362] on input "Nro. Comprobante" at bounding box center [125, 366] width 152 height 12
type input "32147"
click at [20, 244] on div "Video tutorial PRESTADORES -> Listado de CPBTs Emitidos por Prestadores / Prove…" at bounding box center [303, 436] width 607 height 964
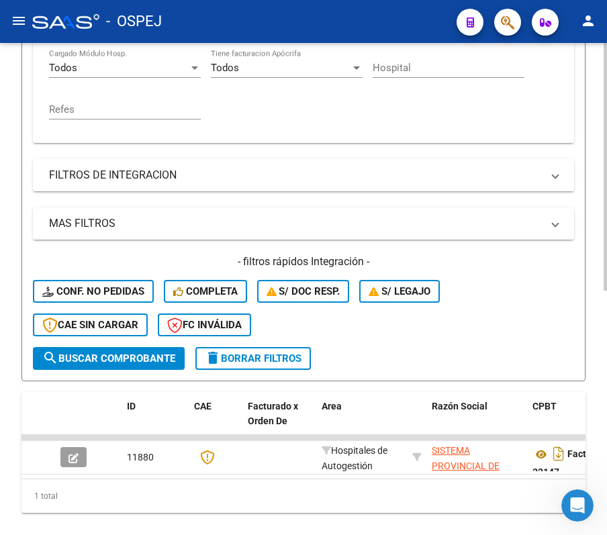
scroll to position [485, 0]
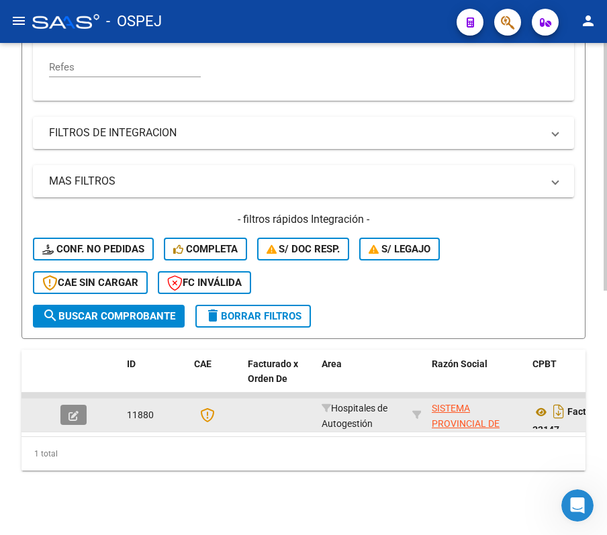
click at [79, 405] on button "button" at bounding box center [73, 415] width 26 height 20
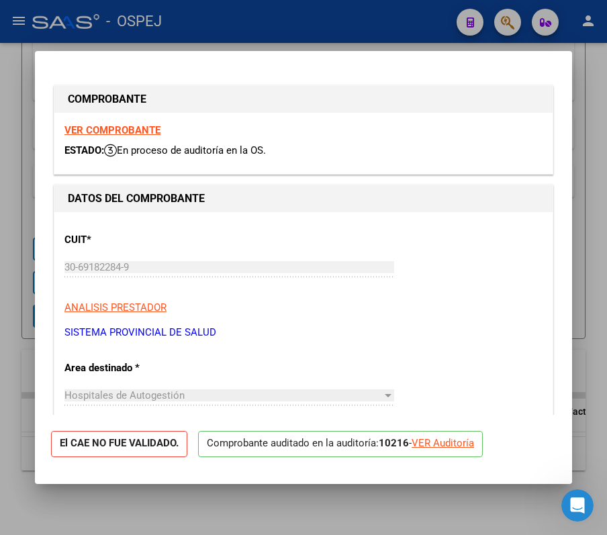
click at [463, 451] on div "VER Auditoría" at bounding box center [442, 443] width 62 height 15
type input "$ 0,00"
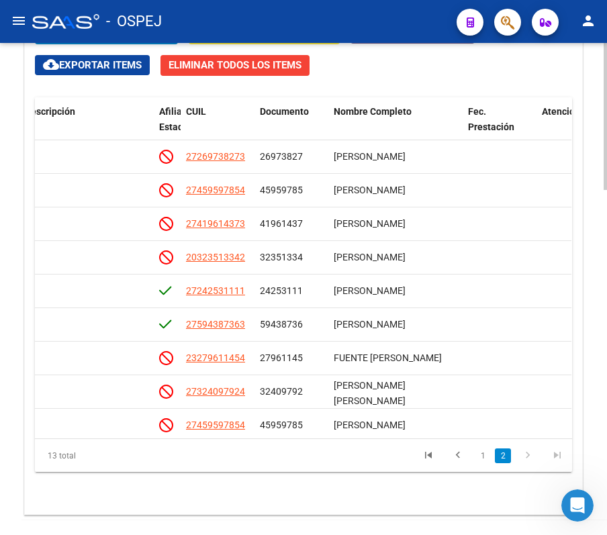
scroll to position [108, 891]
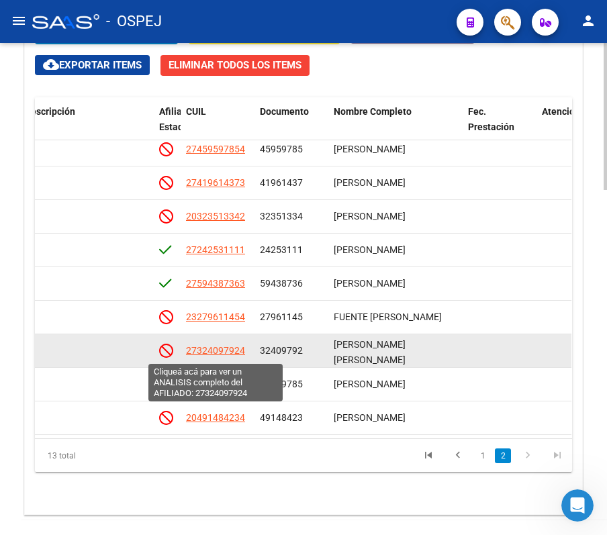
click at [224, 350] on span "27324097924" at bounding box center [215, 350] width 59 height 11
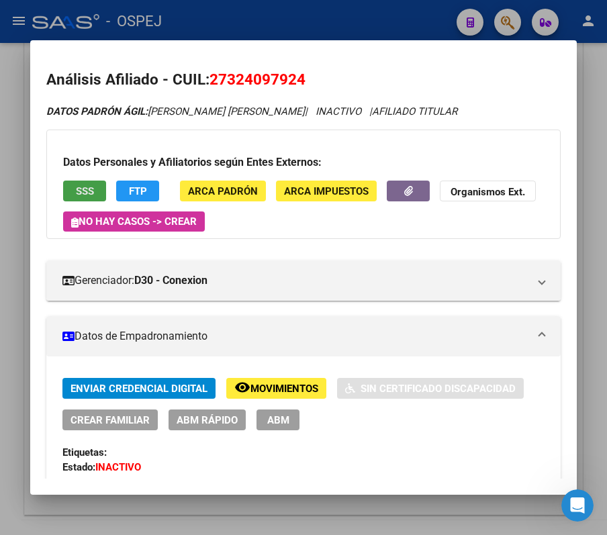
click at [86, 193] on span "SSS" at bounding box center [85, 191] width 18 height 12
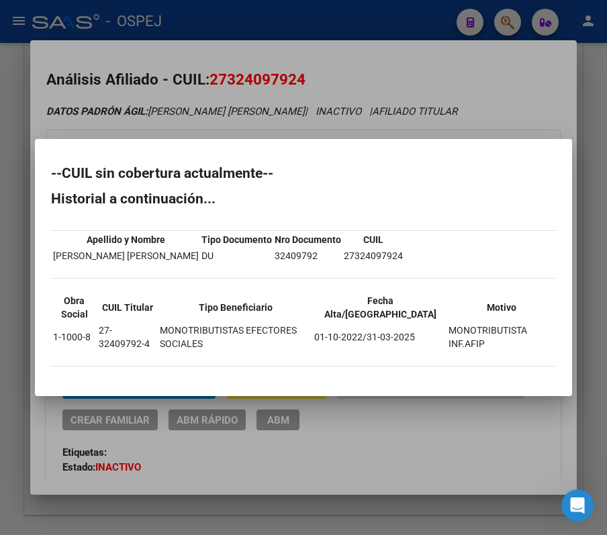
drag, startPoint x: 46, startPoint y: 165, endPoint x: 534, endPoint y: 342, distance: 519.1
click at [534, 342] on mat-dialog-content "--CUIL sin cobertura actualmente-- Historial a continuación... Apellido y Nombr…" at bounding box center [303, 267] width 537 height 225
copy div "--CUIL sin cobertura actualmente-- Historial a continuación... Apellido y Nombr…"
click at [396, 46] on div at bounding box center [303, 267] width 607 height 535
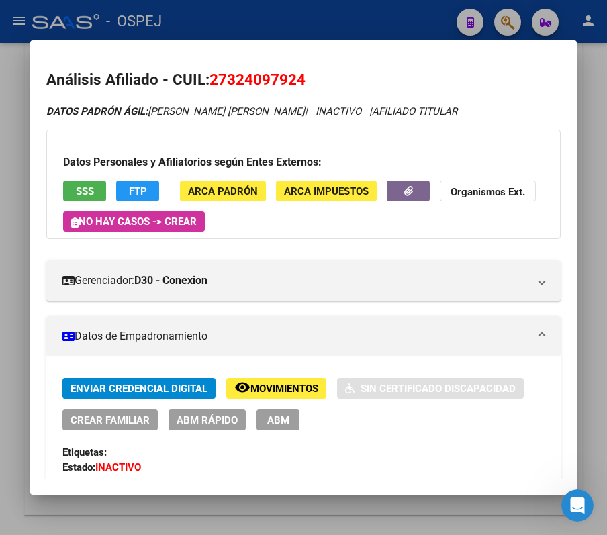
click at [373, 21] on div at bounding box center [303, 267] width 607 height 535
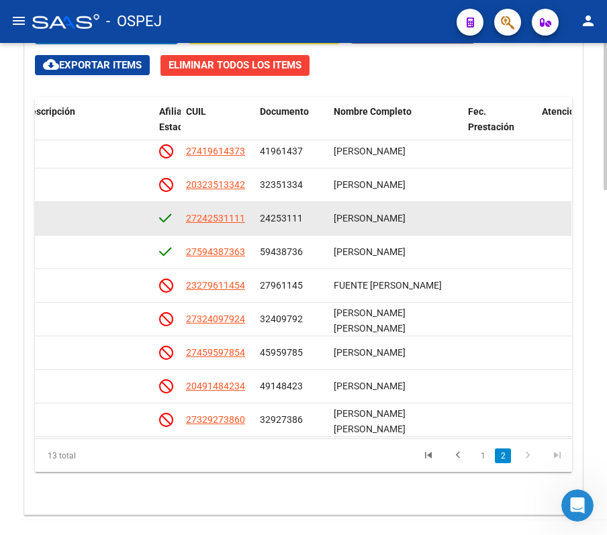
scroll to position [156, 891]
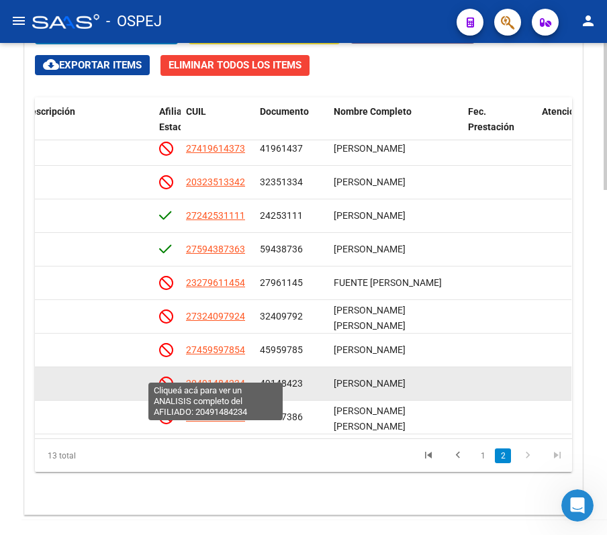
click at [209, 378] on span "20491484234" at bounding box center [215, 383] width 59 height 11
type textarea "20491484234"
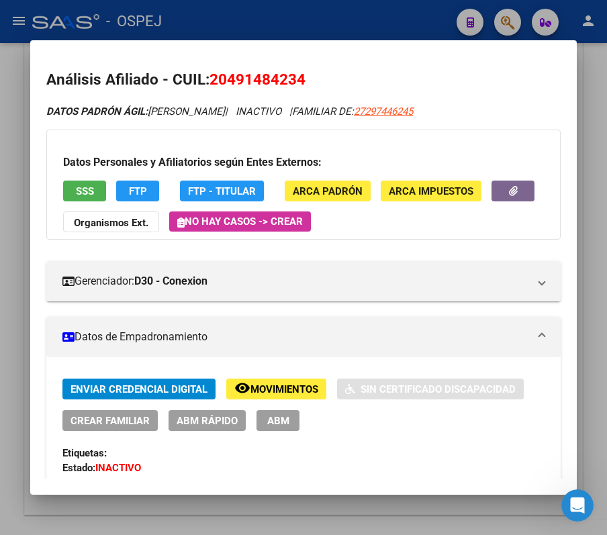
click at [87, 183] on button "SSS" at bounding box center [84, 191] width 43 height 21
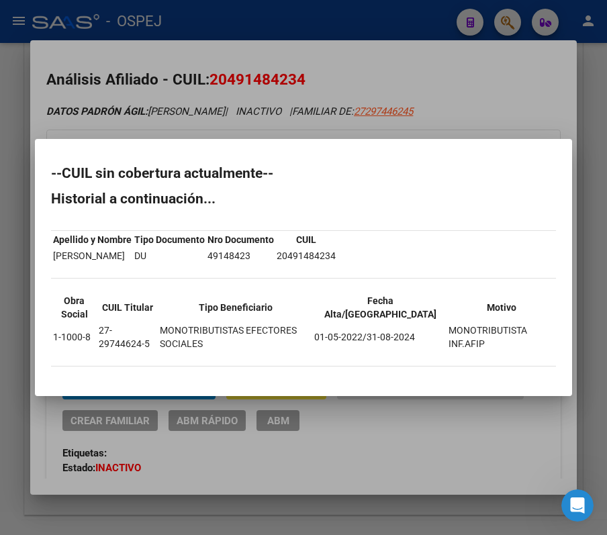
click at [289, 113] on div at bounding box center [303, 267] width 607 height 535
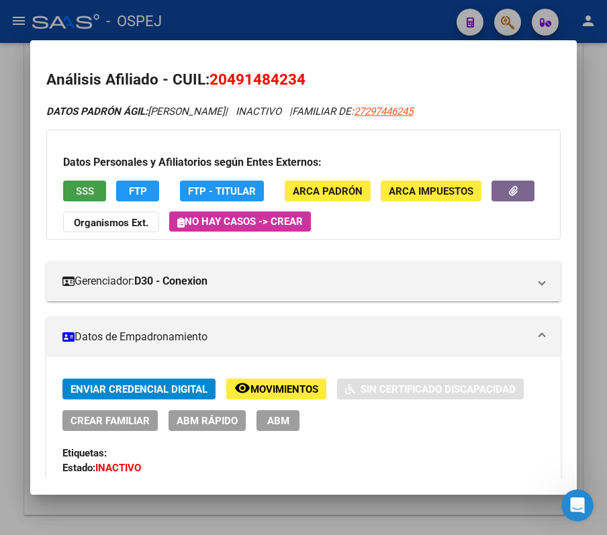
click at [77, 197] on span "SSS" at bounding box center [85, 191] width 18 height 12
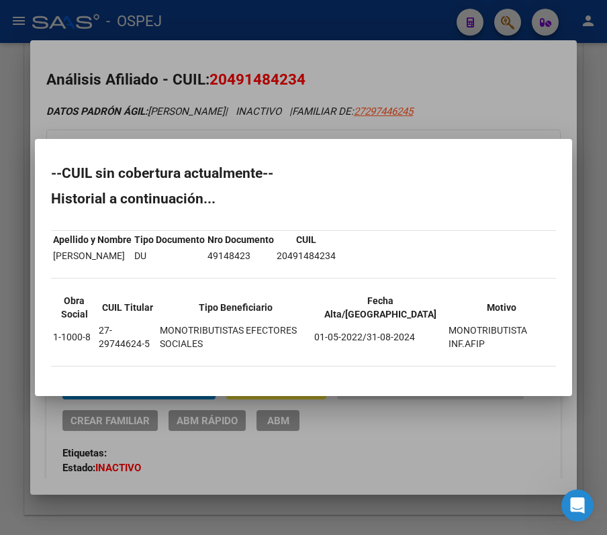
drag, startPoint x: 51, startPoint y: 176, endPoint x: 497, endPoint y: 357, distance: 481.7
click at [497, 357] on div "--CUIL sin cobertura actualmente-- Historial a continuación... Apellido y Nombr…" at bounding box center [303, 272] width 505 height 213
copy div "--CUIL sin cobertura actualmente-- Historial a continuación... Apellido y Nombr…"
click at [145, 98] on div at bounding box center [303, 267] width 607 height 535
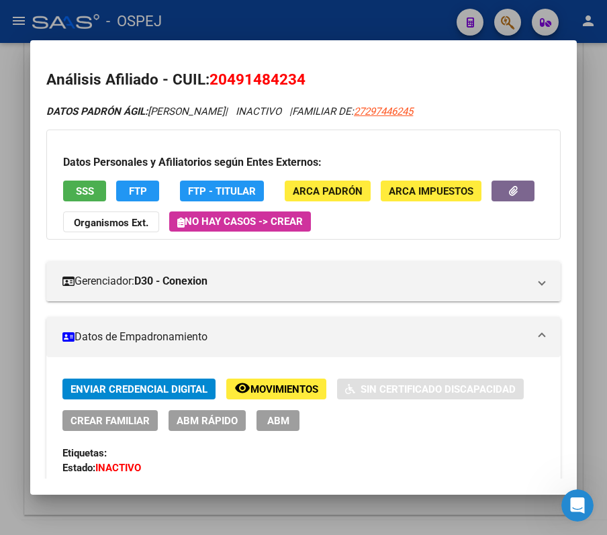
click at [145, 28] on div at bounding box center [303, 267] width 607 height 535
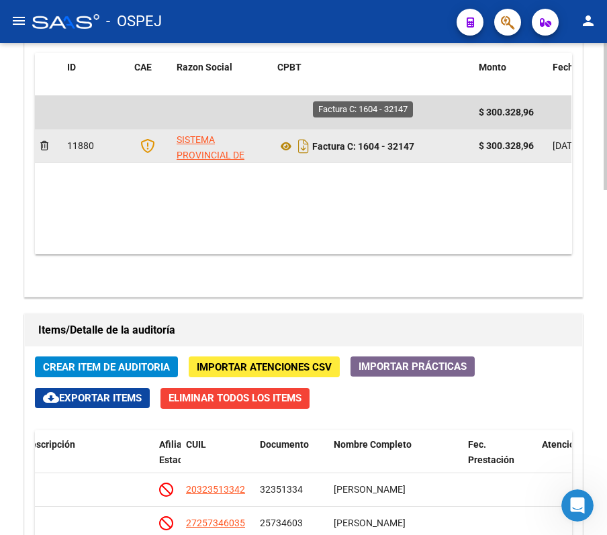
scroll to position [715, 0]
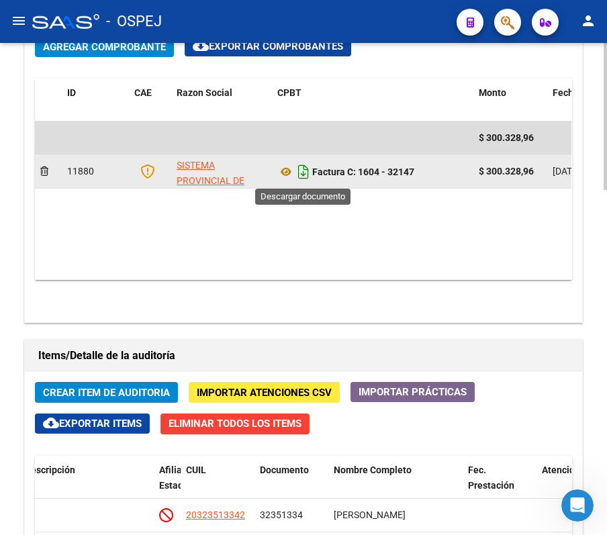
click at [299, 176] on icon "Descargar documento" at bounding box center [303, 171] width 17 height 21
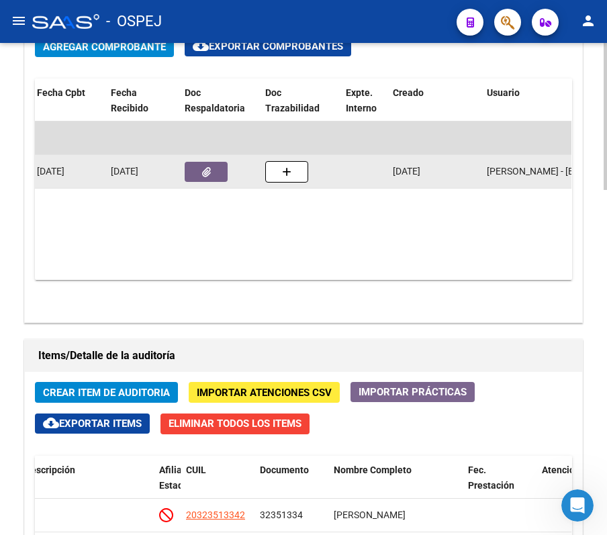
scroll to position [0, 436]
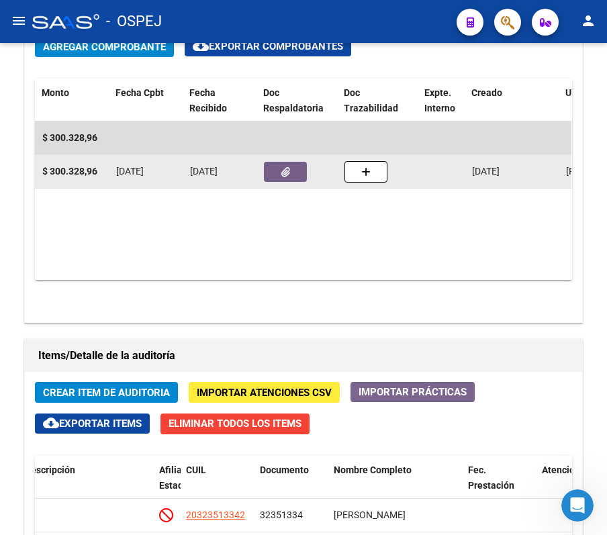
click at [296, 176] on button "button" at bounding box center [285, 172] width 43 height 20
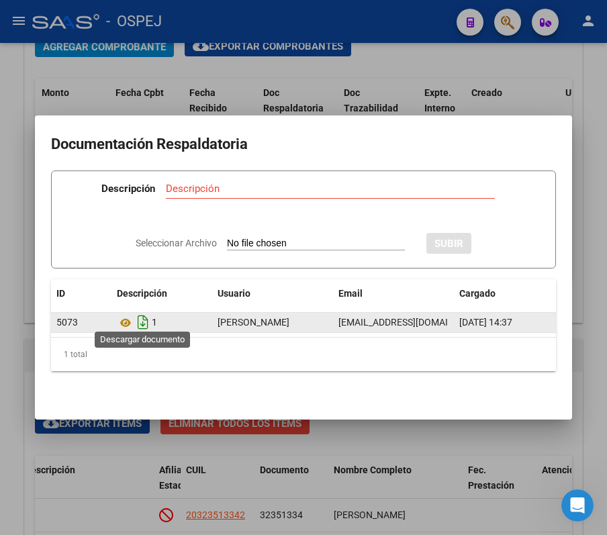
click at [138, 314] on icon "Descargar documento" at bounding box center [142, 321] width 17 height 21
click at [295, 70] on div at bounding box center [303, 267] width 607 height 535
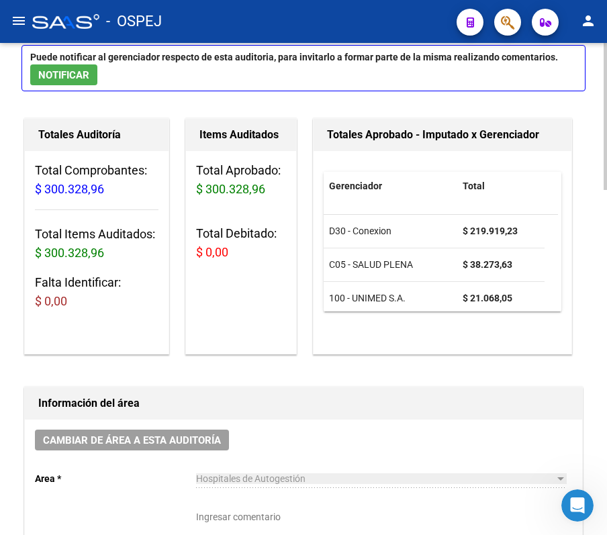
scroll to position [0, 0]
